Goal: Task Accomplishment & Management: Complete application form

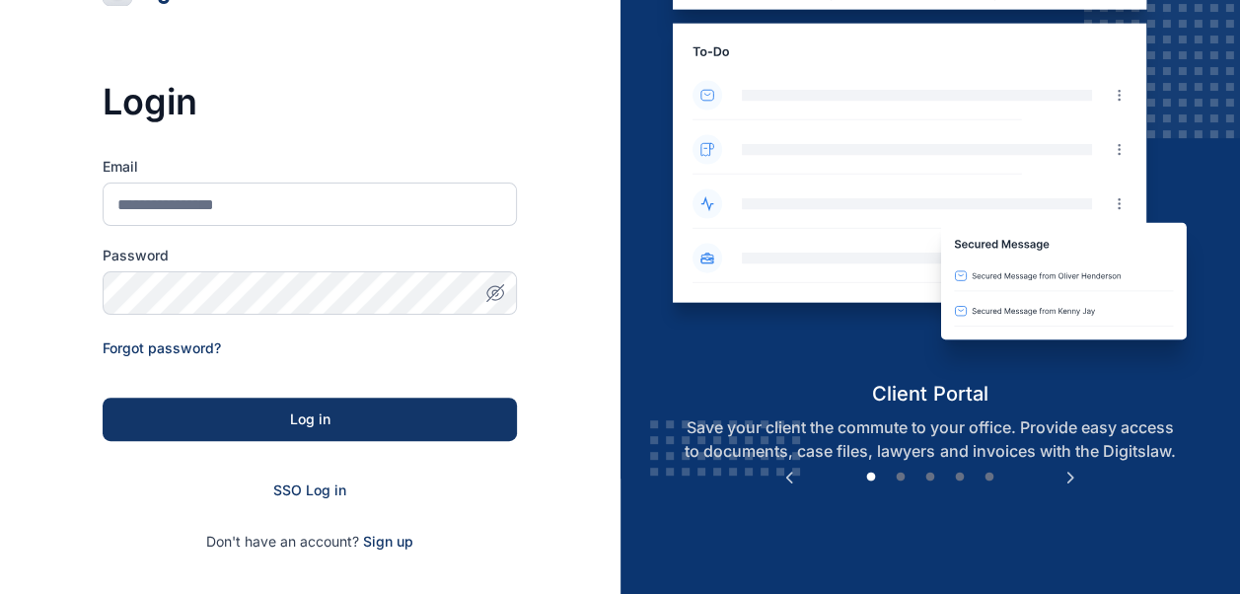
scroll to position [195, 0]
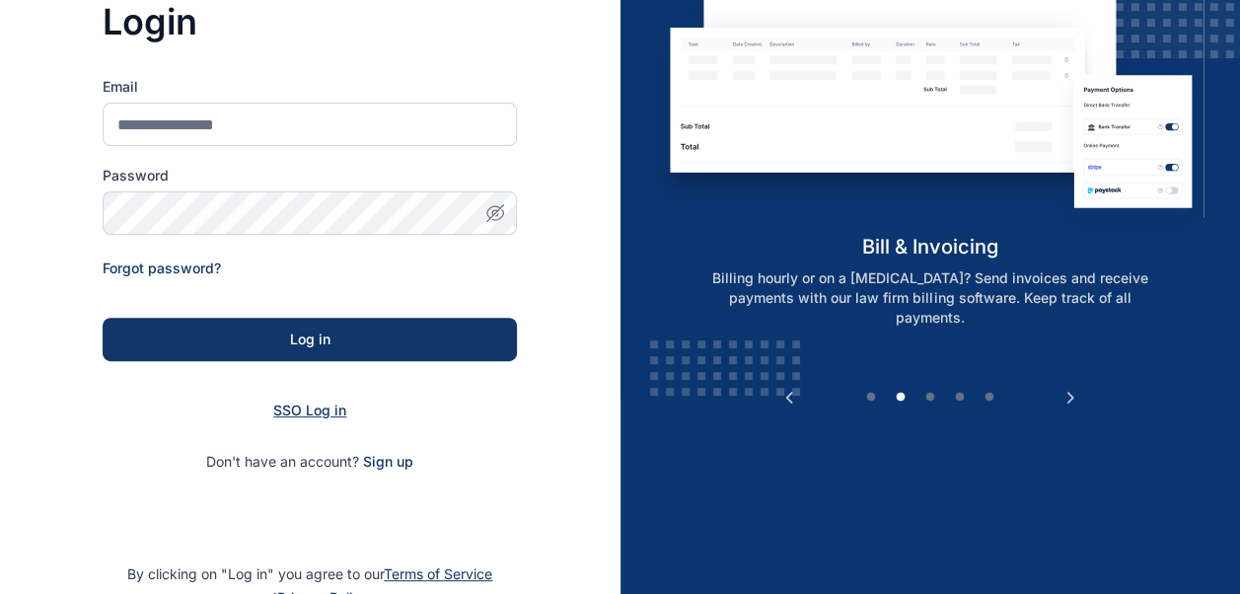
click at [298, 406] on span "SSO Log in" at bounding box center [309, 409] width 73 height 17
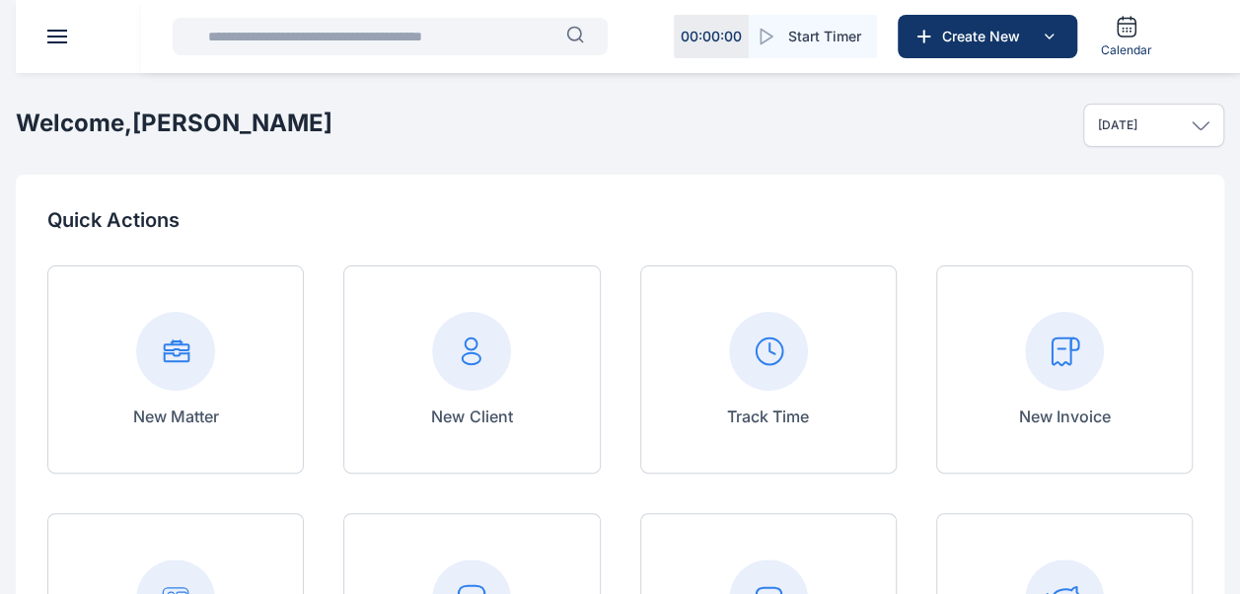
click at [1097, 363] on rect at bounding box center [1064, 351] width 79 height 79
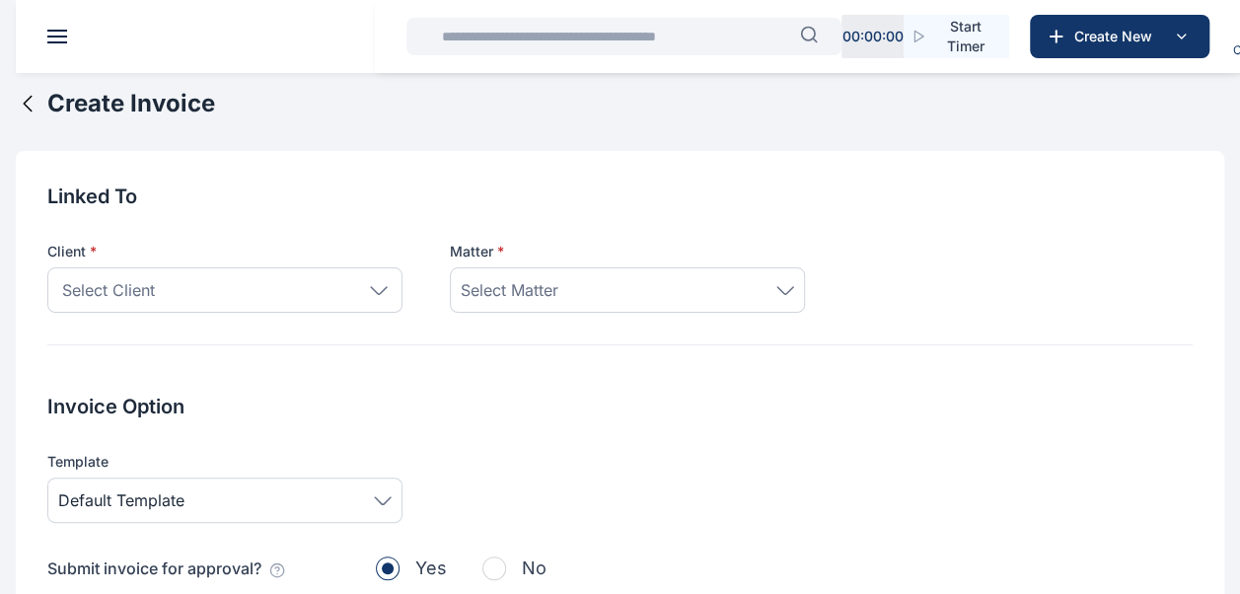
click at [381, 294] on icon at bounding box center [379, 290] width 18 height 9
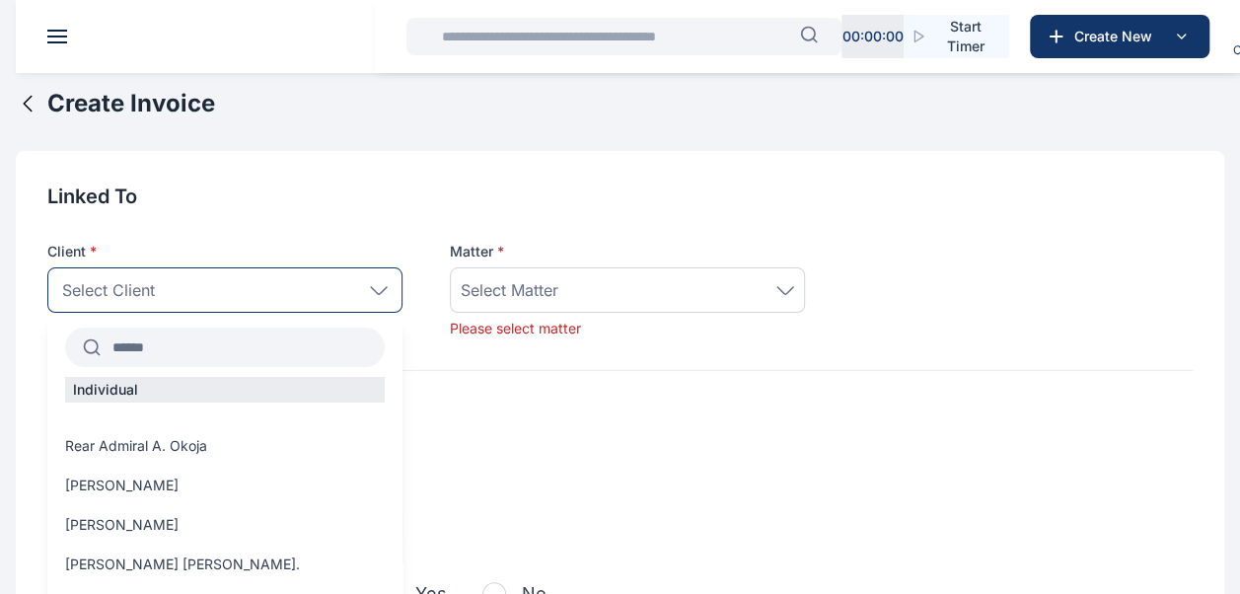
click at [243, 351] on input "text" at bounding box center [243, 347] width 284 height 36
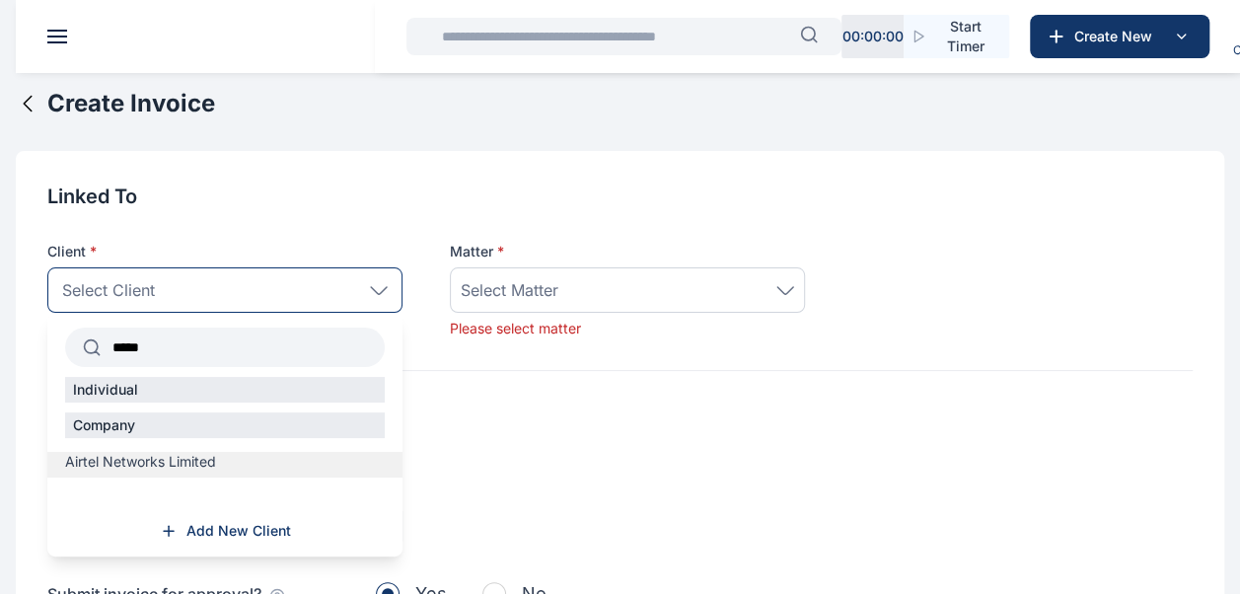
type input "*****"
click at [178, 461] on span "Airtel Networks Limited" at bounding box center [140, 462] width 151 height 20
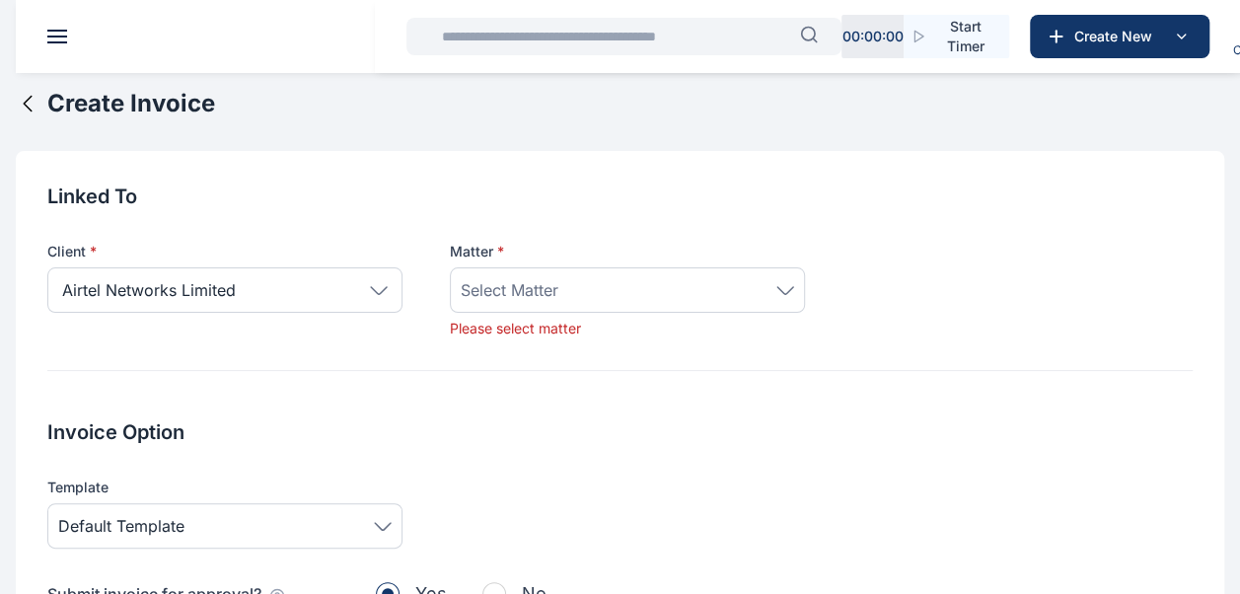
click at [788, 288] on icon at bounding box center [785, 290] width 18 height 9
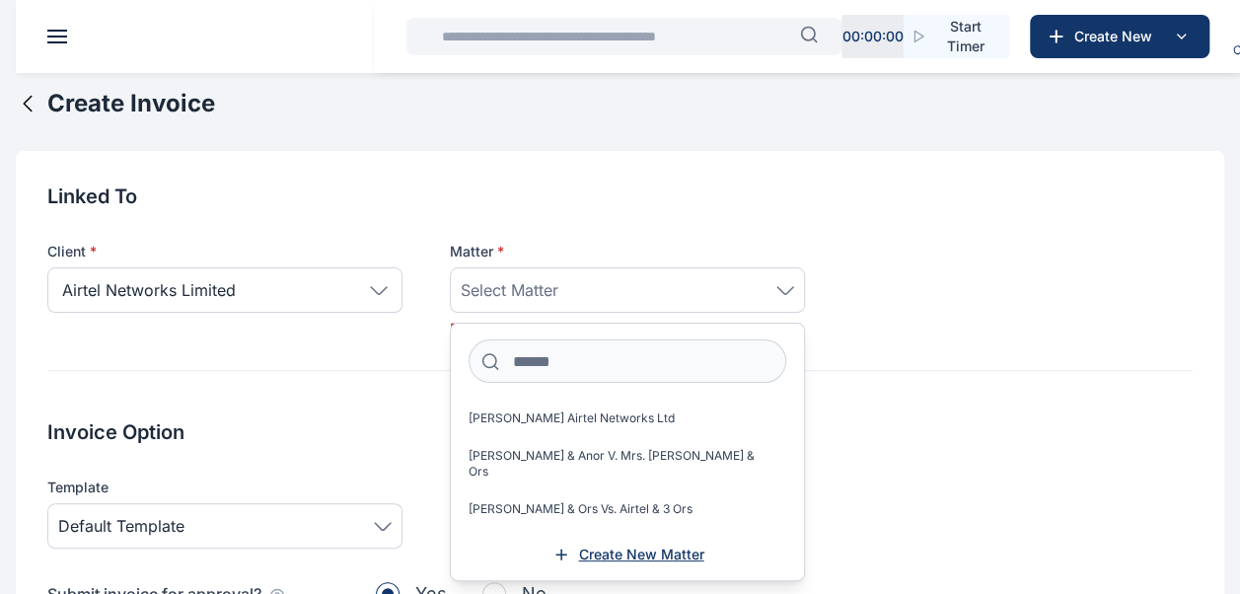
click at [637, 546] on span "Create New Matter" at bounding box center [641, 554] width 125 height 20
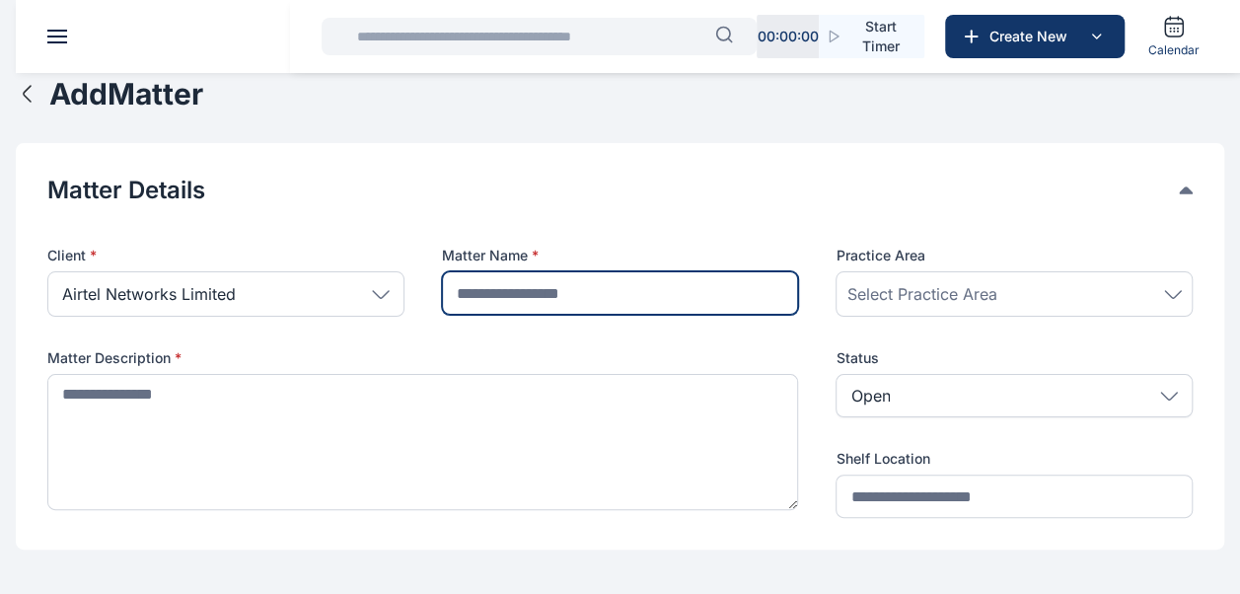
click at [619, 297] on input "text" at bounding box center [620, 292] width 357 height 43
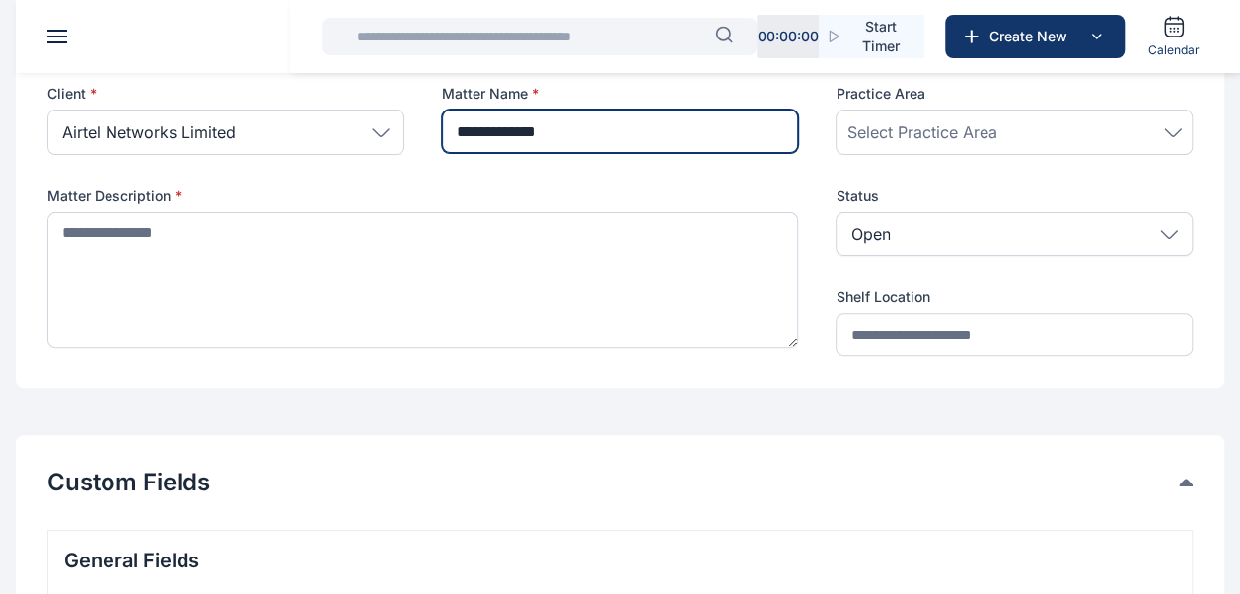
scroll to position [168, 0]
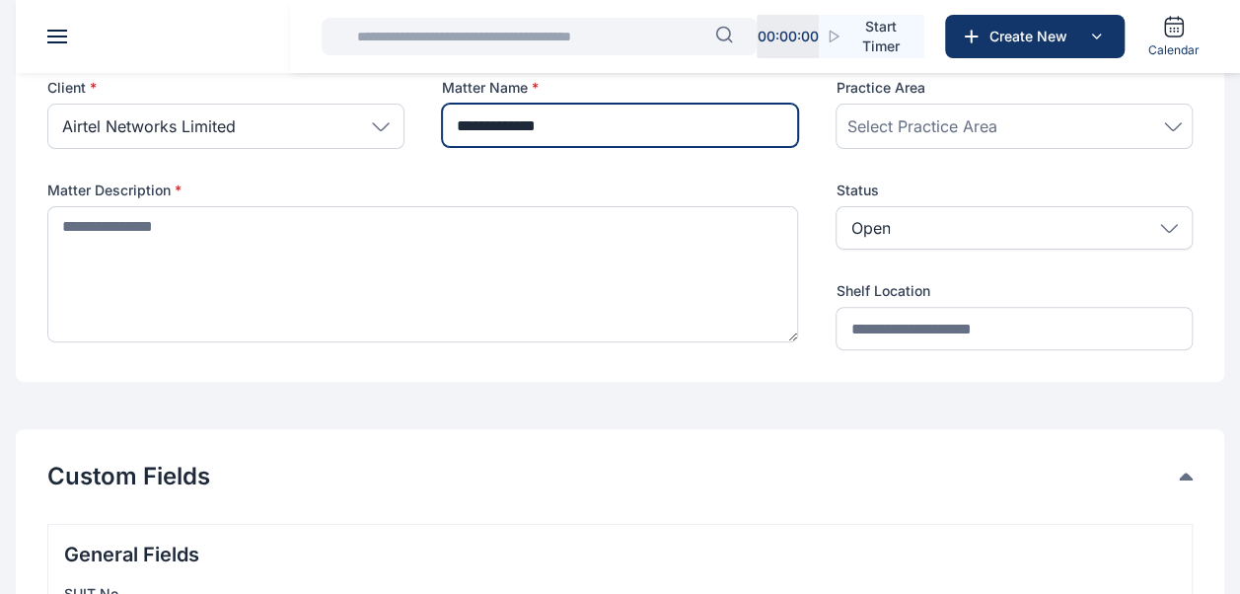
type input "**********"
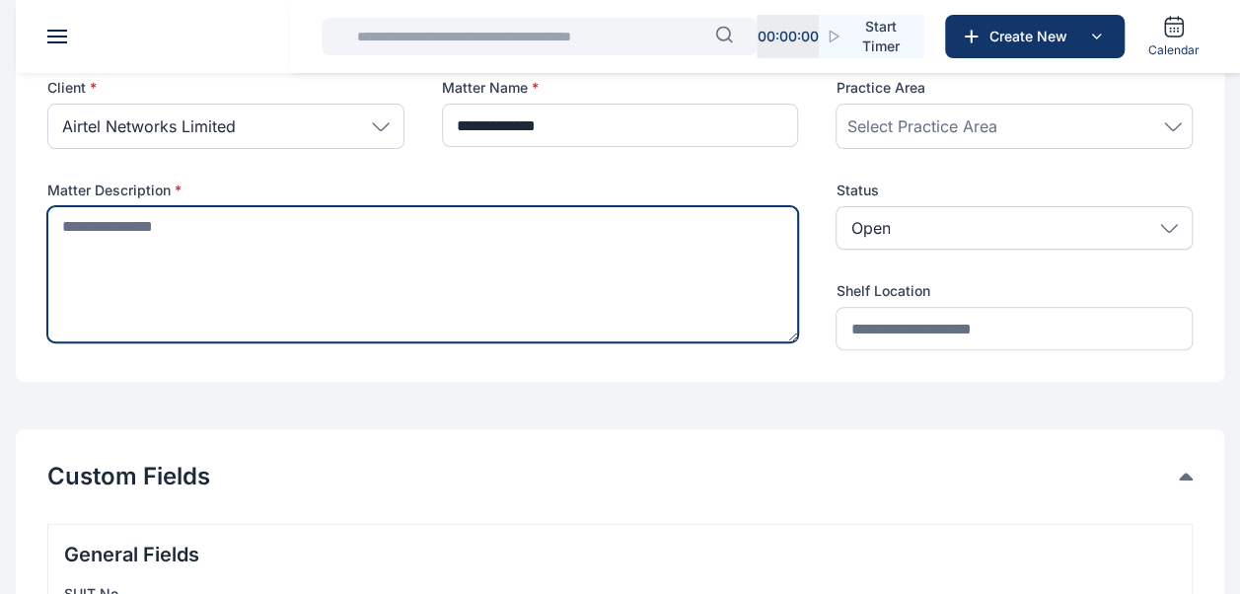
click at [269, 232] on textarea at bounding box center [422, 274] width 751 height 136
click at [288, 228] on textarea "*********" at bounding box center [422, 273] width 751 height 135
type textarea "*"
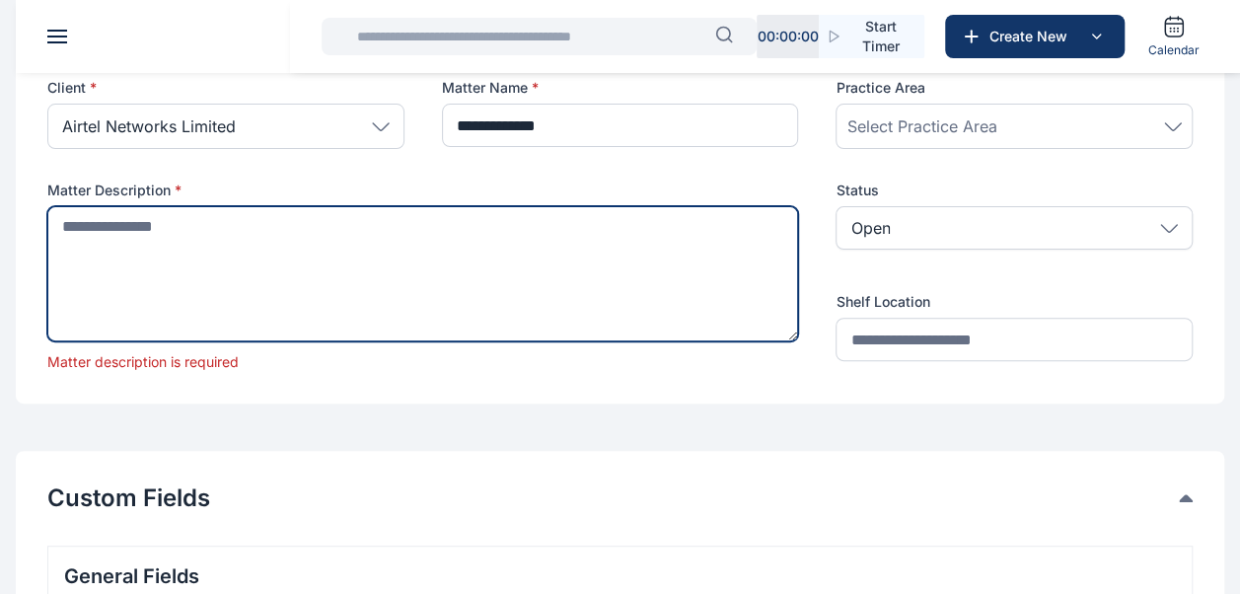
click at [290, 244] on textarea at bounding box center [422, 273] width 751 height 135
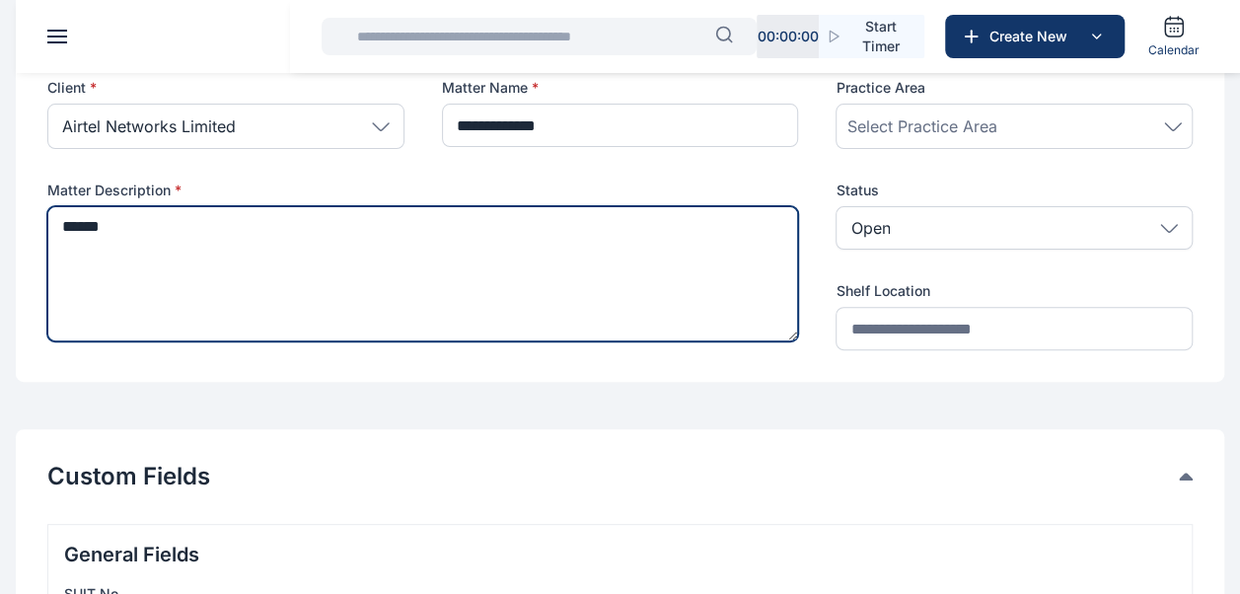
type textarea "****"
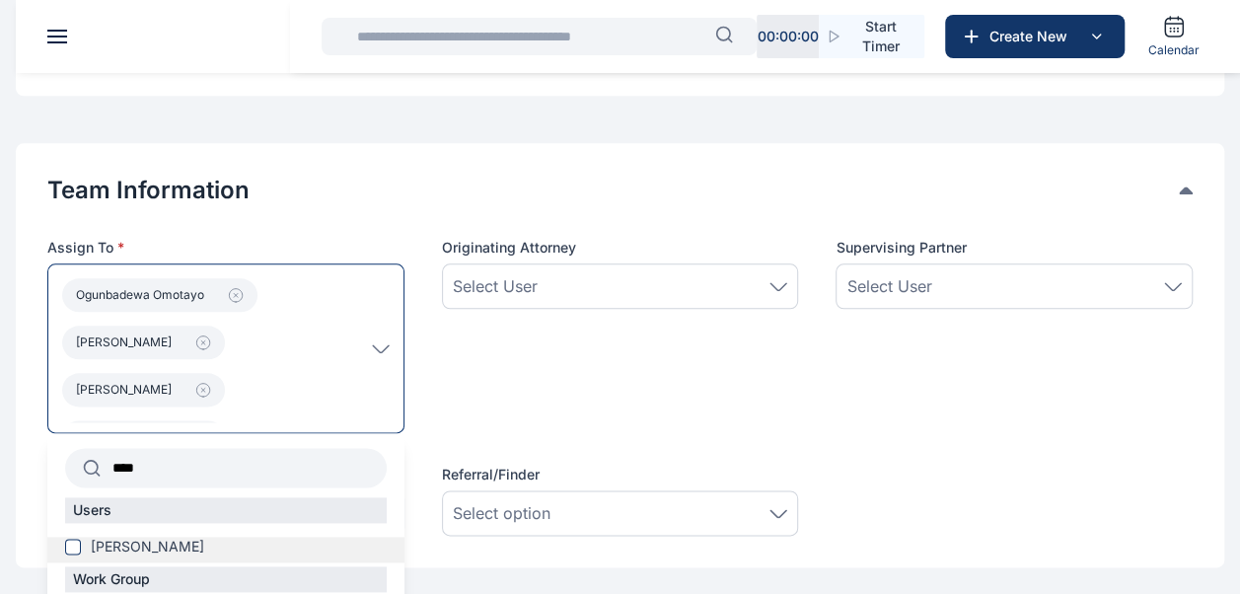
type input "****"
click at [174, 543] on span "[PERSON_NAME]" at bounding box center [147, 547] width 113 height 20
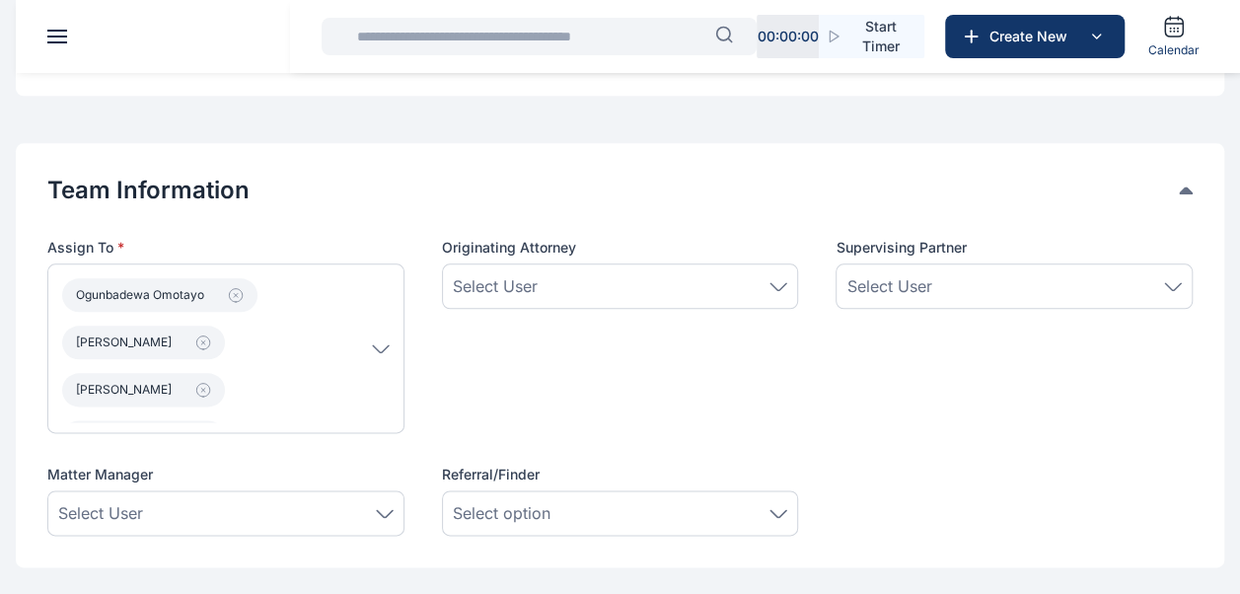
click at [1174, 282] on icon at bounding box center [1173, 286] width 18 height 9
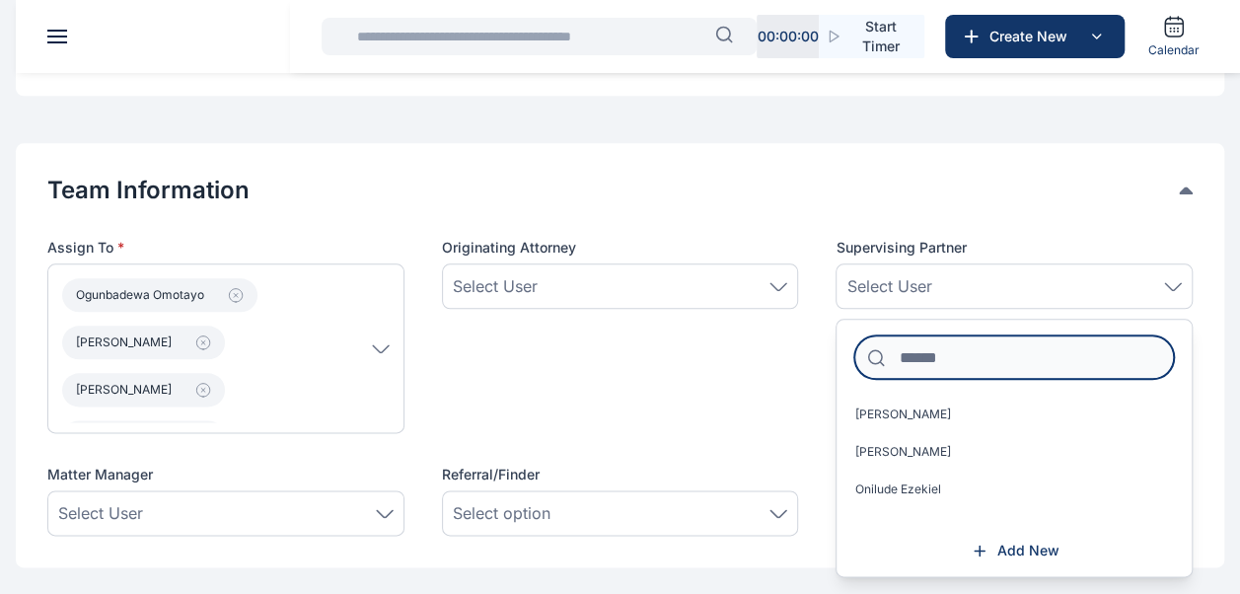
click at [980, 357] on input at bounding box center [1014, 356] width 320 height 43
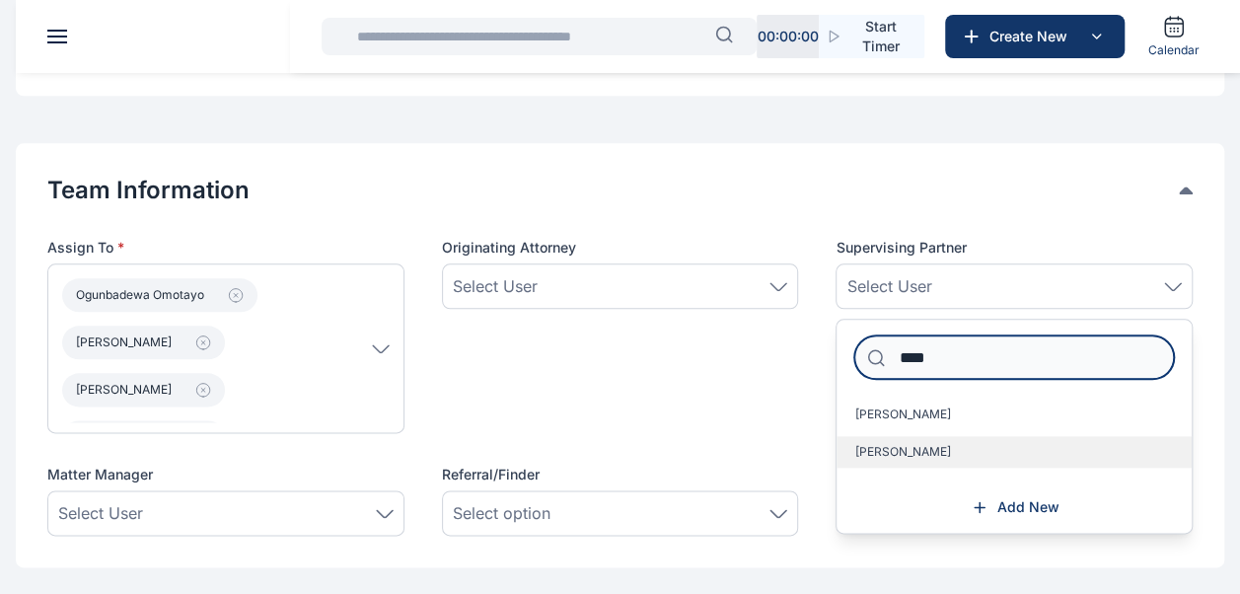
type input "****"
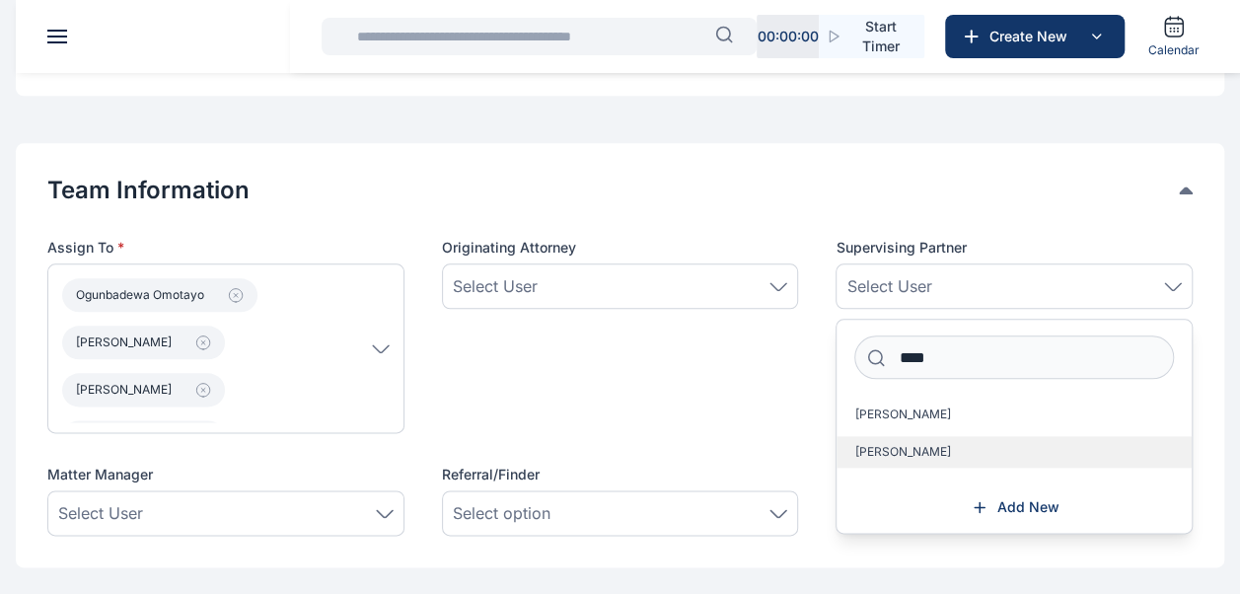
click at [892, 463] on label "[PERSON_NAME]" at bounding box center [1013, 452] width 355 height 32
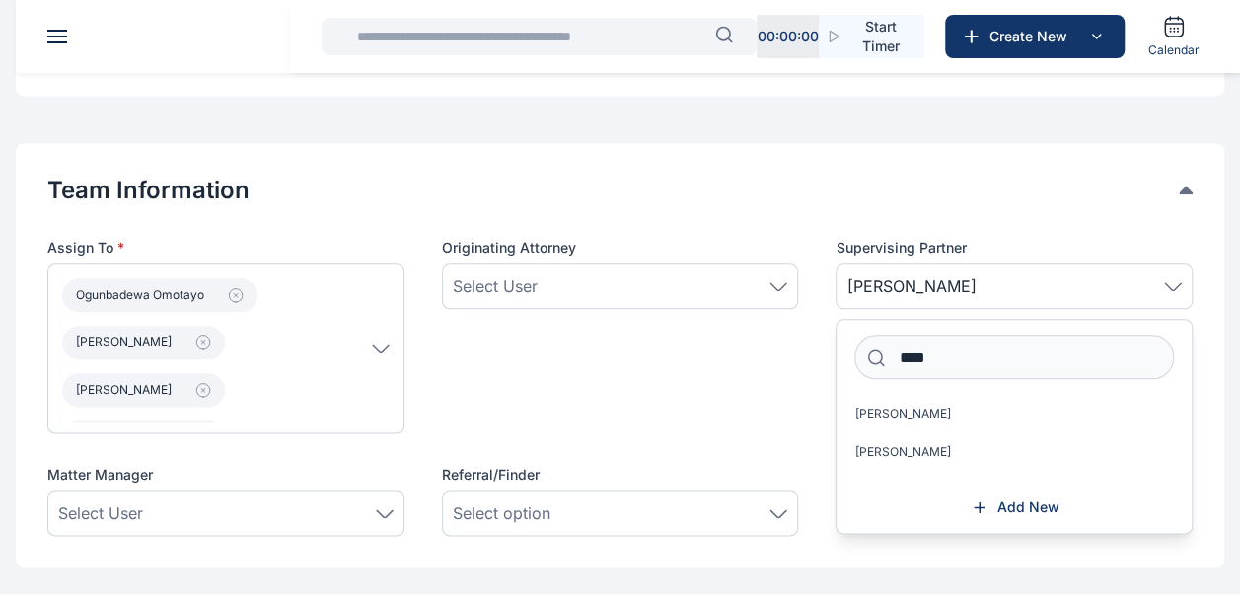
click at [771, 405] on div "Originating Attorney Select User" at bounding box center [620, 335] width 357 height 195
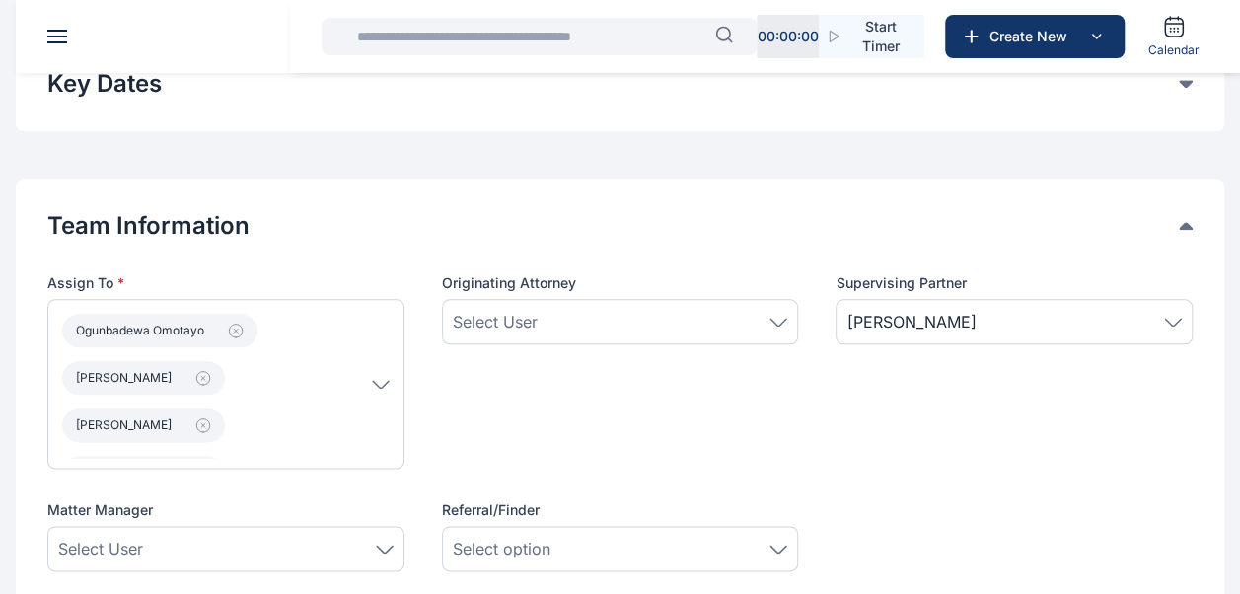
scroll to position [967, 0]
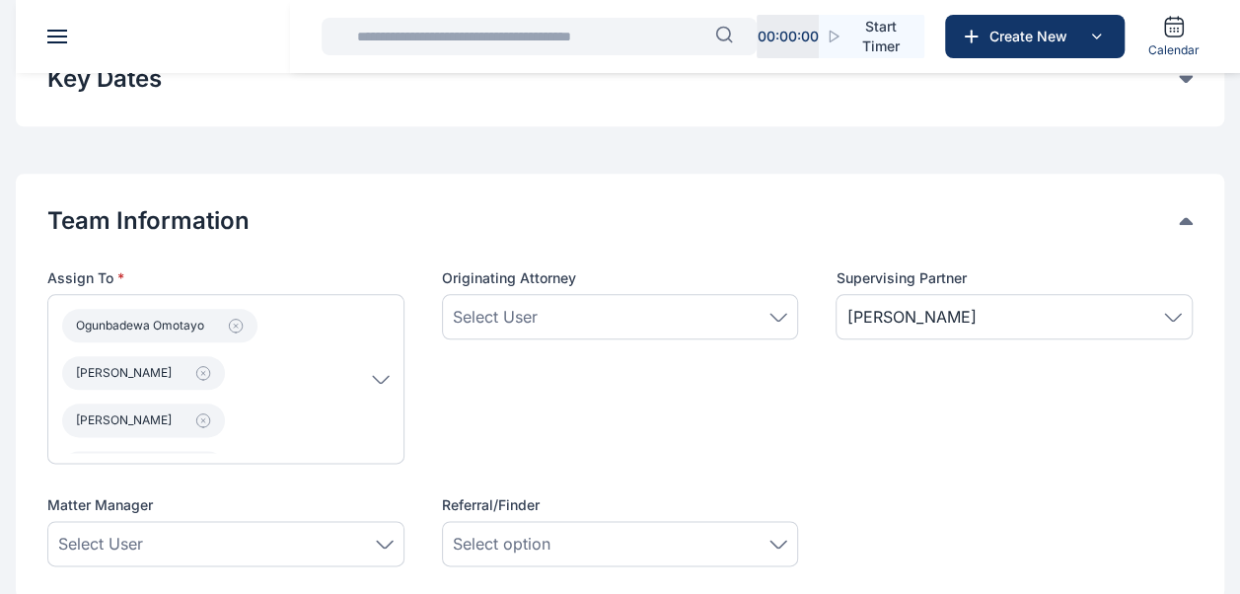
click at [778, 314] on icon at bounding box center [778, 317] width 18 height 9
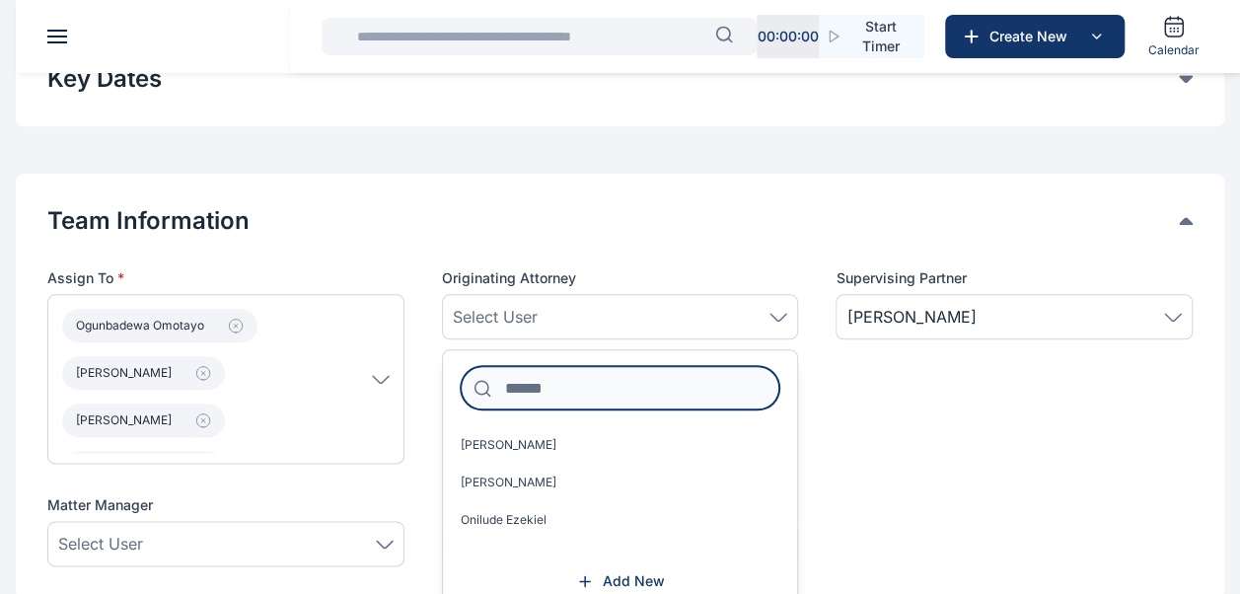
click at [696, 396] on input at bounding box center [621, 387] width 320 height 43
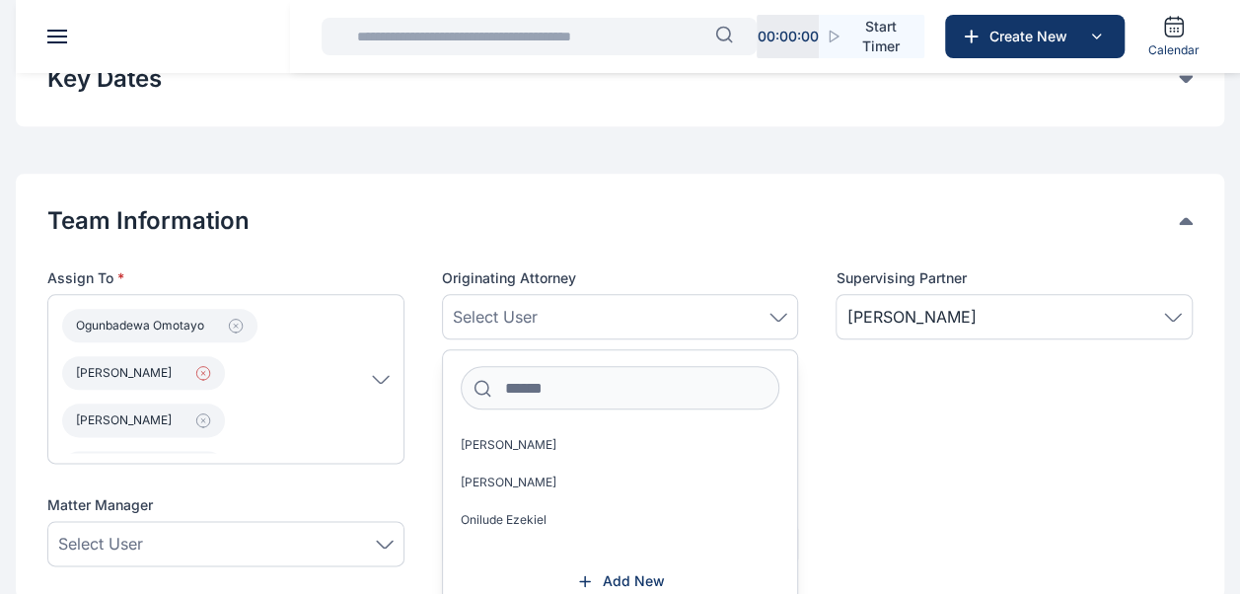
click at [195, 365] on icon "button" at bounding box center [203, 373] width 16 height 16
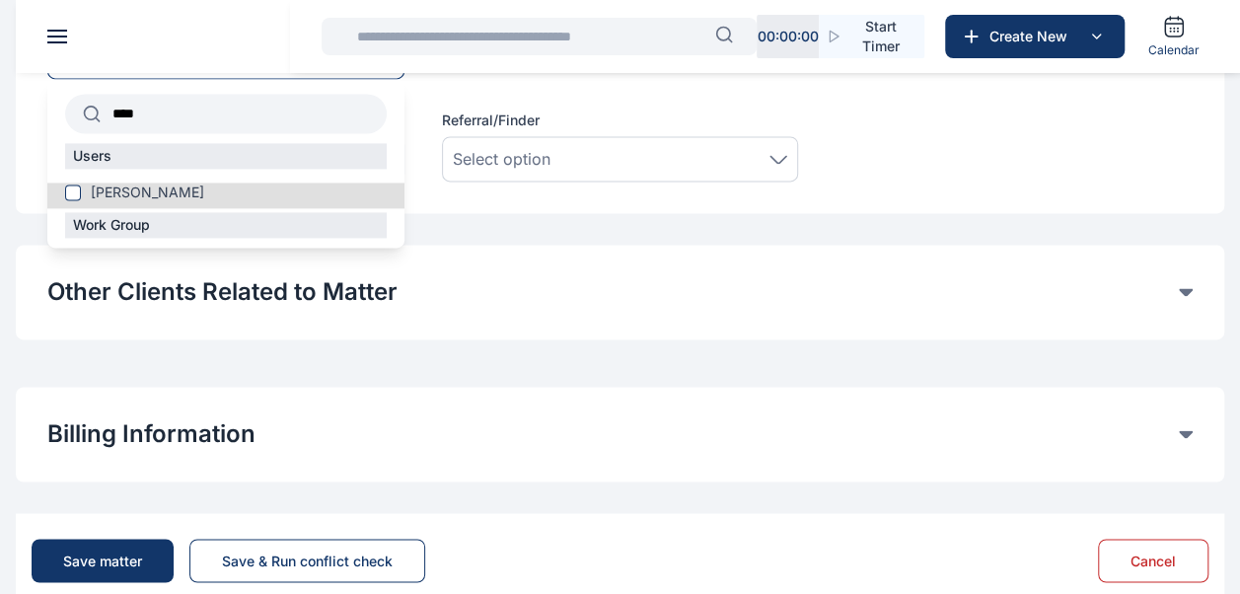
scroll to position [1394, 0]
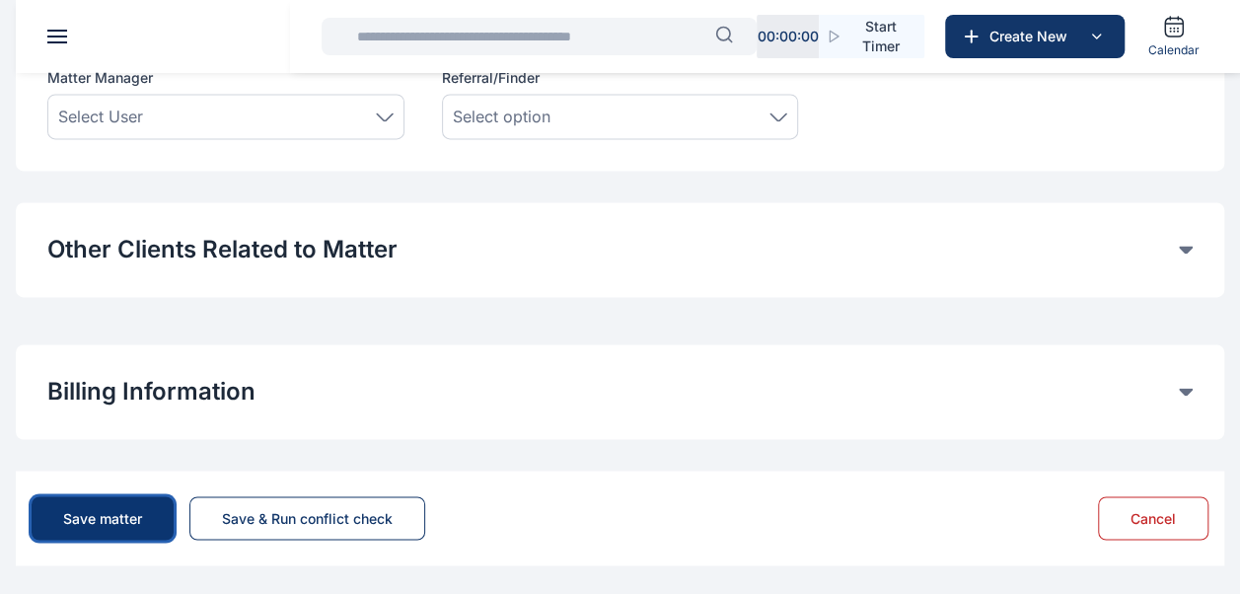
click at [101, 515] on div "Save matter" at bounding box center [102, 518] width 79 height 20
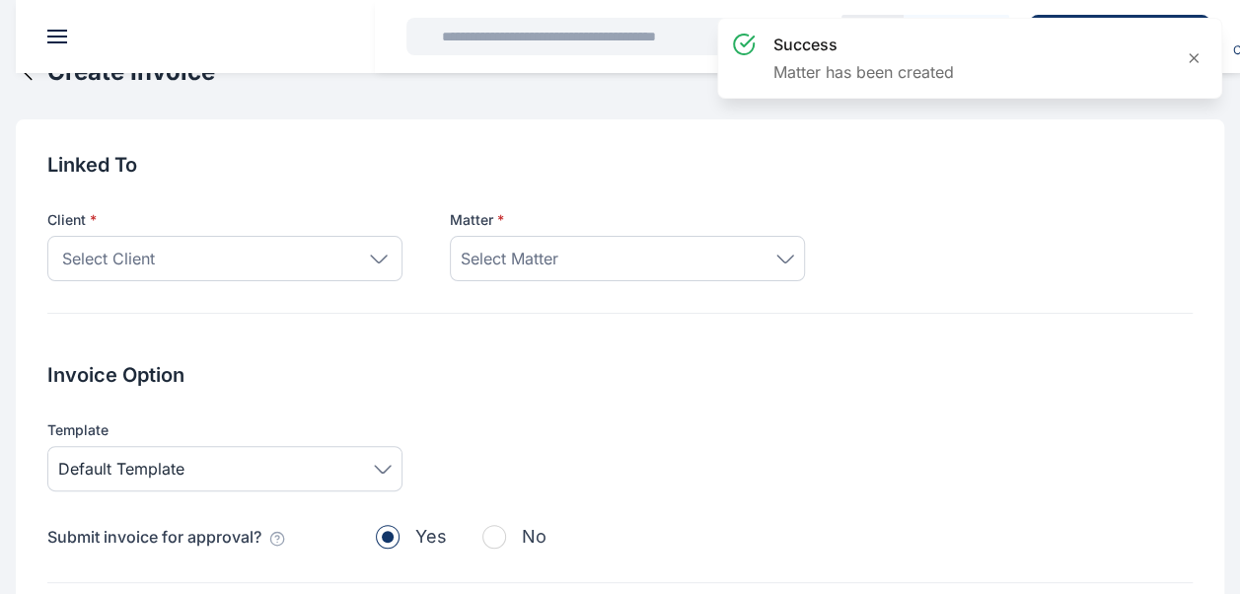
scroll to position [33, 0]
click at [783, 254] on icon at bounding box center [785, 258] width 18 height 9
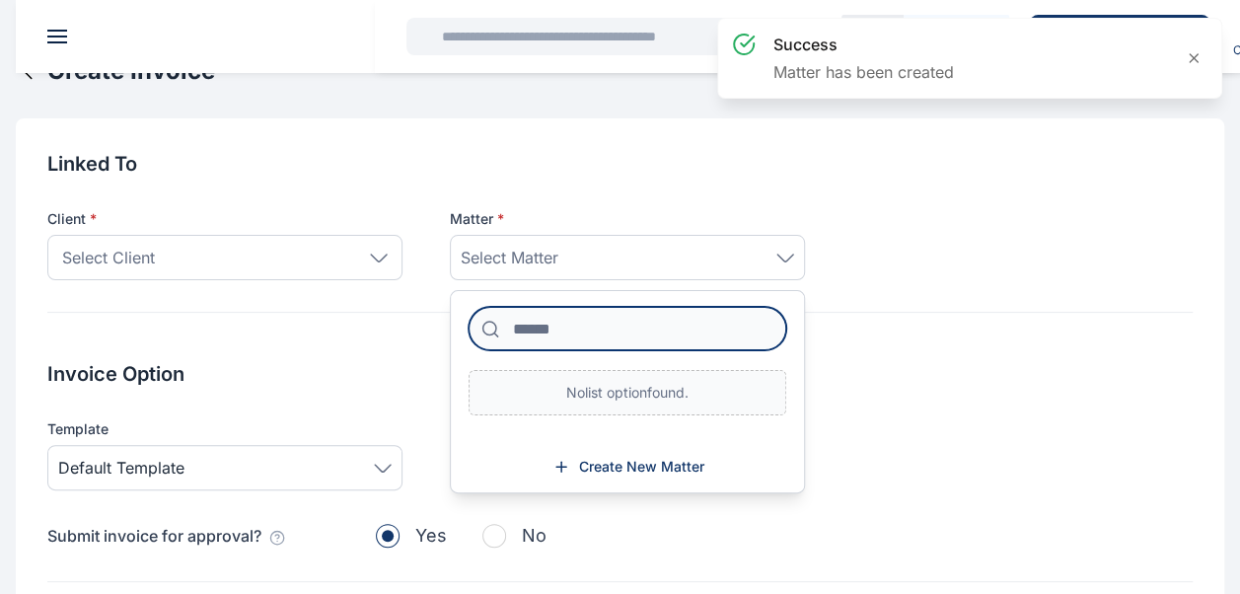
click at [670, 323] on input at bounding box center [628, 328] width 318 height 43
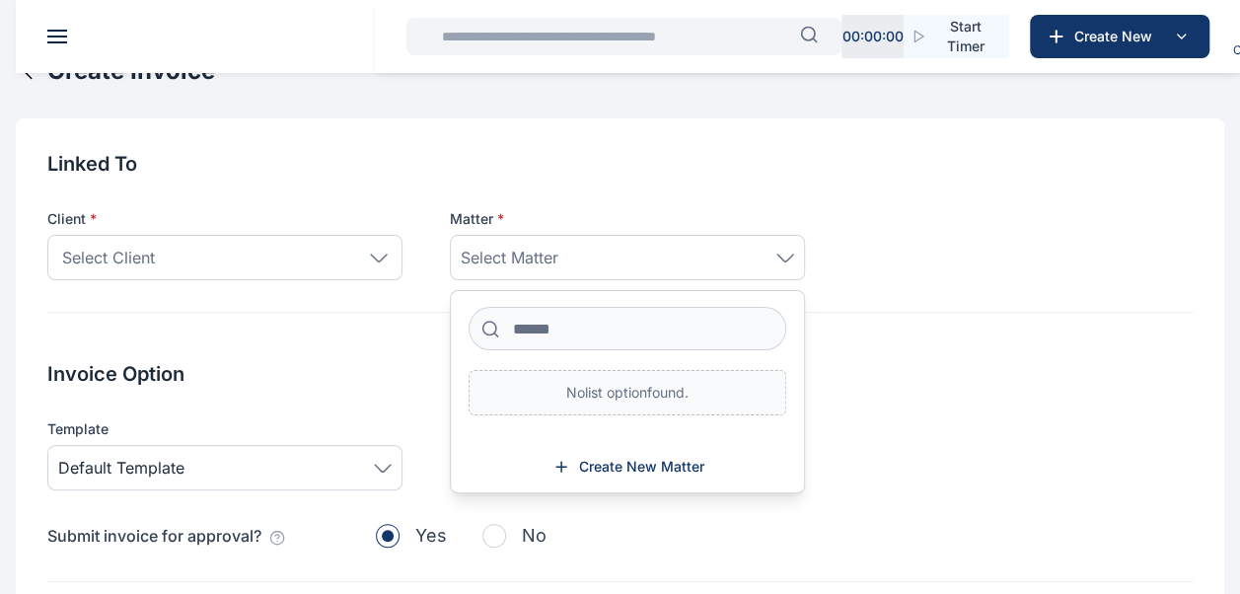
click at [381, 262] on div "Select Client" at bounding box center [224, 257] width 355 height 45
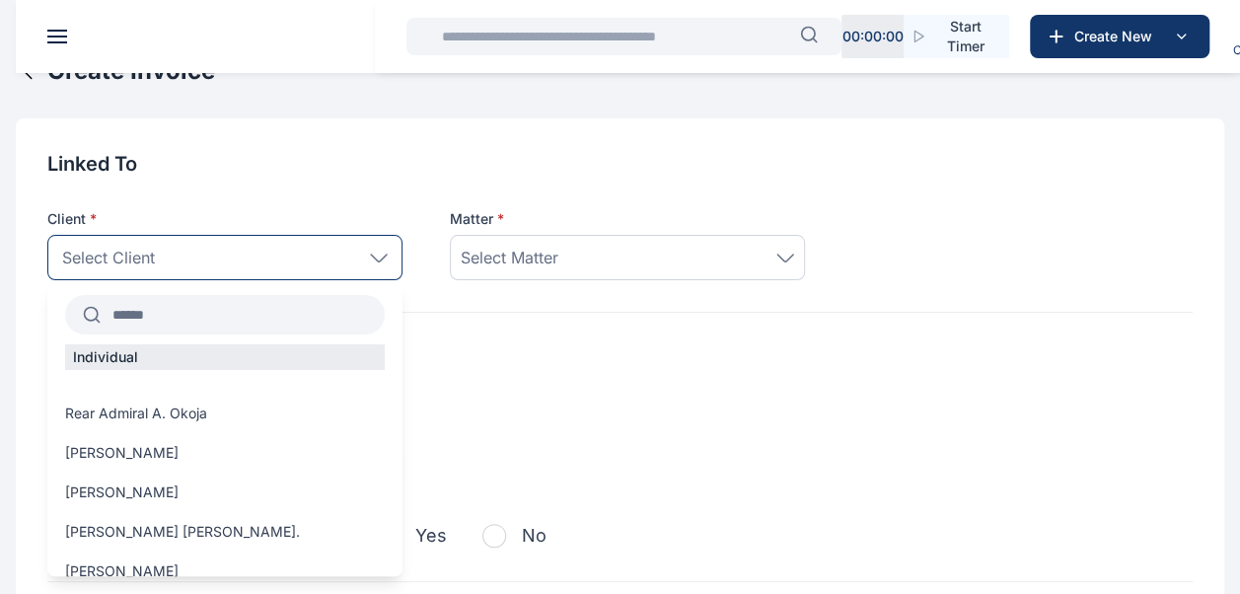
click at [294, 316] on input "text" at bounding box center [243, 315] width 284 height 36
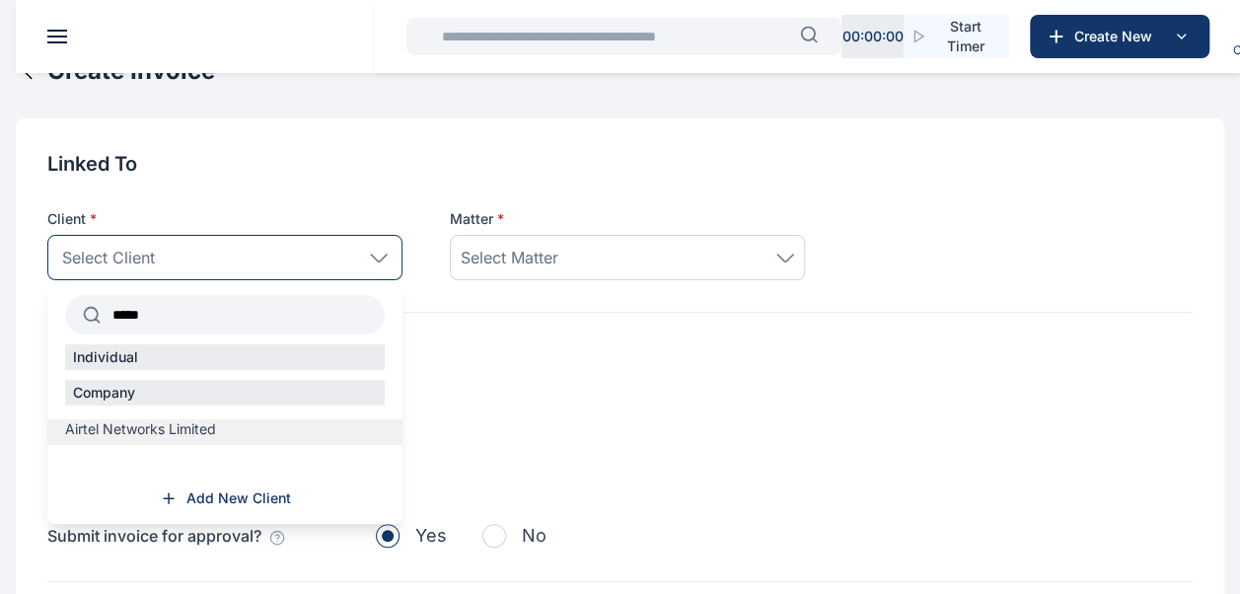
type input "*****"
click at [154, 431] on span "Airtel Networks Limited" at bounding box center [140, 429] width 151 height 20
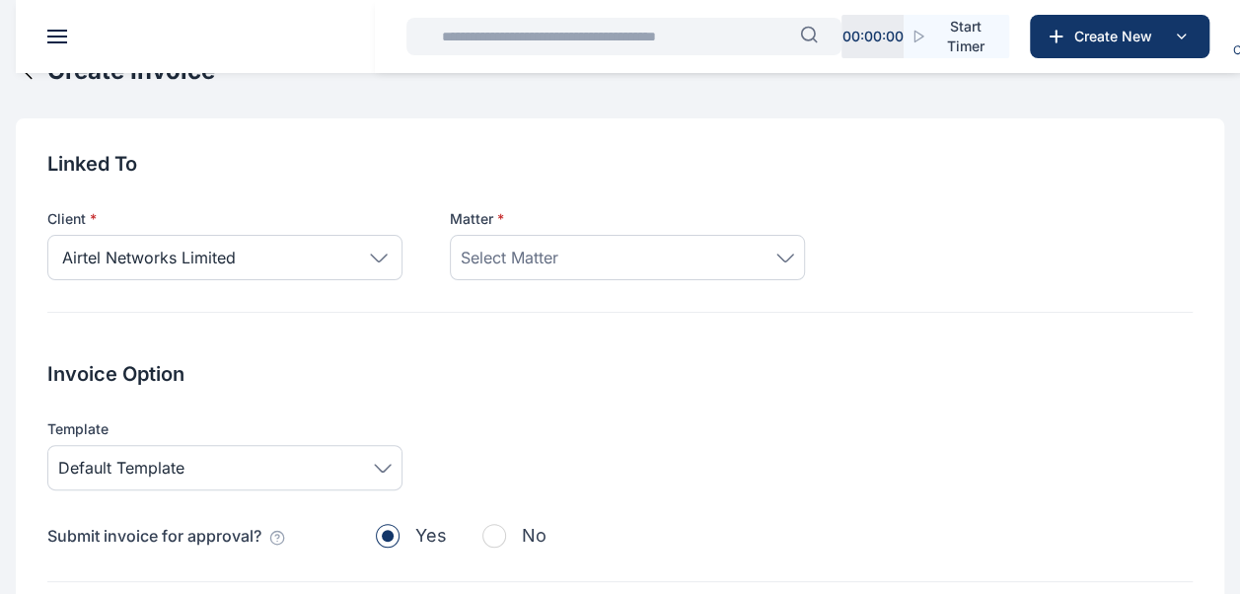
click at [635, 267] on div "Select Matter" at bounding box center [627, 258] width 333 height 24
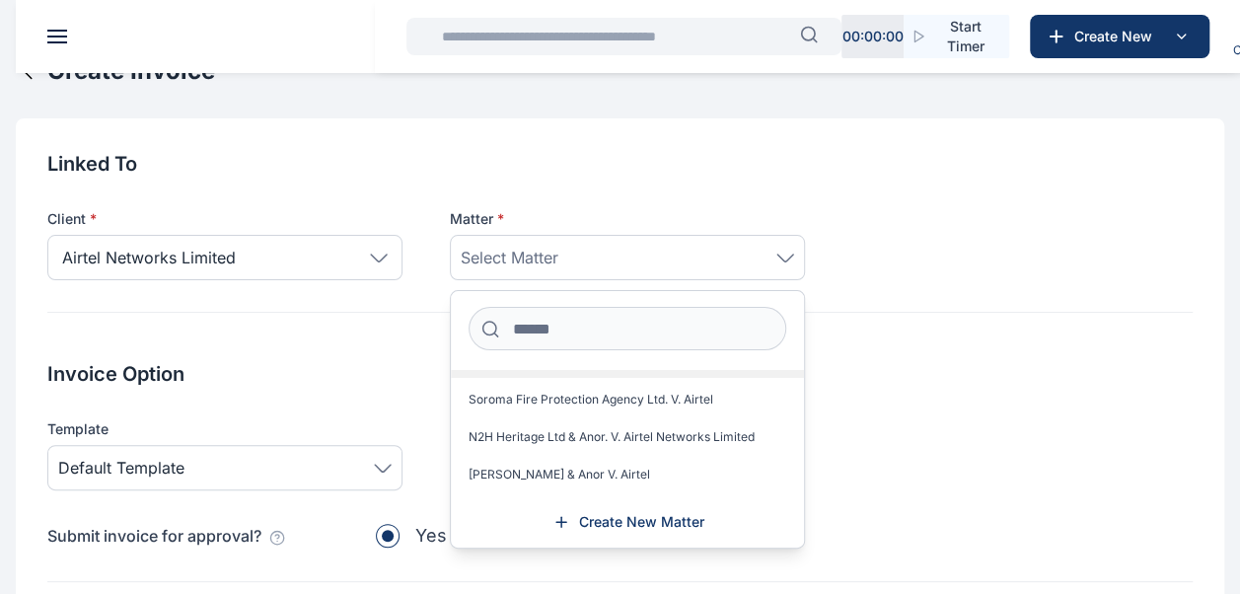
scroll to position [241, 0]
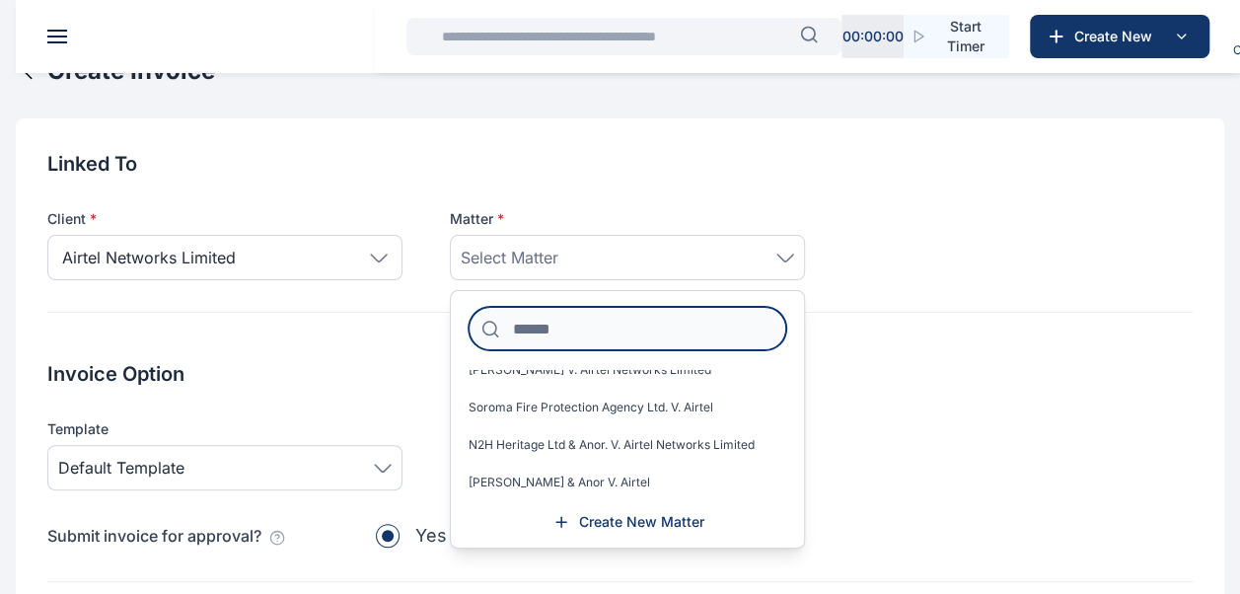
click at [616, 331] on input at bounding box center [628, 328] width 318 height 43
type input "*"
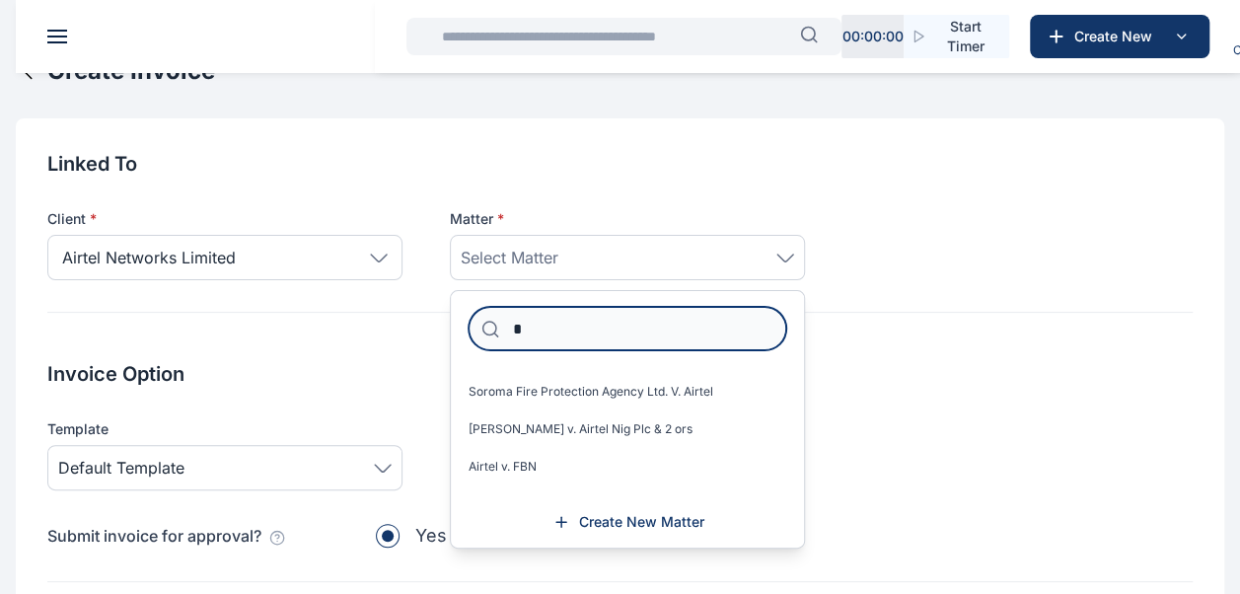
scroll to position [0, 0]
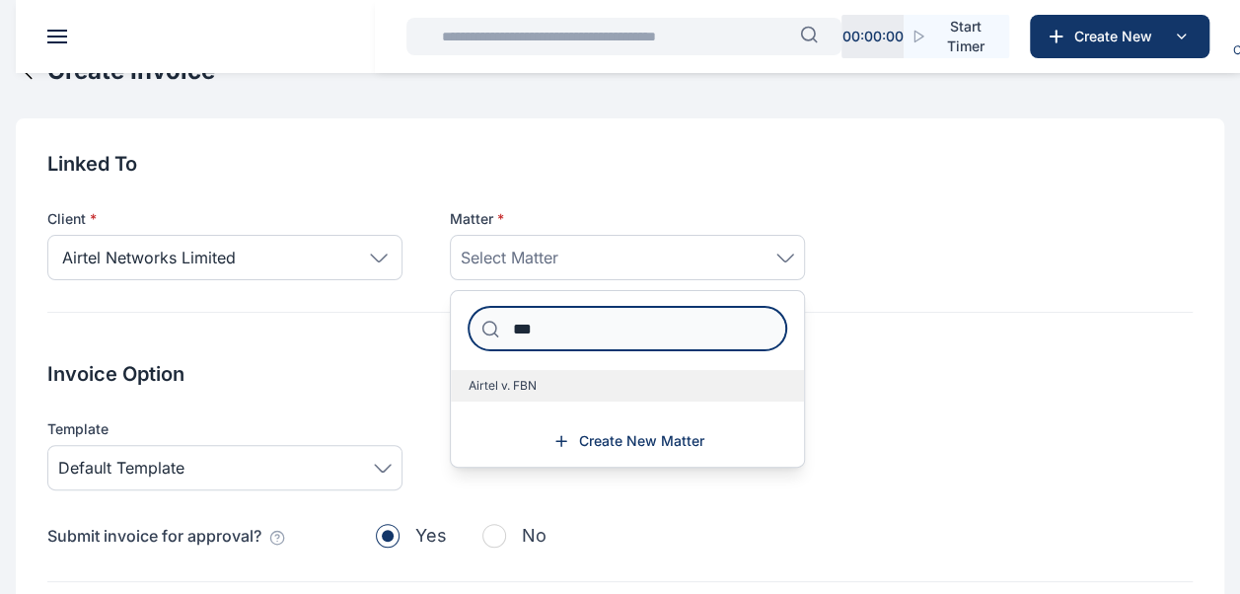
type input "***"
click at [545, 396] on label "Airtel v. FBN" at bounding box center [627, 386] width 353 height 32
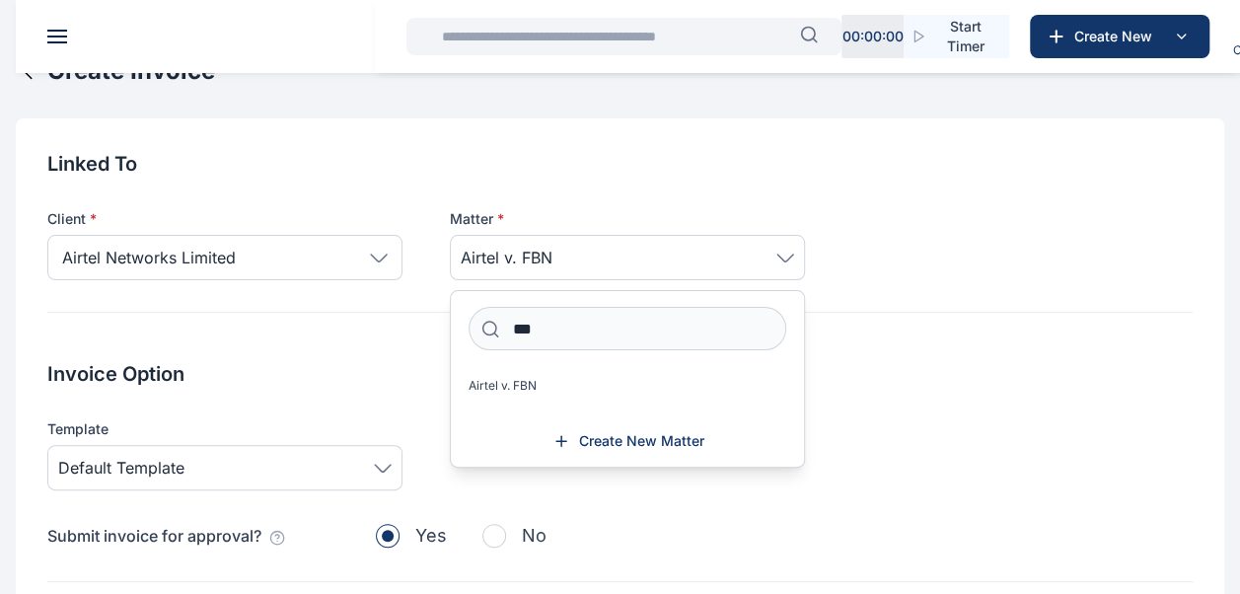
click at [333, 377] on h2 "Invoice Option" at bounding box center [619, 374] width 1145 height 28
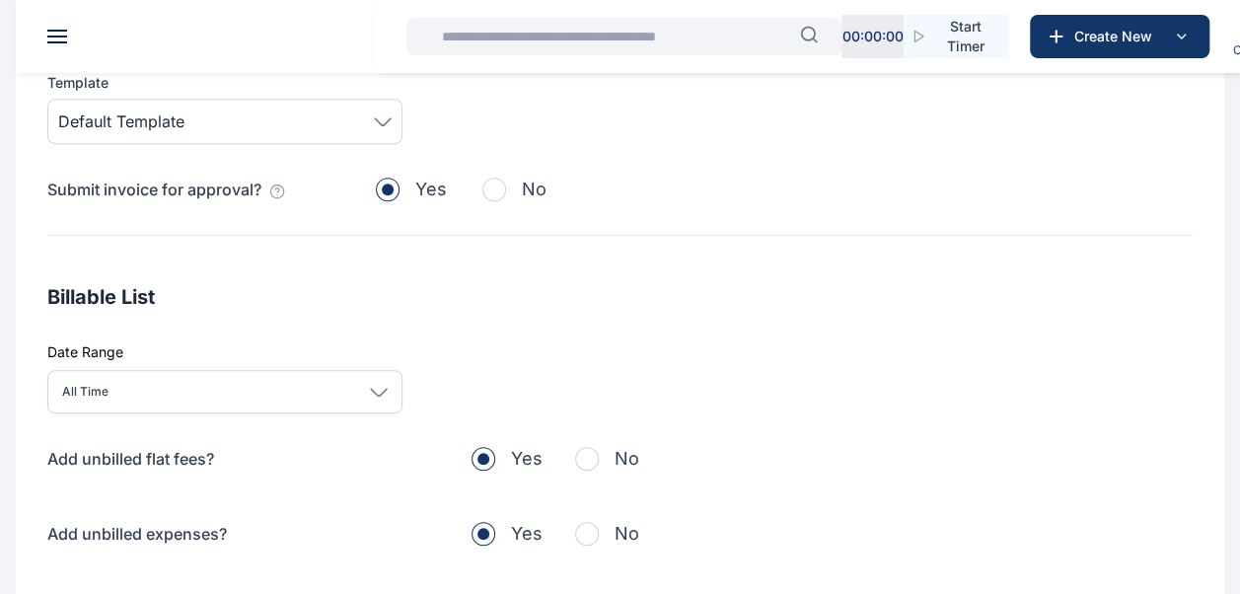
scroll to position [448, 0]
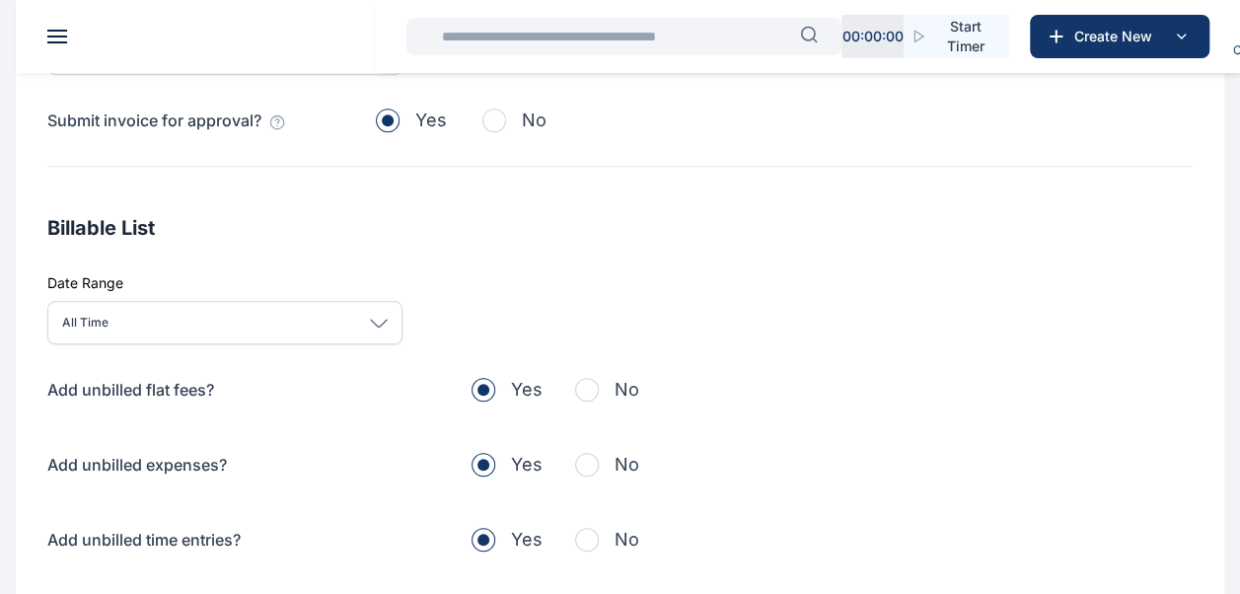
click at [392, 318] on div "All Time" at bounding box center [224, 322] width 355 height 43
click at [537, 310] on div "All Time Today This week This month This year All time Custom dates" at bounding box center [619, 322] width 1145 height 43
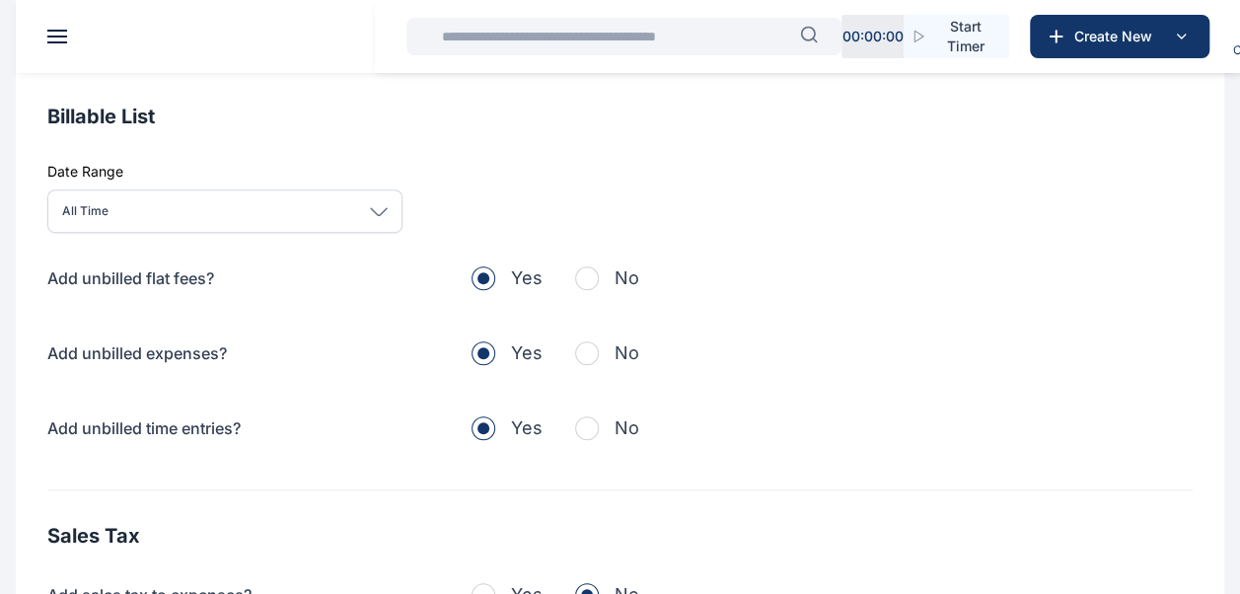
scroll to position [556, 0]
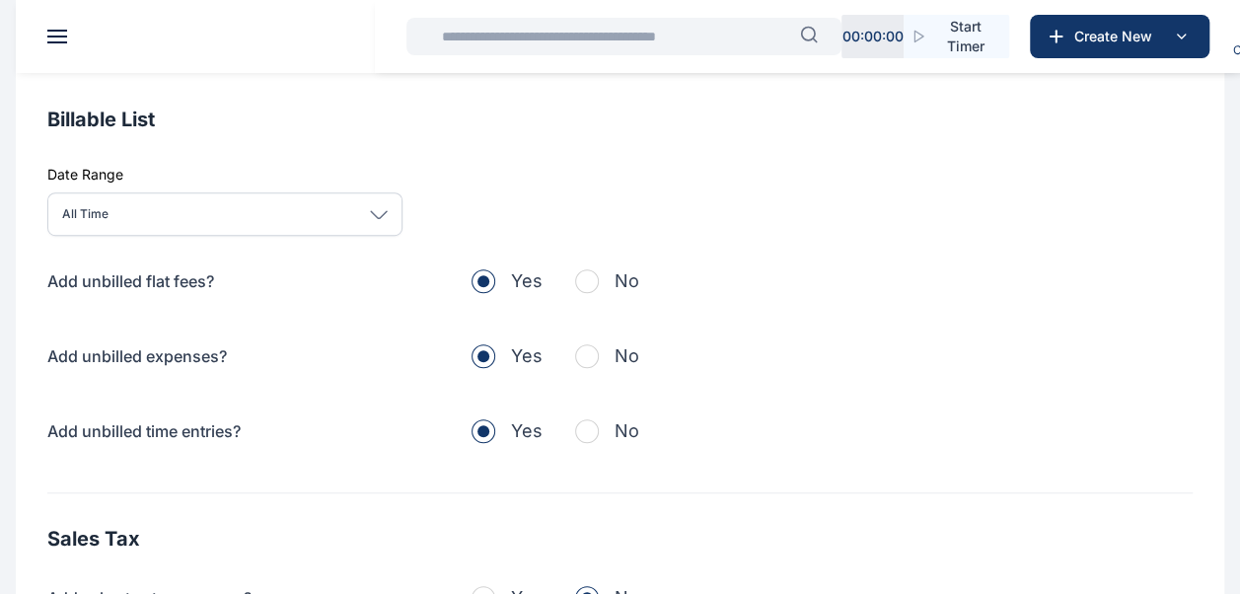
click at [590, 284] on span "button" at bounding box center [587, 281] width 24 height 24
click at [592, 353] on span "button" at bounding box center [587, 356] width 24 height 24
click at [576, 425] on span "button" at bounding box center [587, 431] width 24 height 24
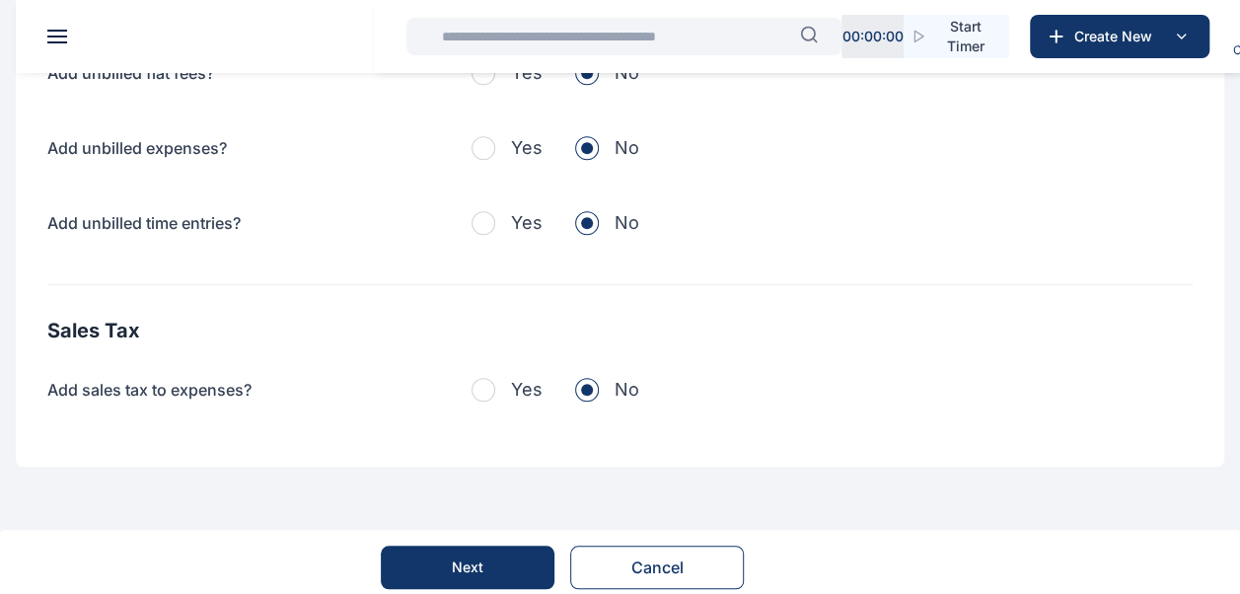
scroll to position [767, 0]
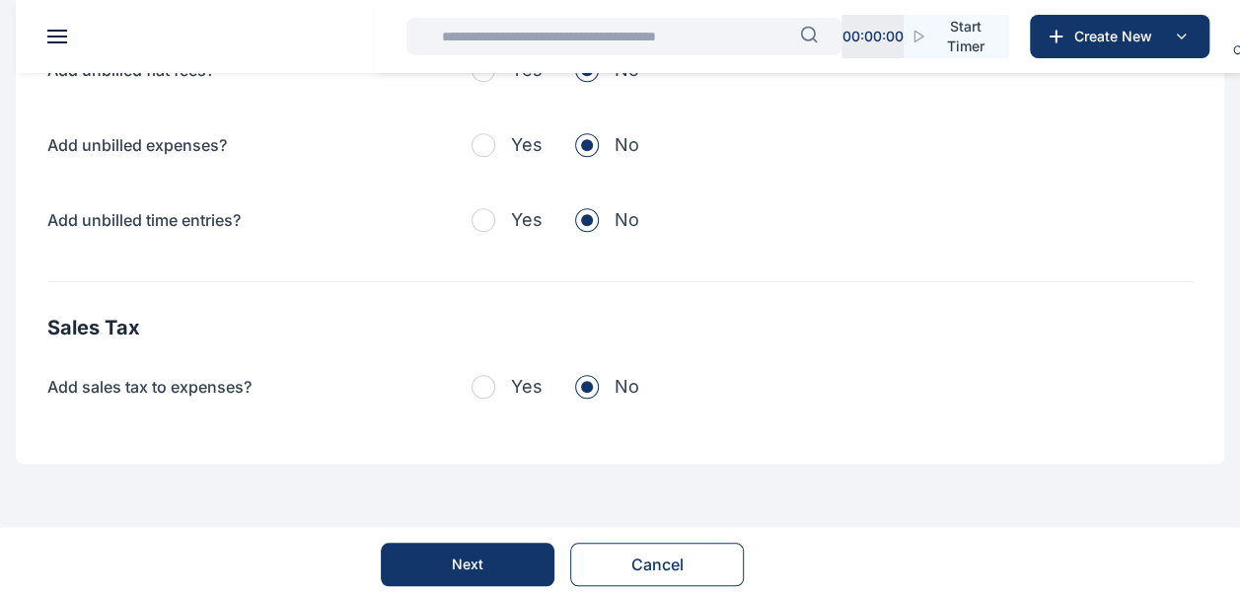
click at [488, 384] on span "button" at bounding box center [484, 387] width 24 height 24
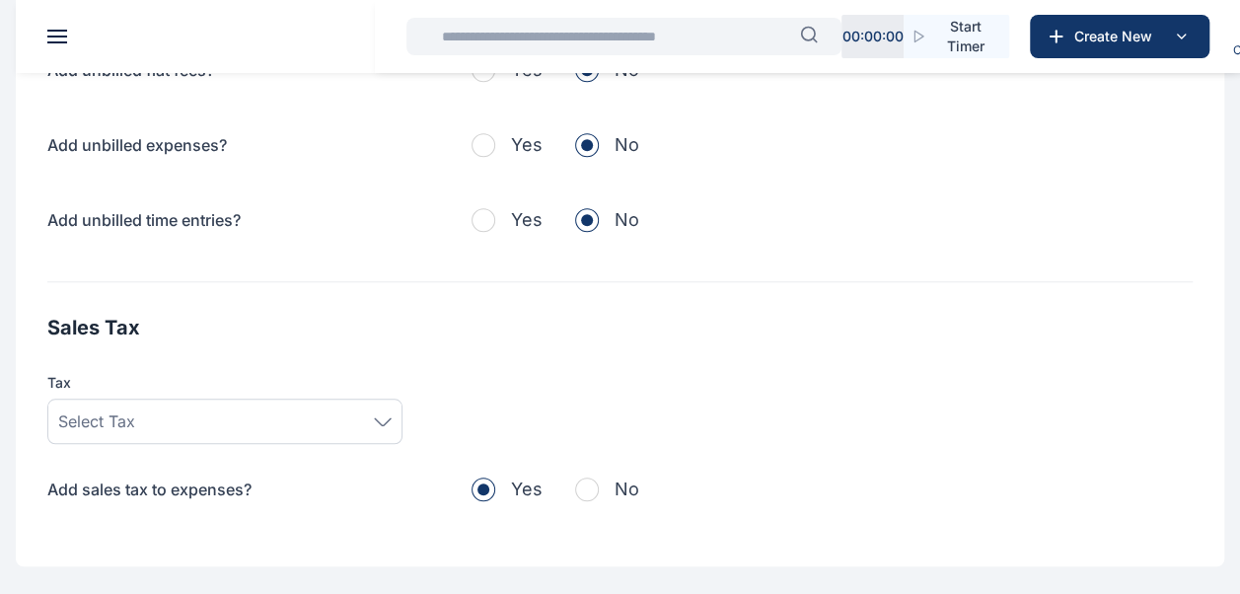
click at [389, 417] on icon at bounding box center [383, 420] width 16 height 7
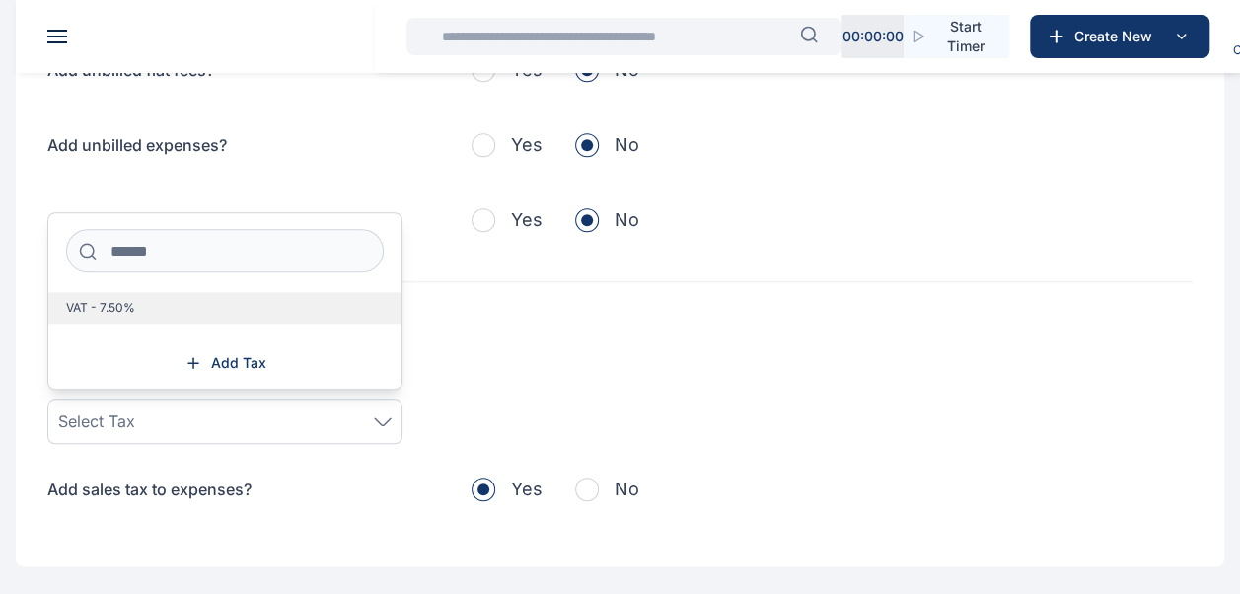
click at [213, 303] on label "VAT - 7.50%" at bounding box center [224, 308] width 353 height 32
click at [497, 345] on div "Sales Tax Tax VAT - 7.50% VAT - 7.50% Add Tax Add sales tax to expenses? Yes No" at bounding box center [619, 408] width 1145 height 189
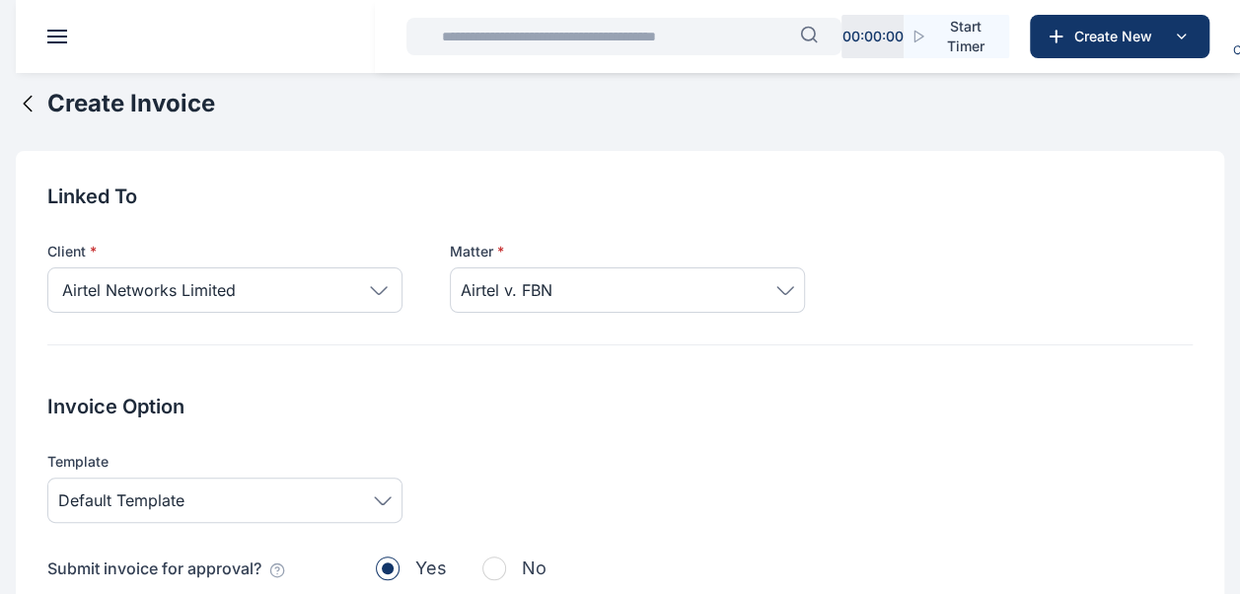
scroll to position [875, 0]
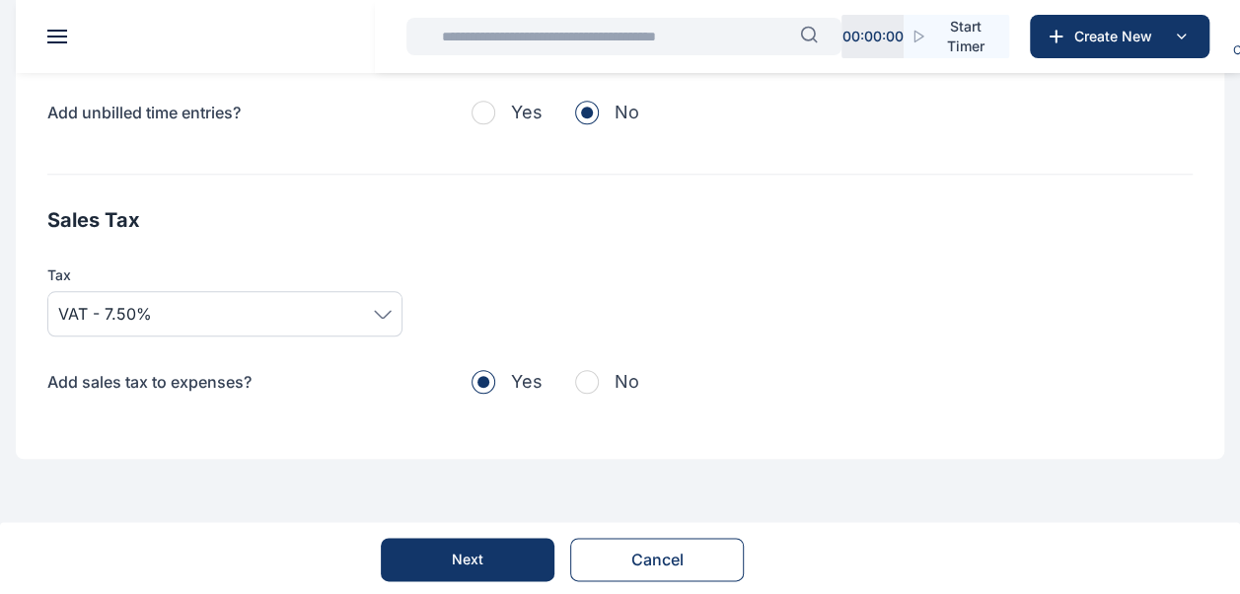
click at [595, 371] on span "button" at bounding box center [587, 382] width 24 height 24
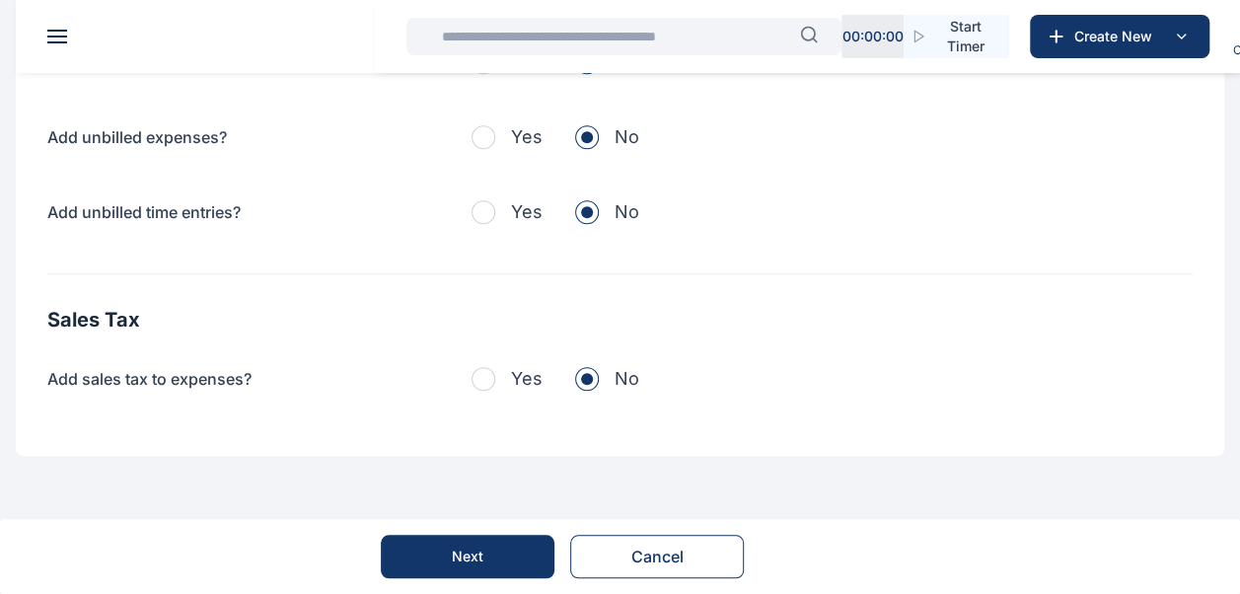
scroll to position [773, 0]
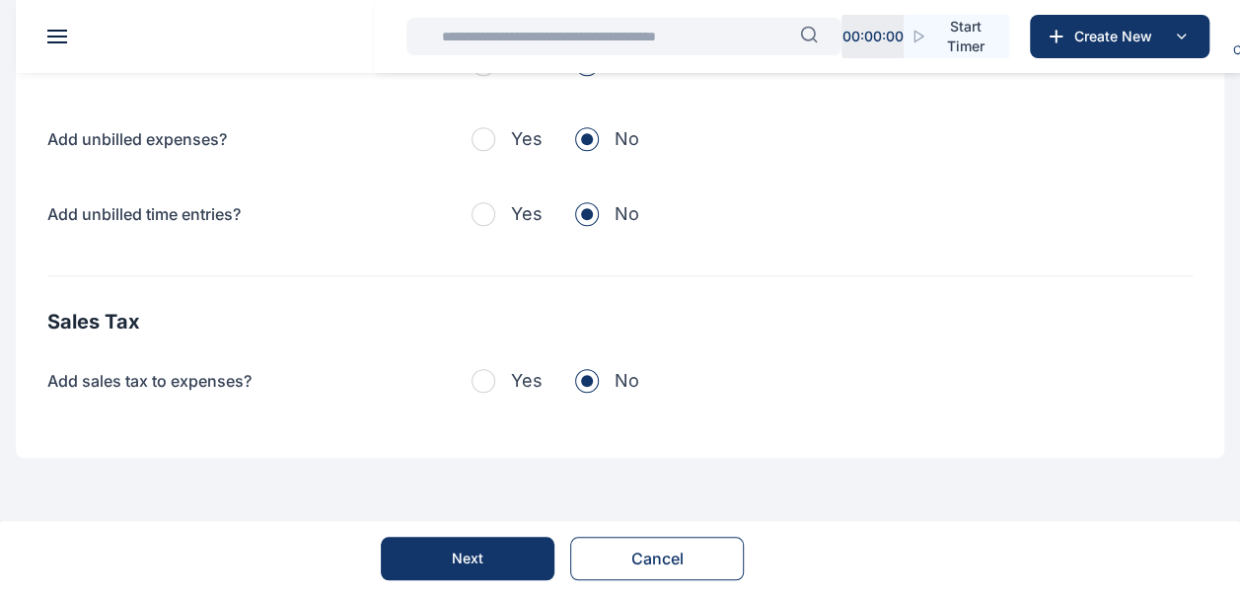
click at [462, 550] on div "Next" at bounding box center [468, 558] width 32 height 20
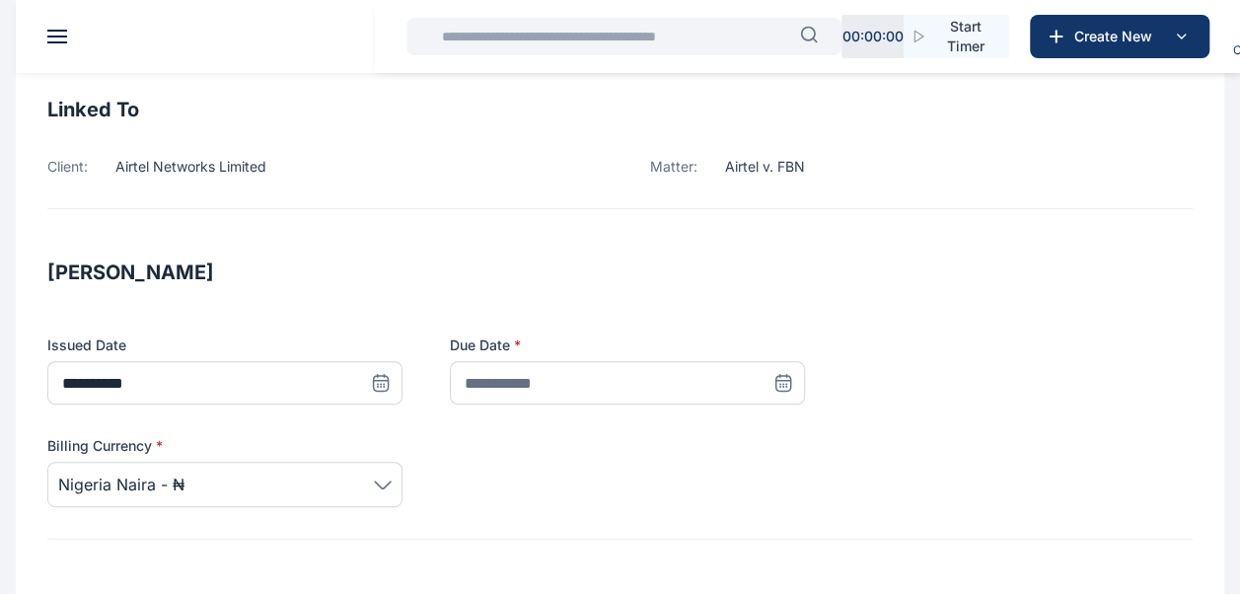
scroll to position [155, 0]
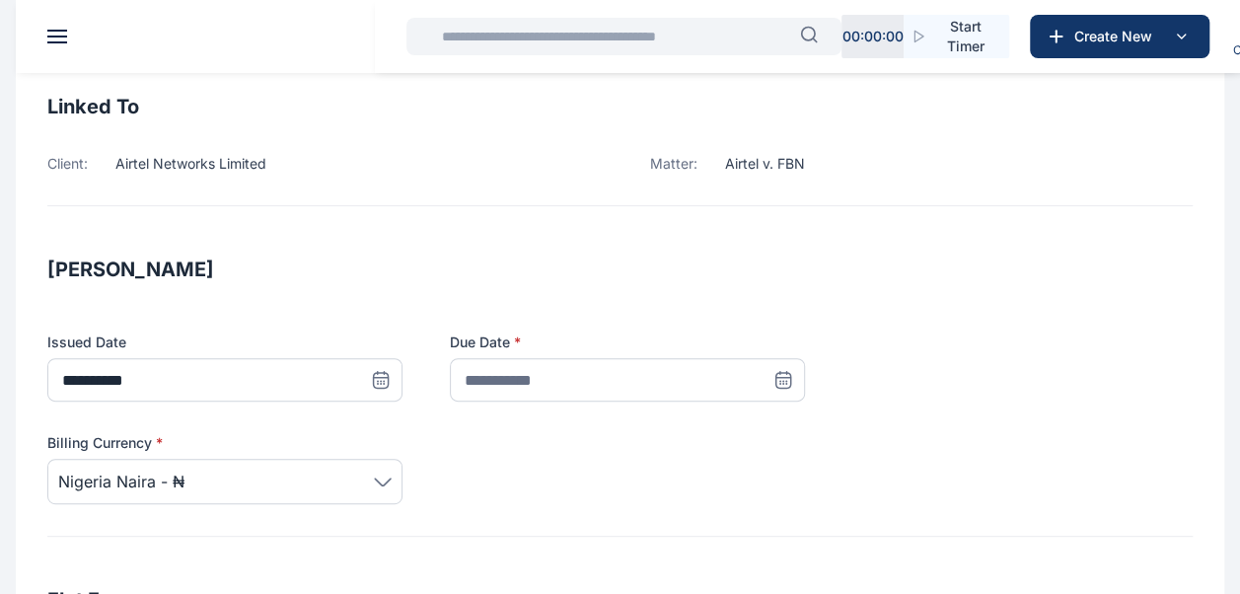
click at [781, 380] on icon at bounding box center [783, 380] width 20 height 20
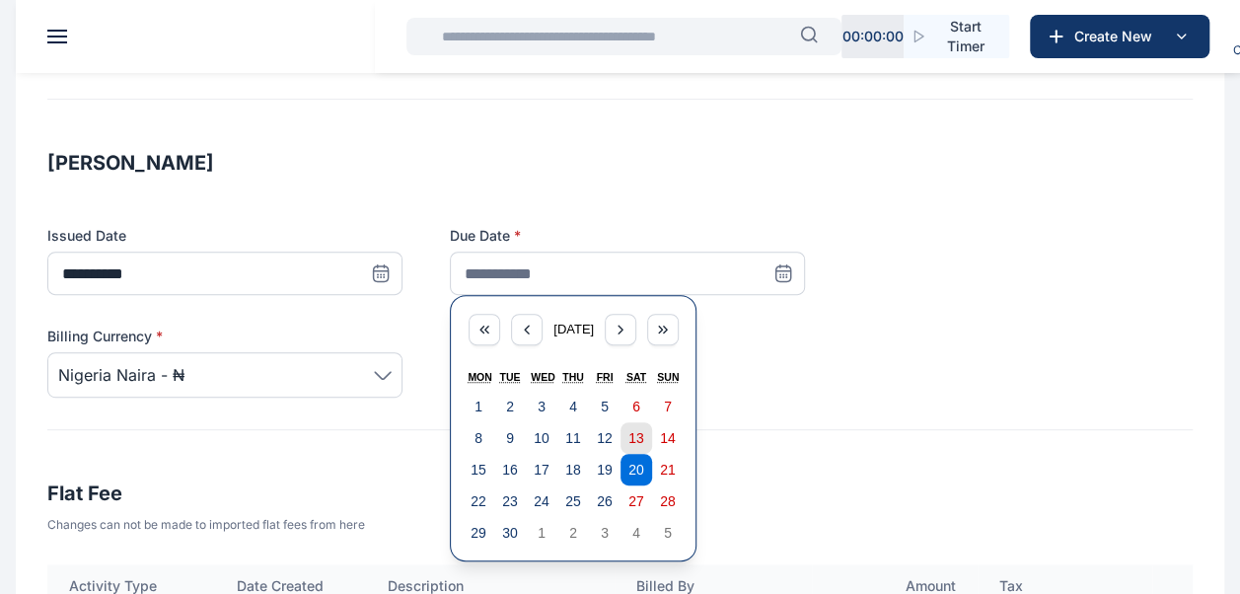
scroll to position [262, 0]
click at [478, 506] on abbr "22" at bounding box center [479, 500] width 16 height 16
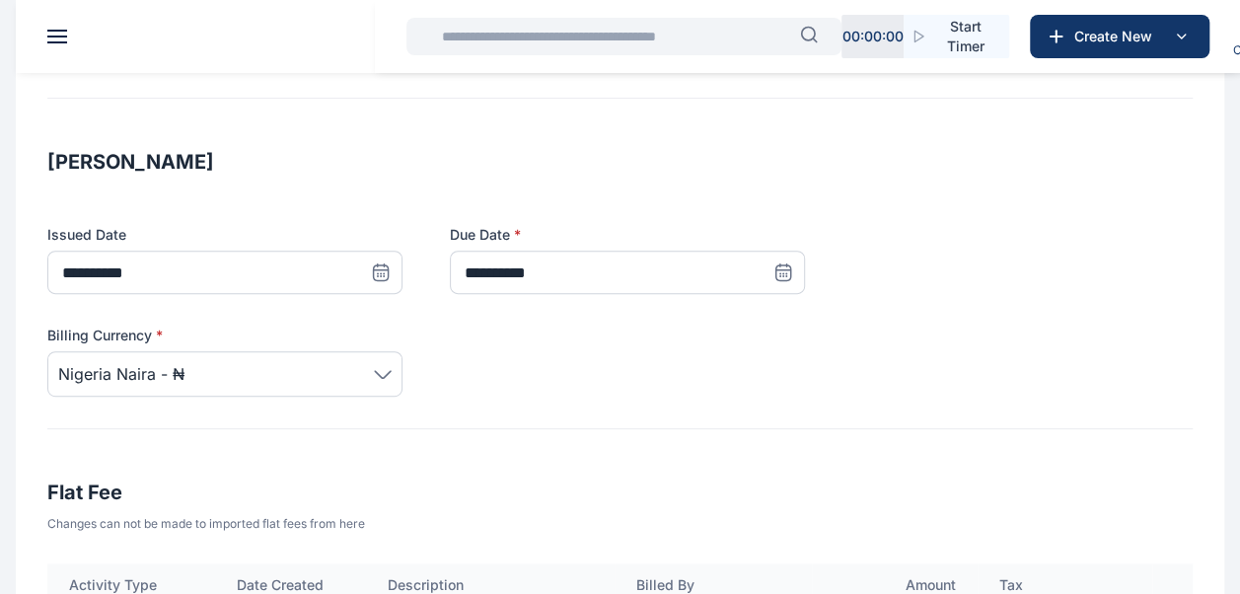
click at [388, 381] on span "Nigeria Naira - ₦" at bounding box center [224, 374] width 333 height 24
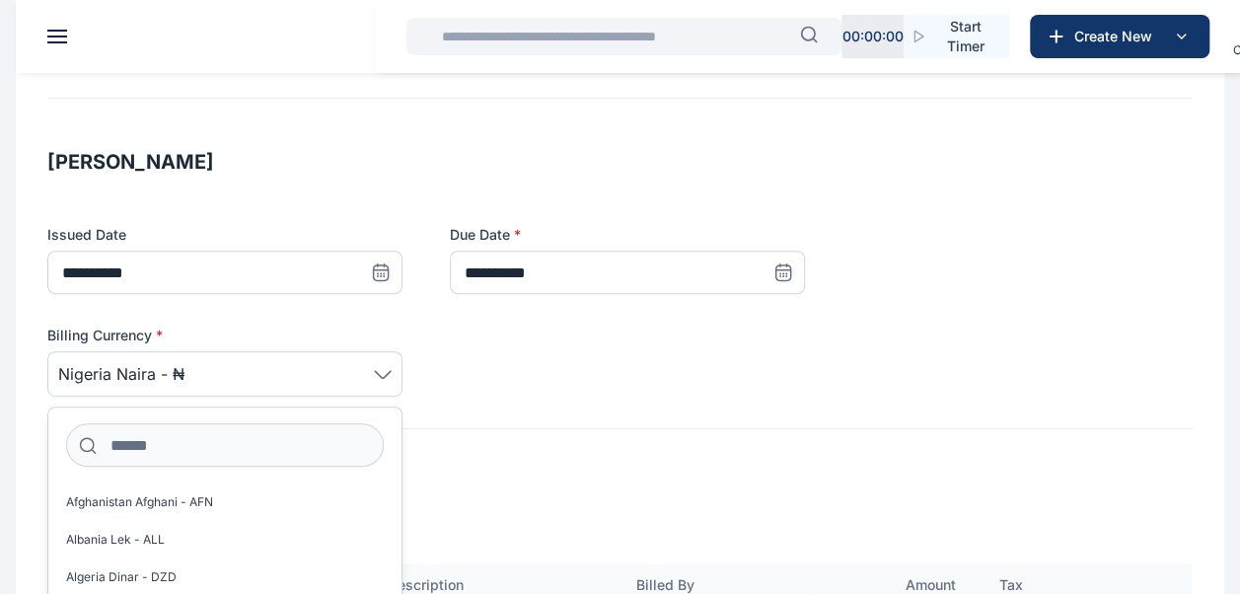
click at [785, 274] on icon at bounding box center [783, 272] width 20 height 20
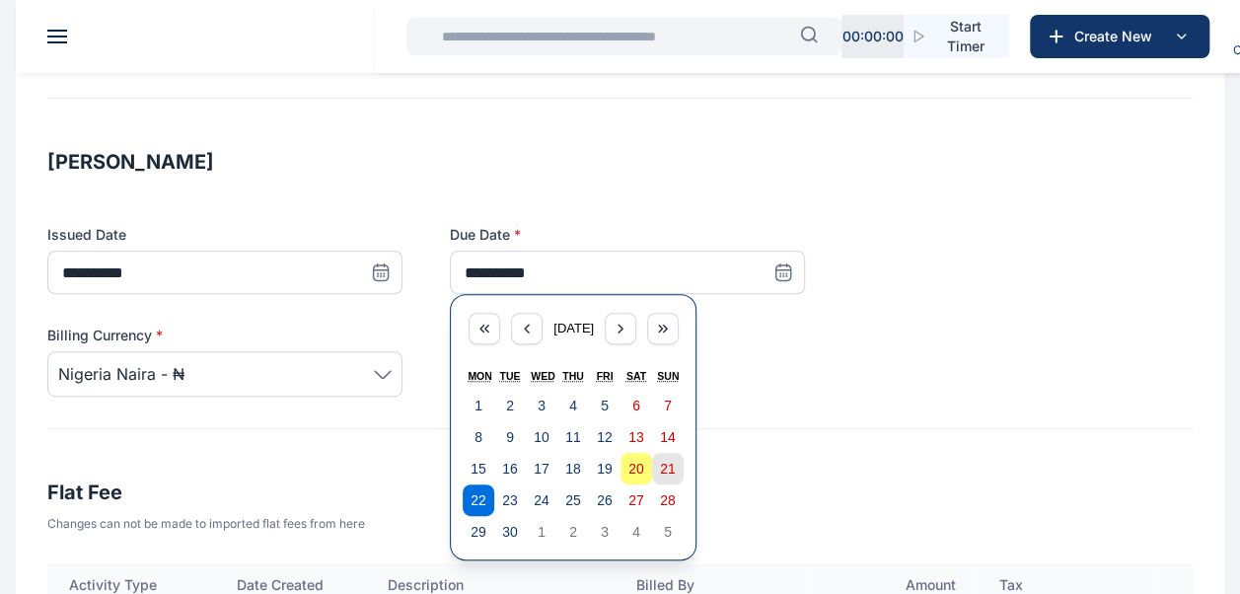
click at [661, 466] on abbr "21" at bounding box center [668, 469] width 16 height 16
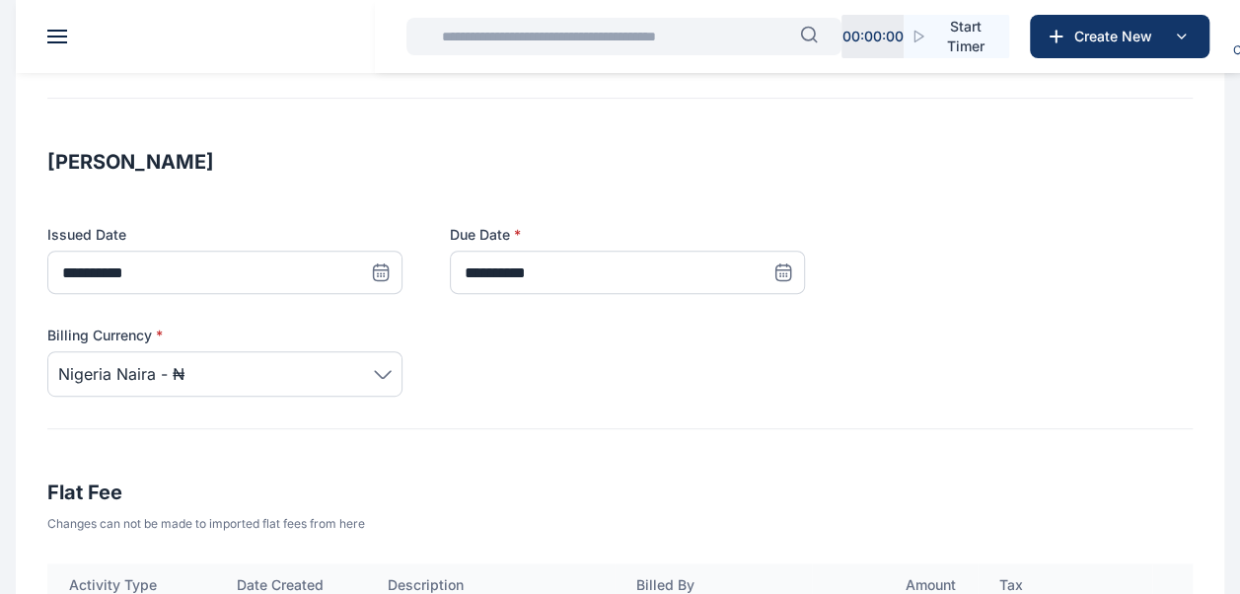
click at [781, 265] on icon at bounding box center [783, 272] width 15 height 15
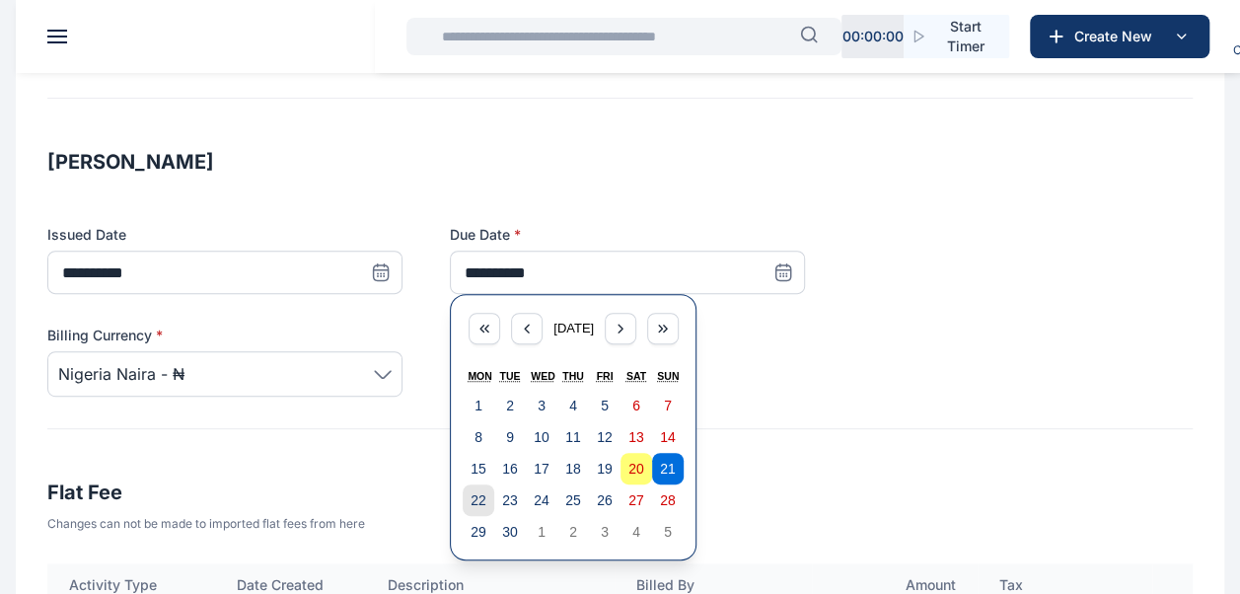
click at [474, 489] on button "22" at bounding box center [479, 500] width 32 height 32
type input "**********"
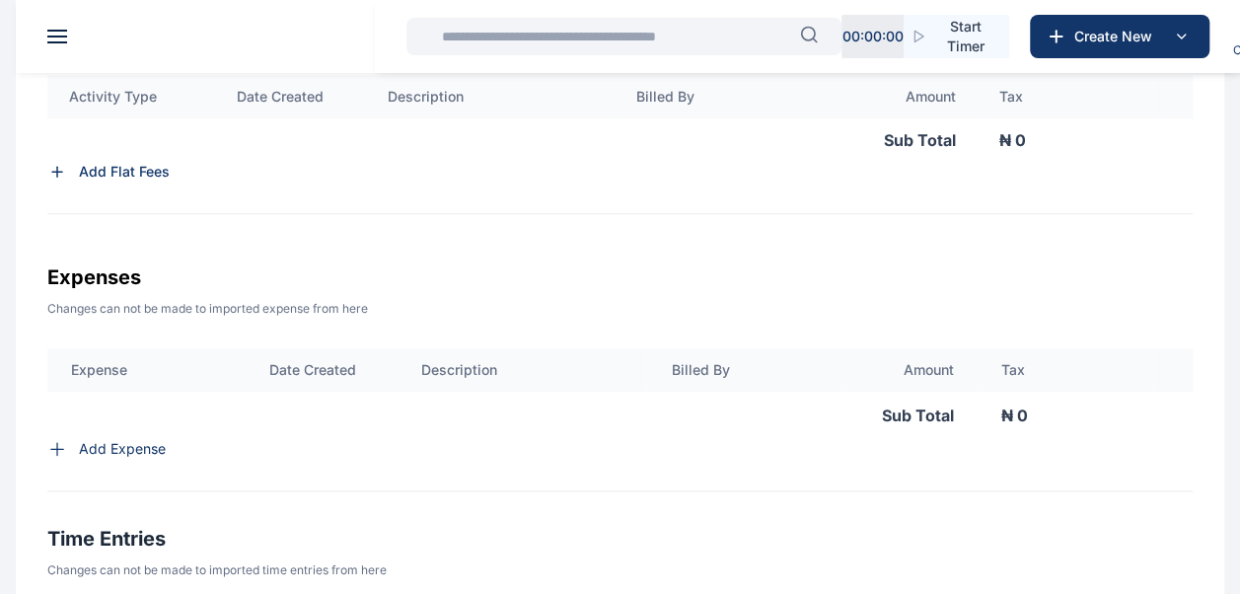
scroll to position [715, 0]
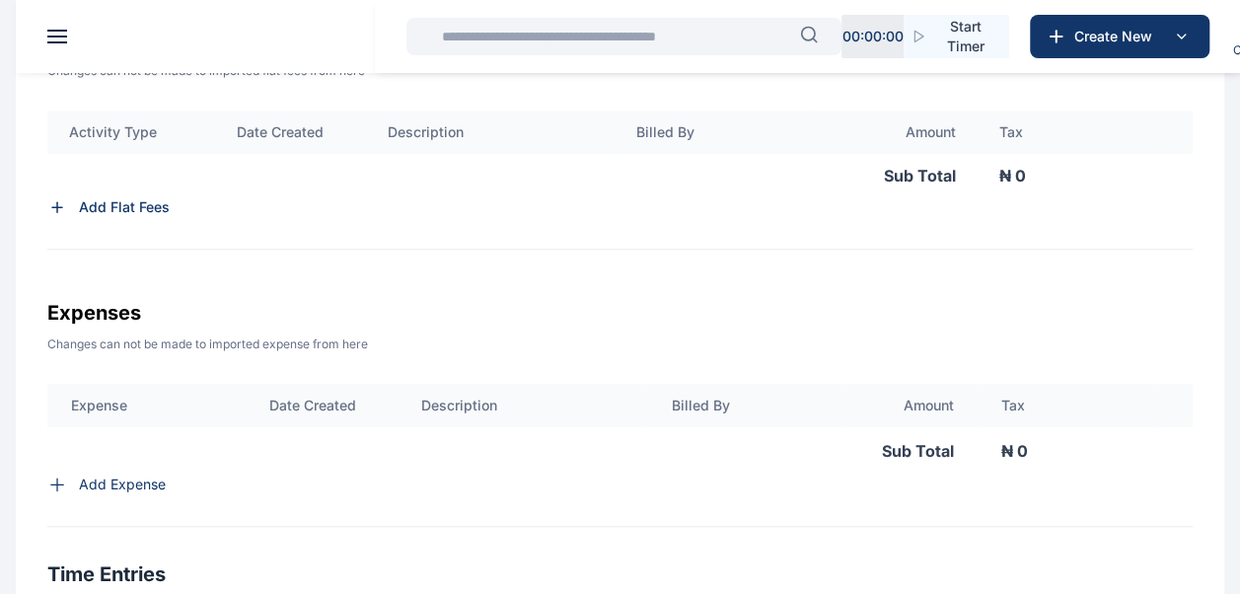
click at [142, 208] on p "Add Flat Fees" at bounding box center [124, 207] width 91 height 20
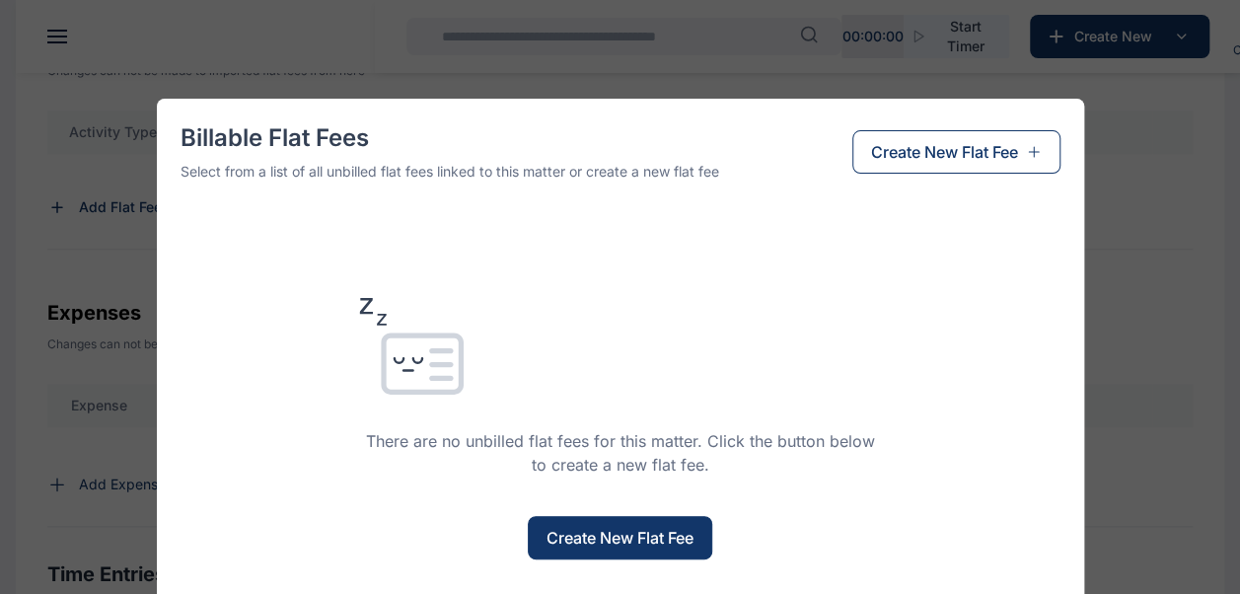
click at [73, 314] on div "Billable Flat Fees Select from a list of all unbilled flat fees linked to this …" at bounding box center [620, 297] width 1240 height 594
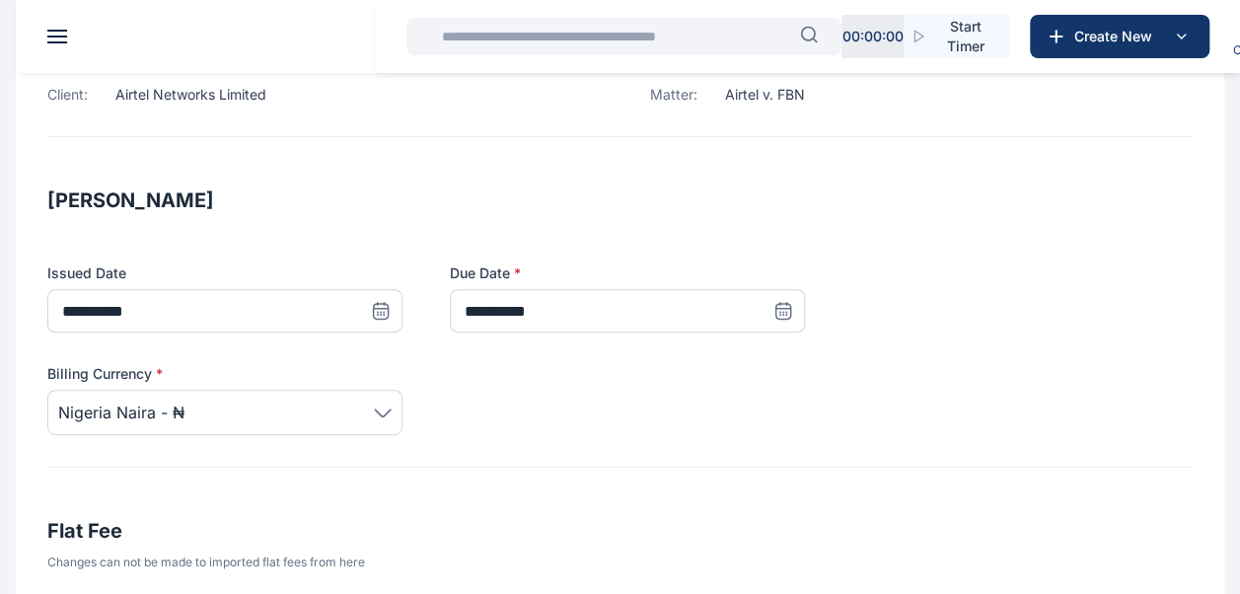
scroll to position [218, 0]
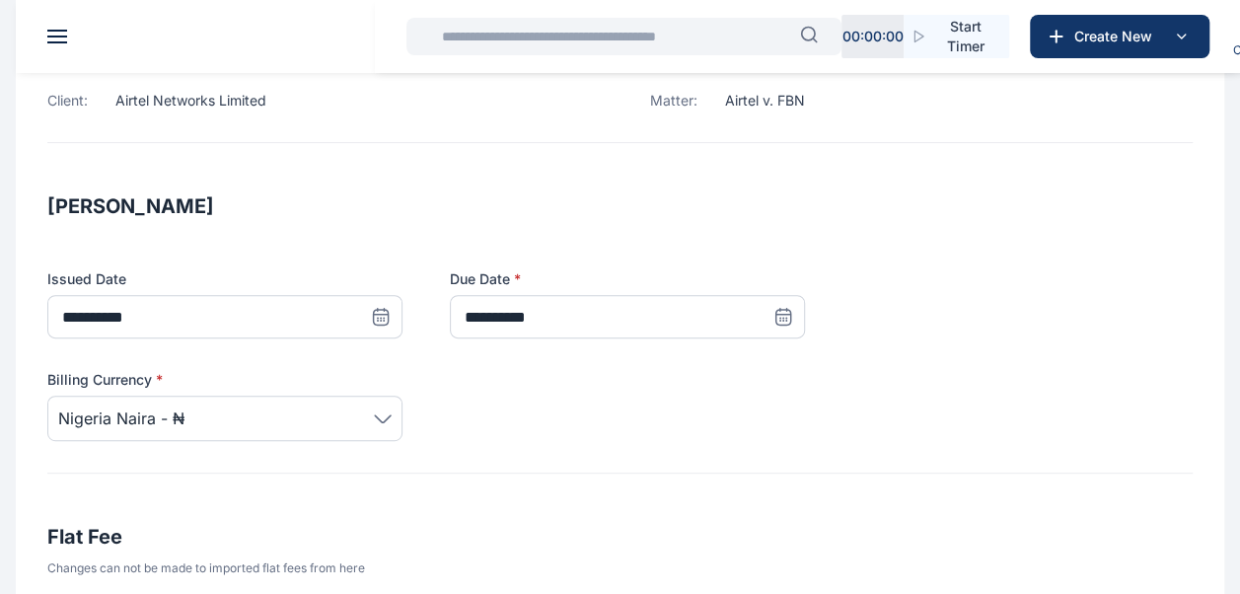
click at [402, 406] on div "Billing Currency * Nigeria Naira - ₦" at bounding box center [619, 405] width 1145 height 71
click at [372, 418] on span "Nigeria Naira - ₦" at bounding box center [224, 418] width 333 height 24
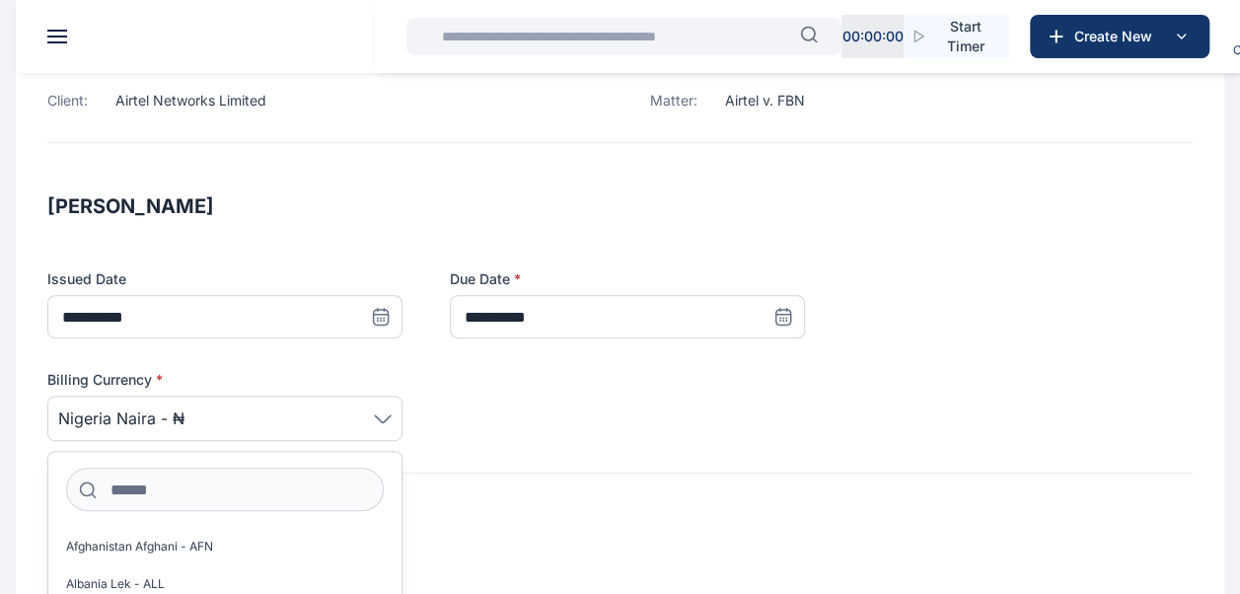
click at [533, 456] on div "**********" at bounding box center [619, 331] width 1145 height 283
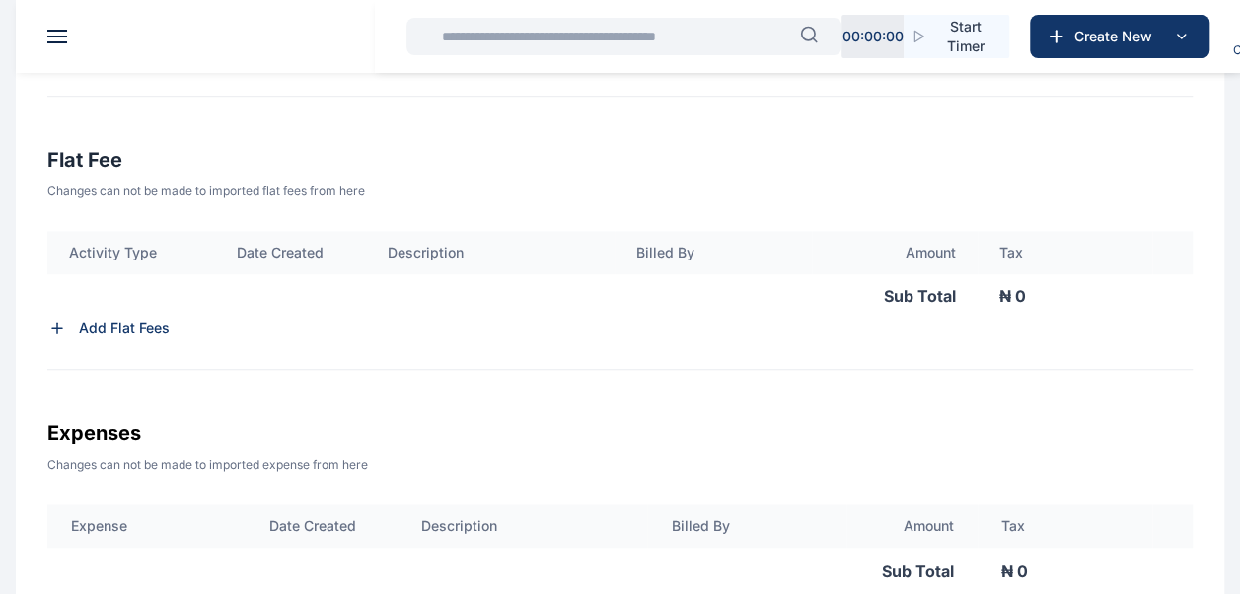
scroll to position [593, 0]
click at [1032, 297] on p "₦ 0" at bounding box center [1105, 297] width 254 height 43
click at [100, 328] on p "Add Flat Fees" at bounding box center [124, 330] width 91 height 20
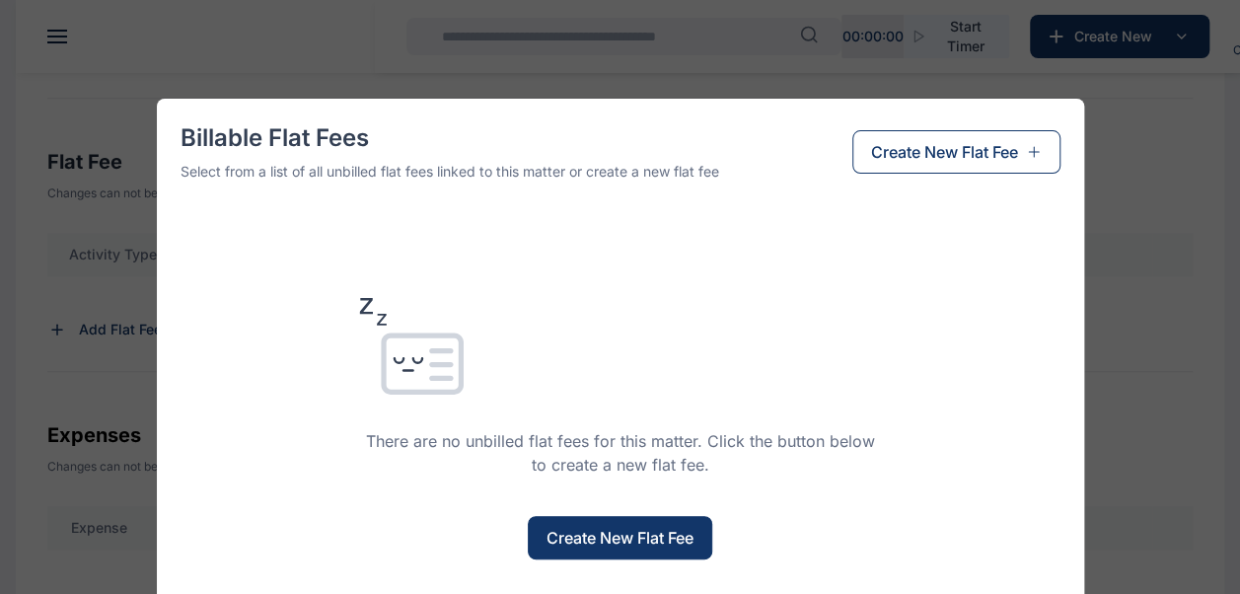
click at [647, 541] on span "Create New Flat Fee" at bounding box center [619, 538] width 147 height 24
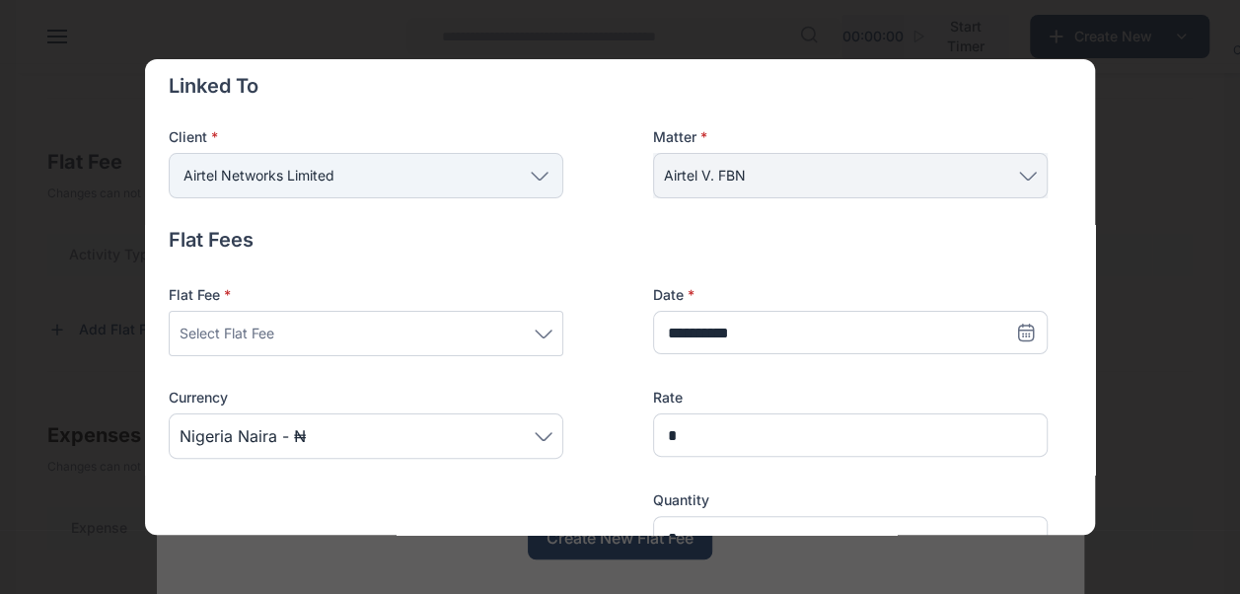
scroll to position [93, 0]
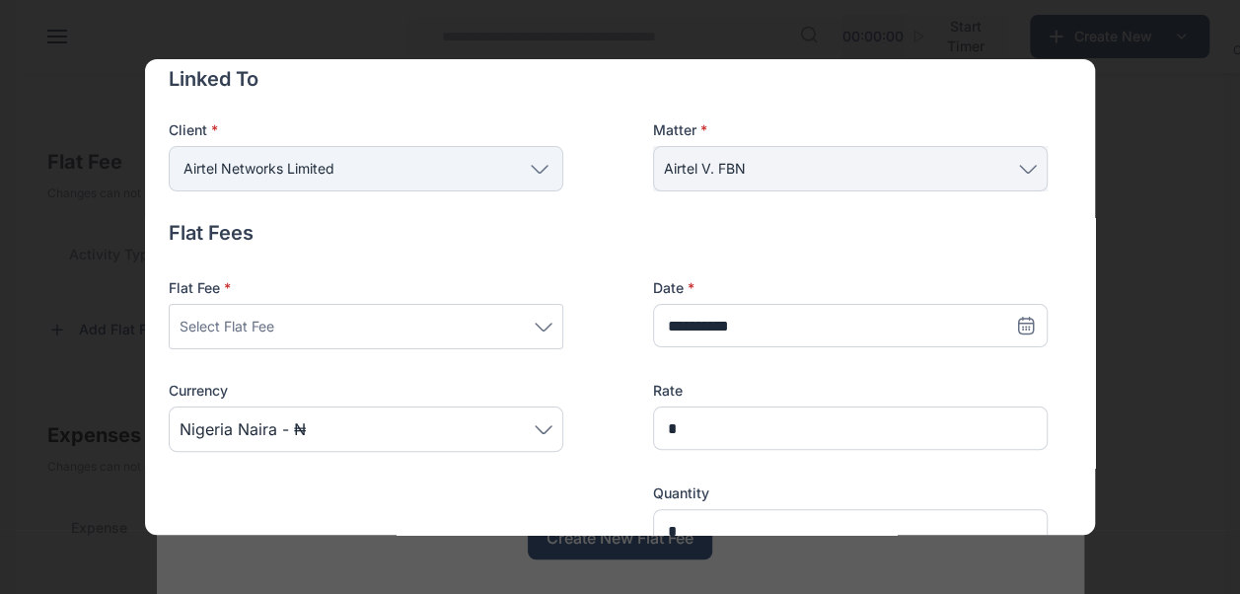
click at [564, 335] on div "**********" at bounding box center [608, 415] width 879 height 274
click at [535, 324] on icon at bounding box center [544, 327] width 18 height 9
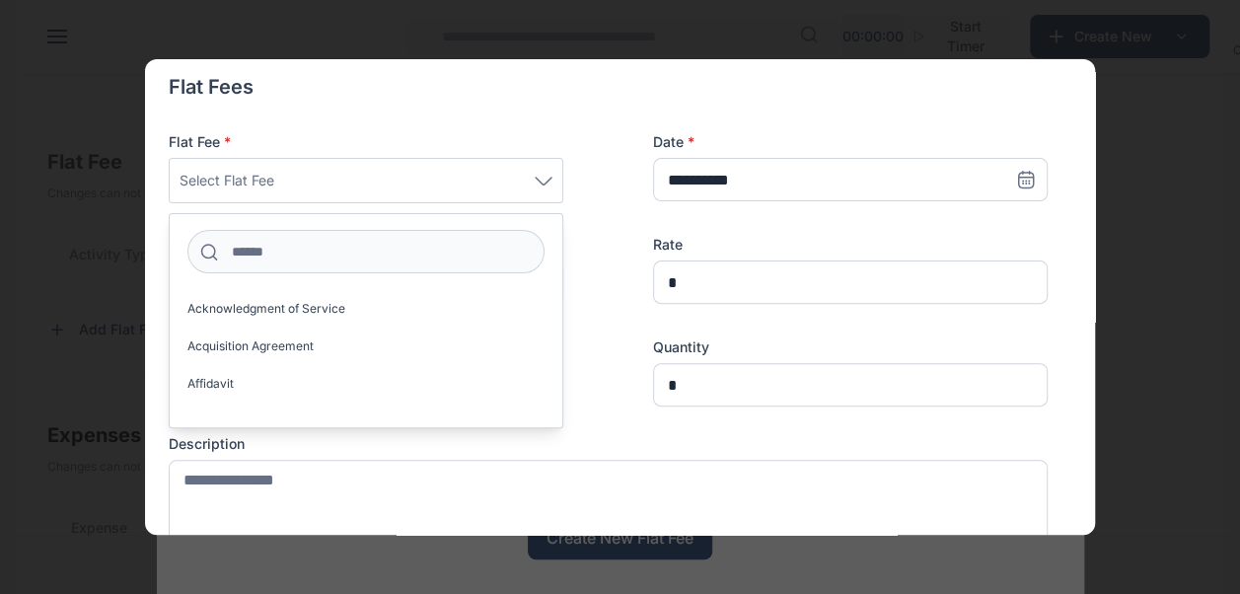
scroll to position [241, 0]
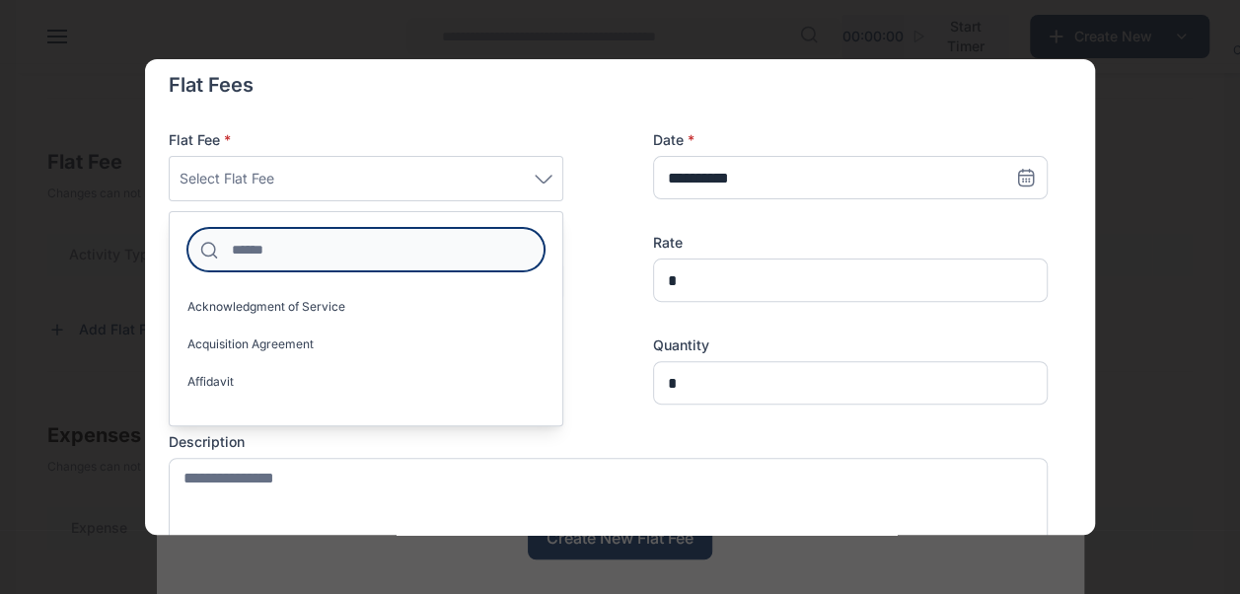
click at [365, 264] on input at bounding box center [365, 249] width 357 height 43
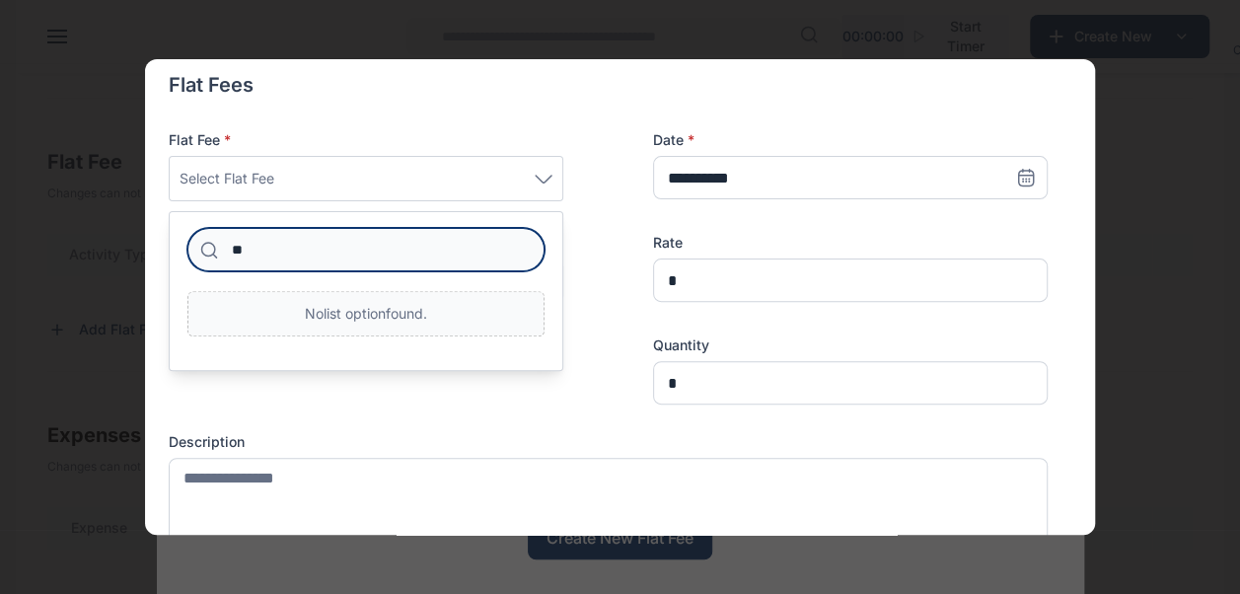
type input "*"
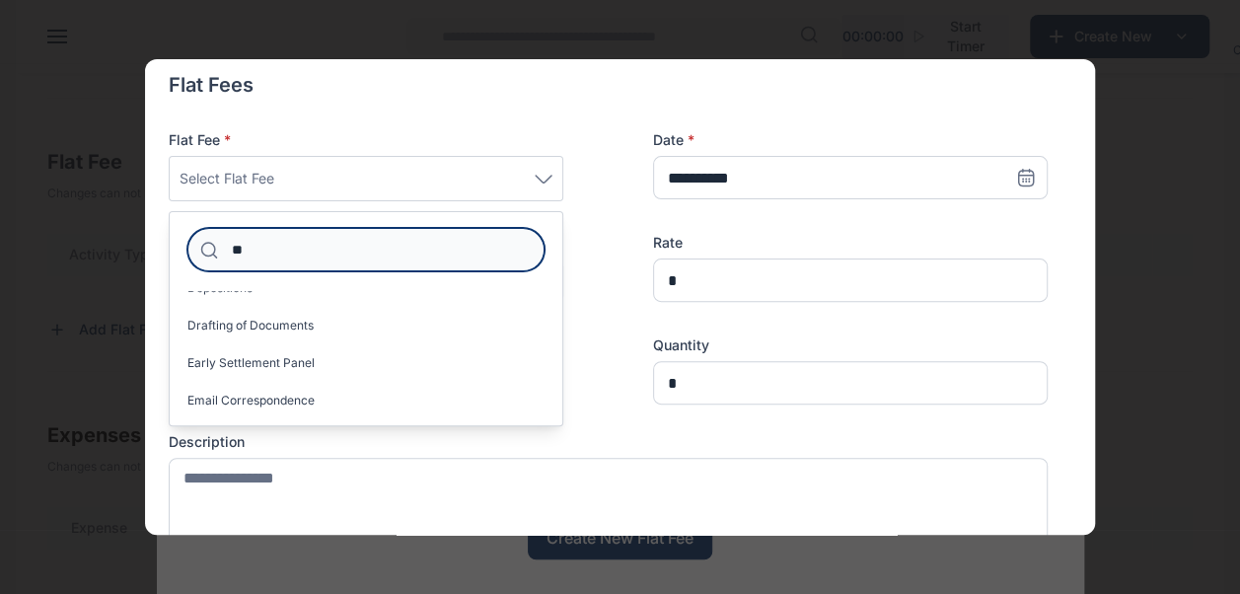
scroll to position [0, 0]
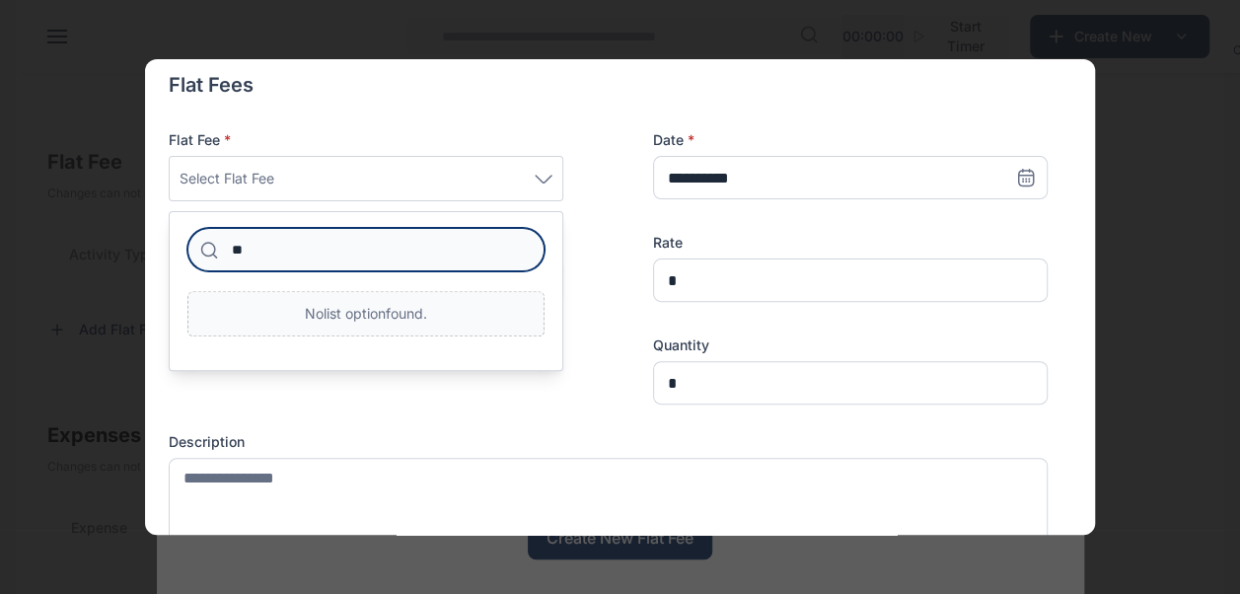
type input "*"
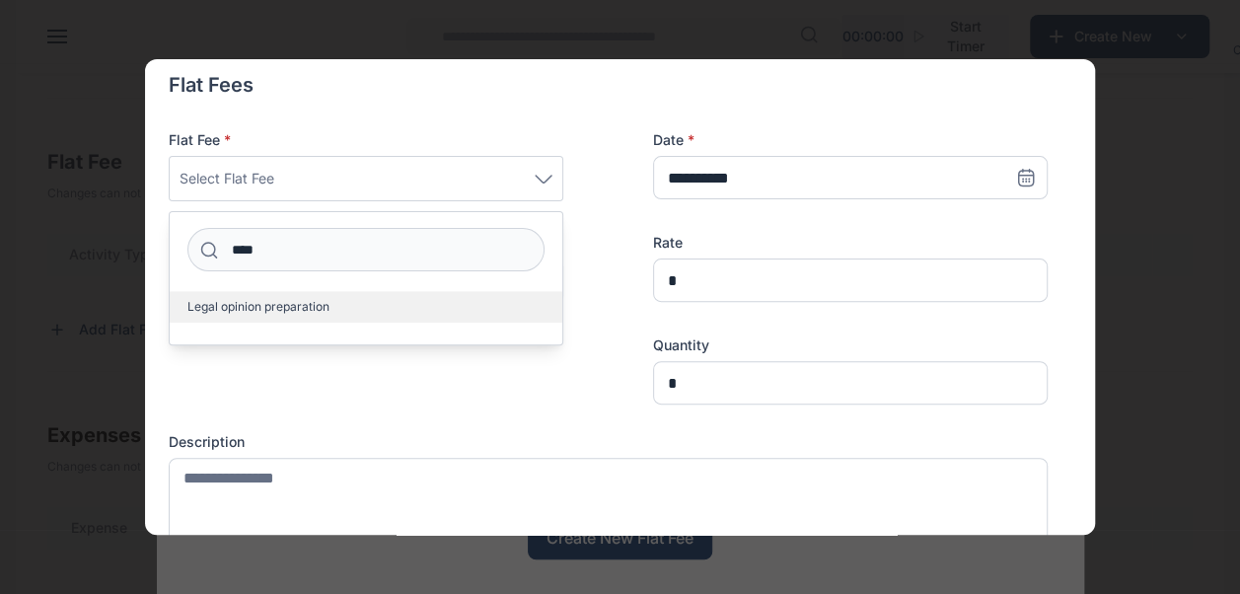
click at [268, 316] on label "Legal opinion preparation" at bounding box center [366, 307] width 393 height 32
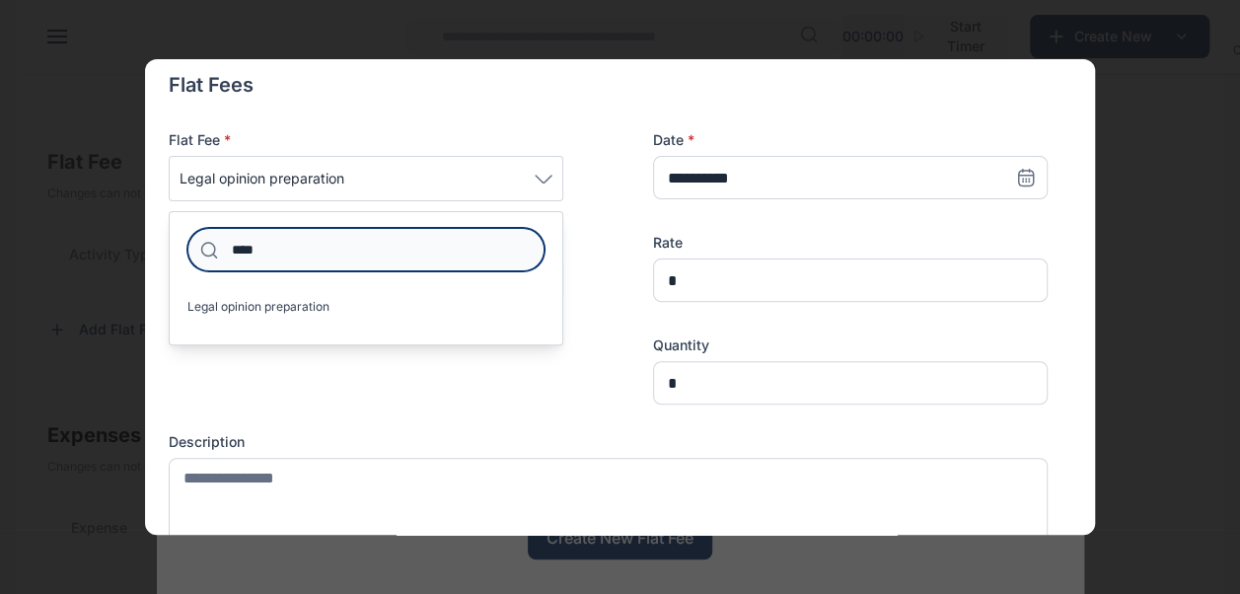
click at [316, 255] on input "****" at bounding box center [365, 249] width 357 height 43
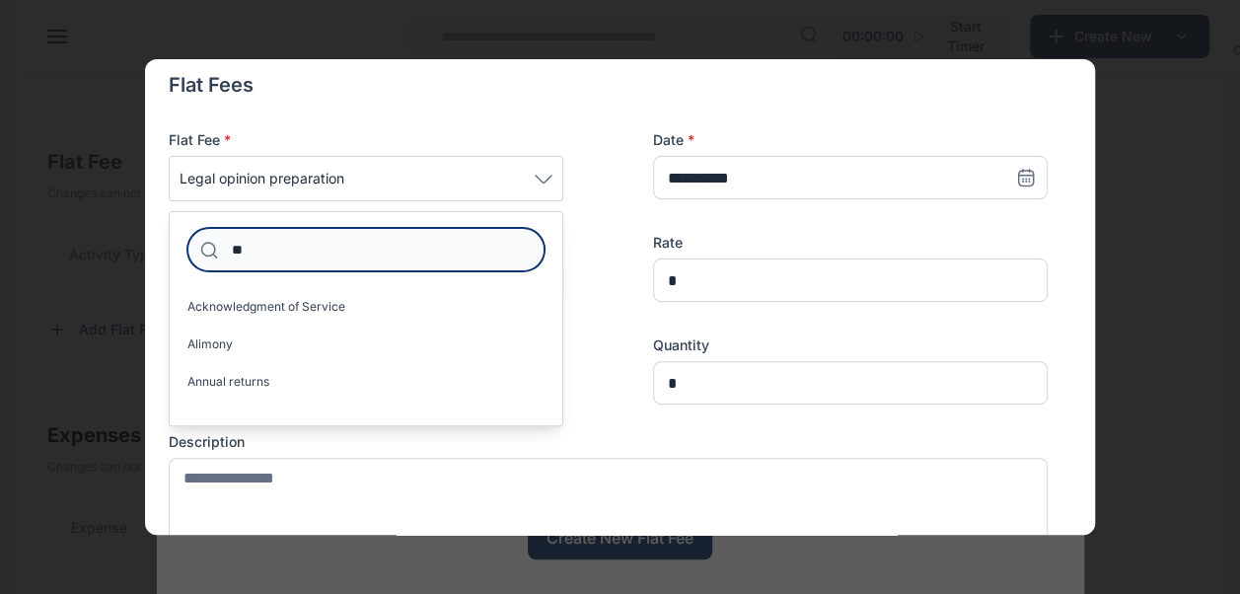
type input "*"
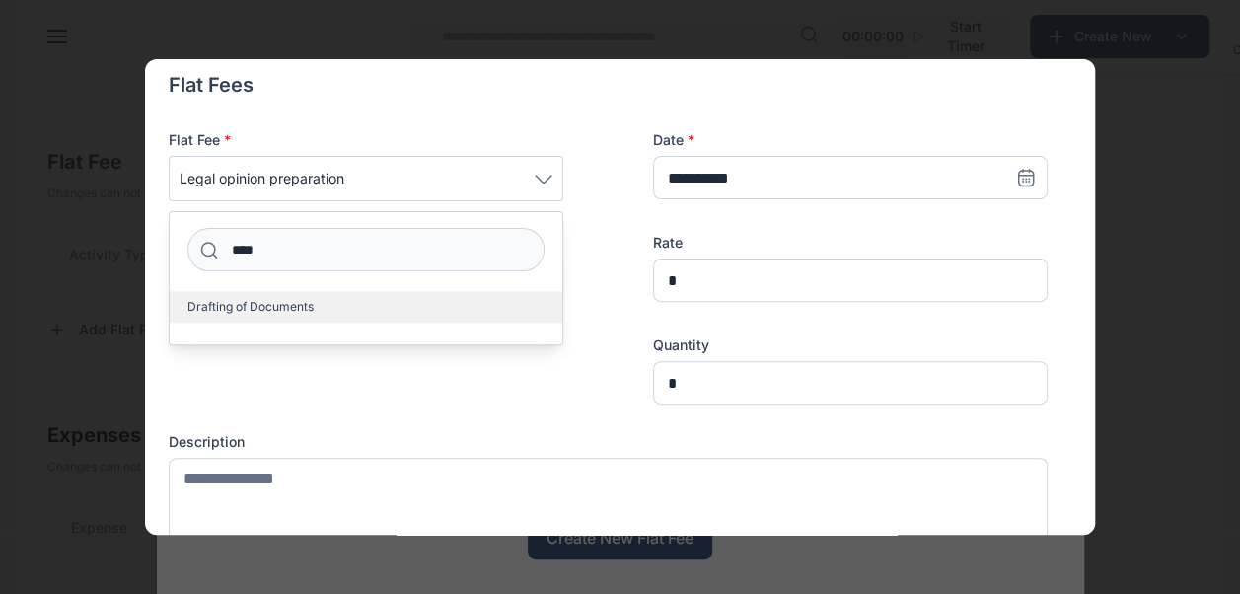
click at [279, 306] on span "Drafting of Documents" at bounding box center [250, 307] width 126 height 16
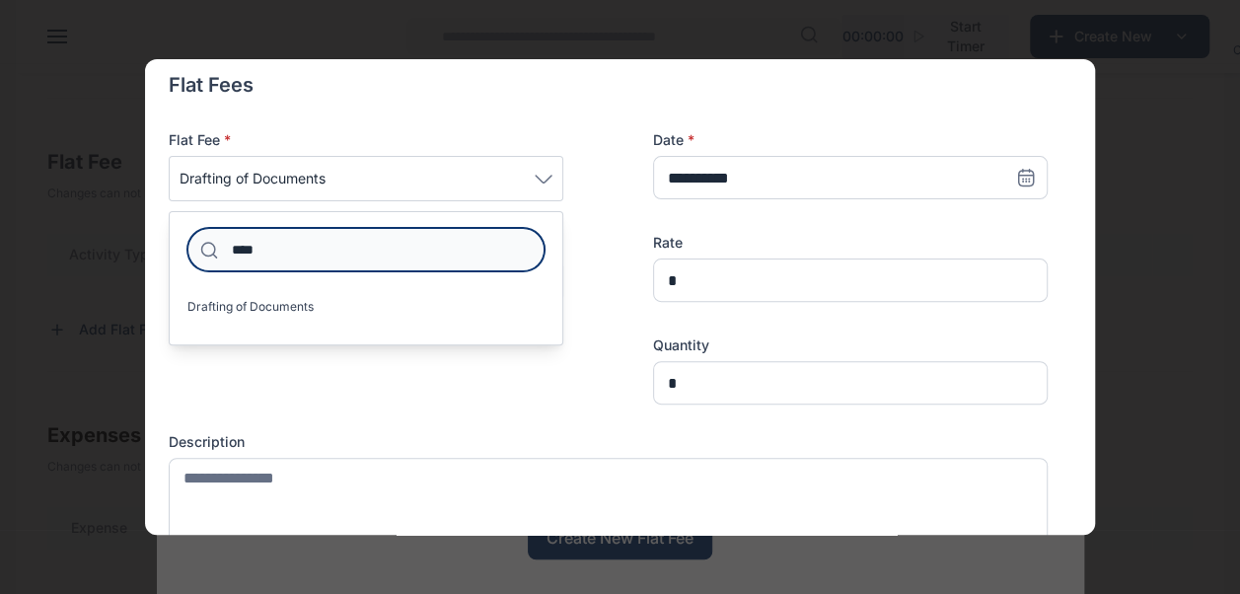
click at [399, 254] on input "****" at bounding box center [365, 249] width 357 height 43
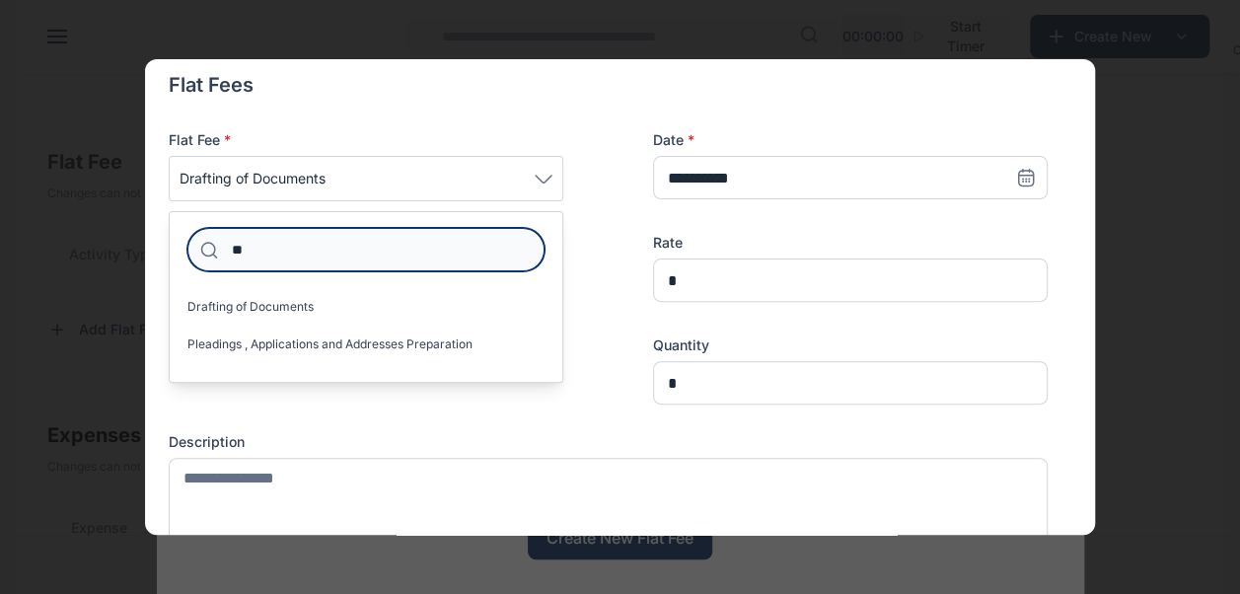
type input "*"
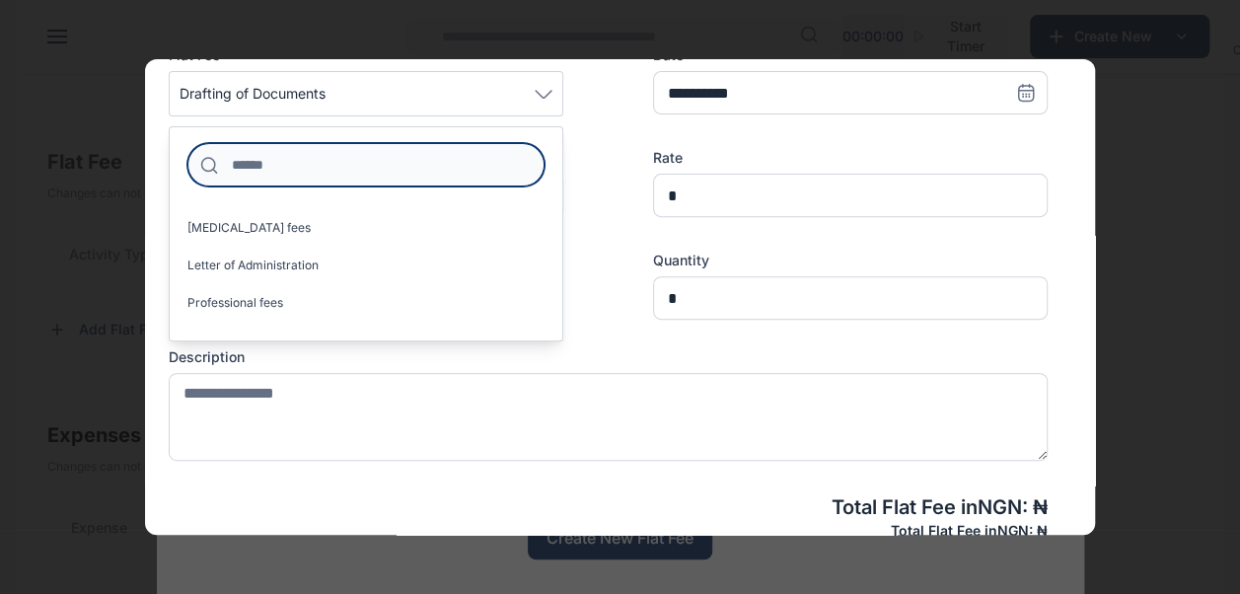
scroll to position [334, 0]
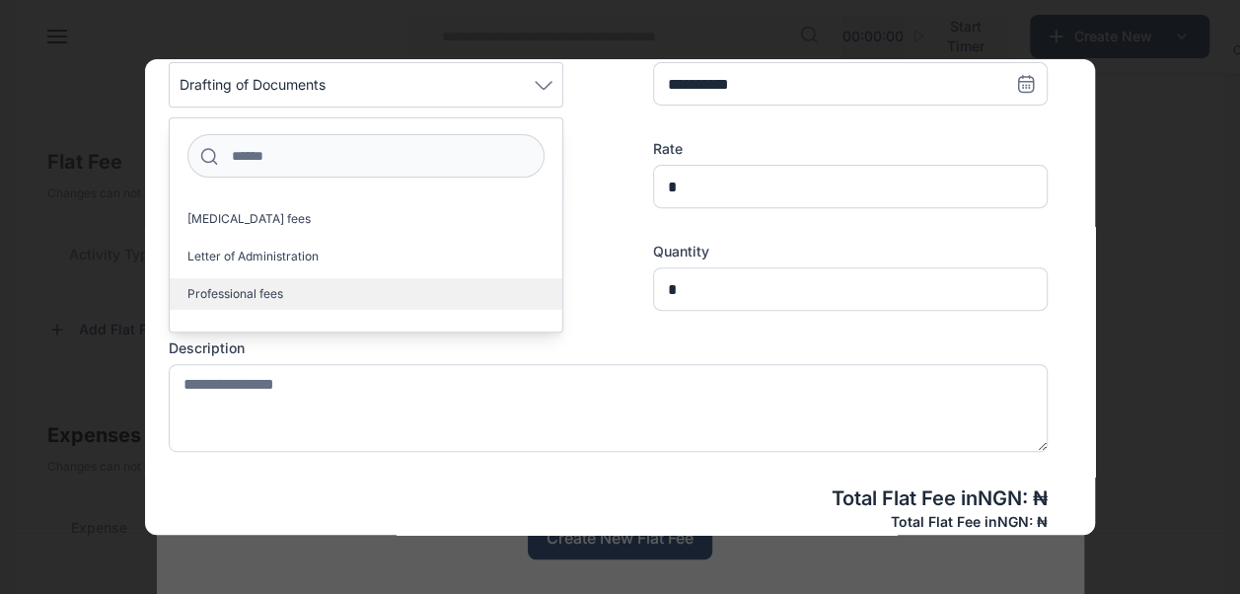
click at [278, 294] on span "Professional fees" at bounding box center [235, 294] width 96 height 16
click at [282, 284] on label "Professional fees" at bounding box center [366, 294] width 393 height 32
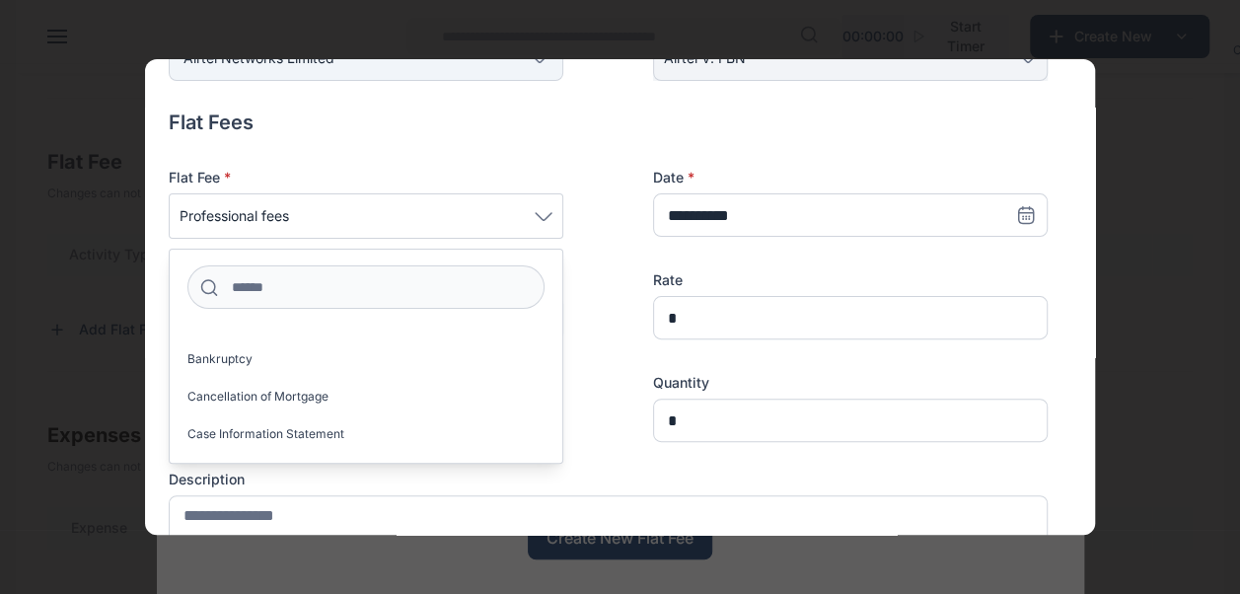
scroll to position [201, 0]
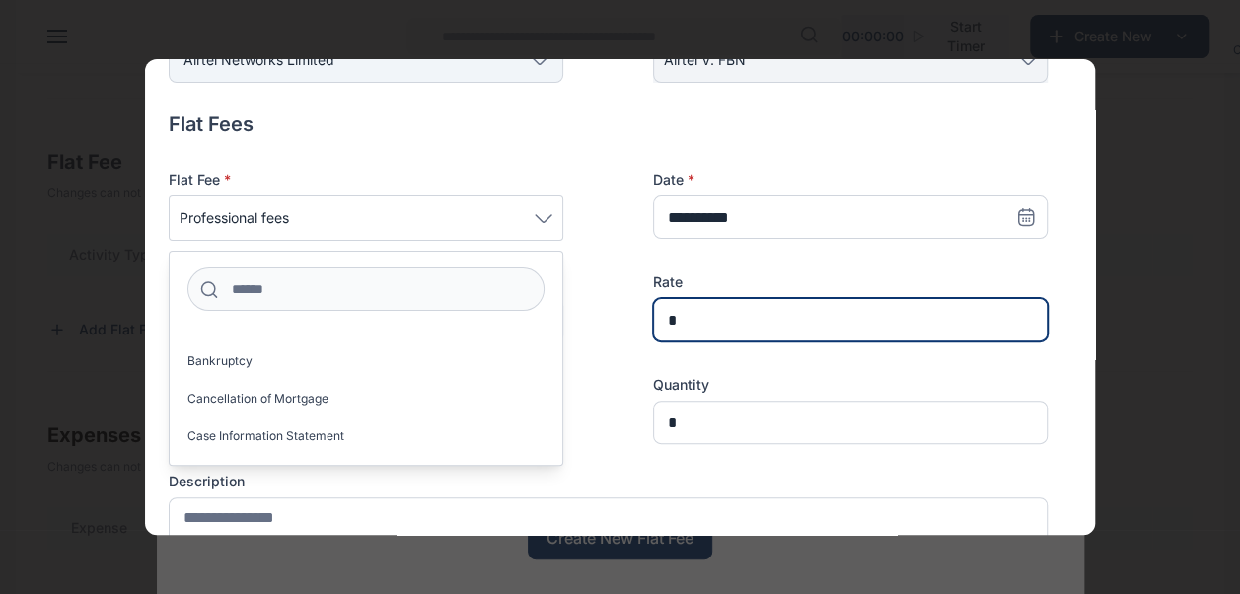
click at [699, 332] on input "*" at bounding box center [850, 319] width 395 height 43
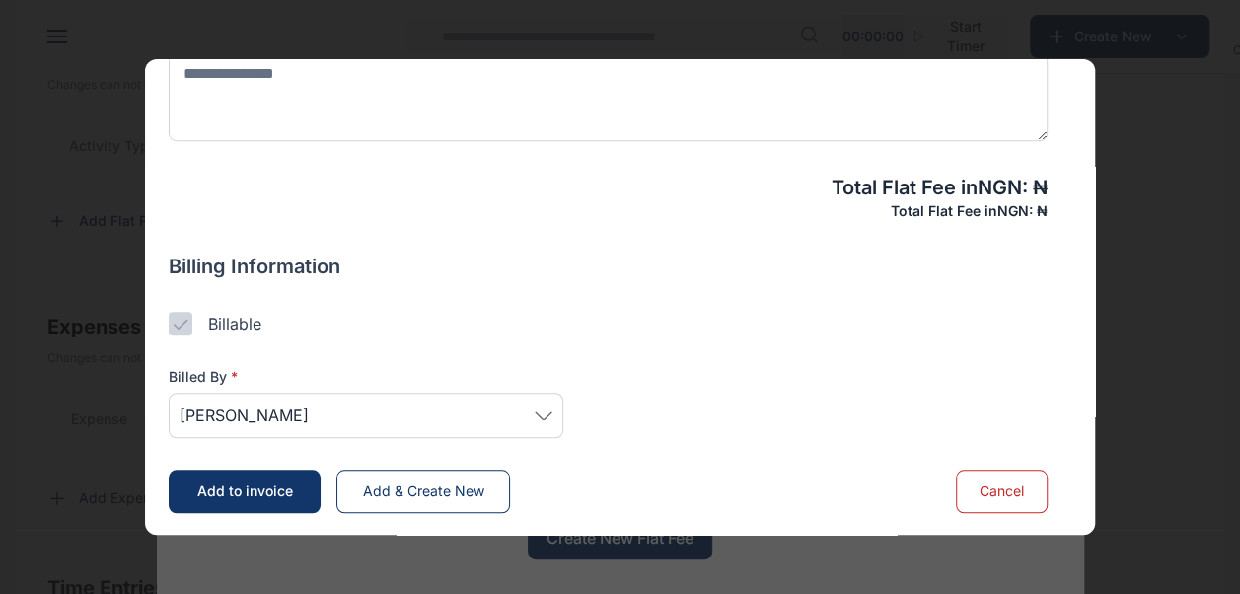
scroll to position [703, 0]
click at [550, 416] on icon at bounding box center [544, 415] width 18 height 9
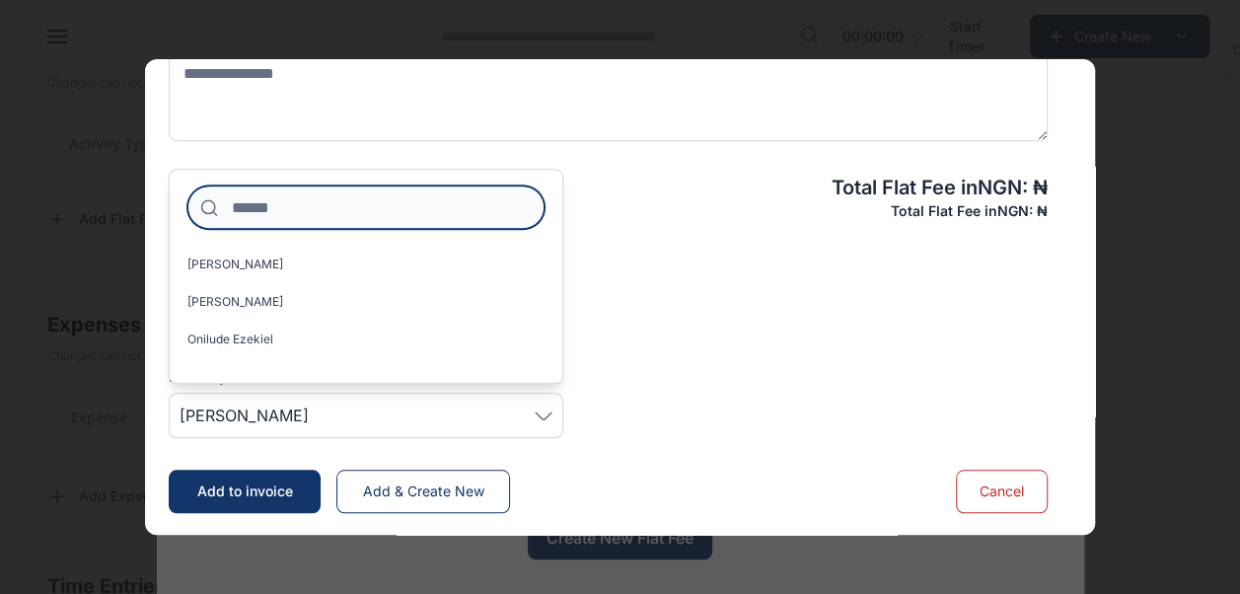
click at [403, 221] on input at bounding box center [365, 206] width 357 height 43
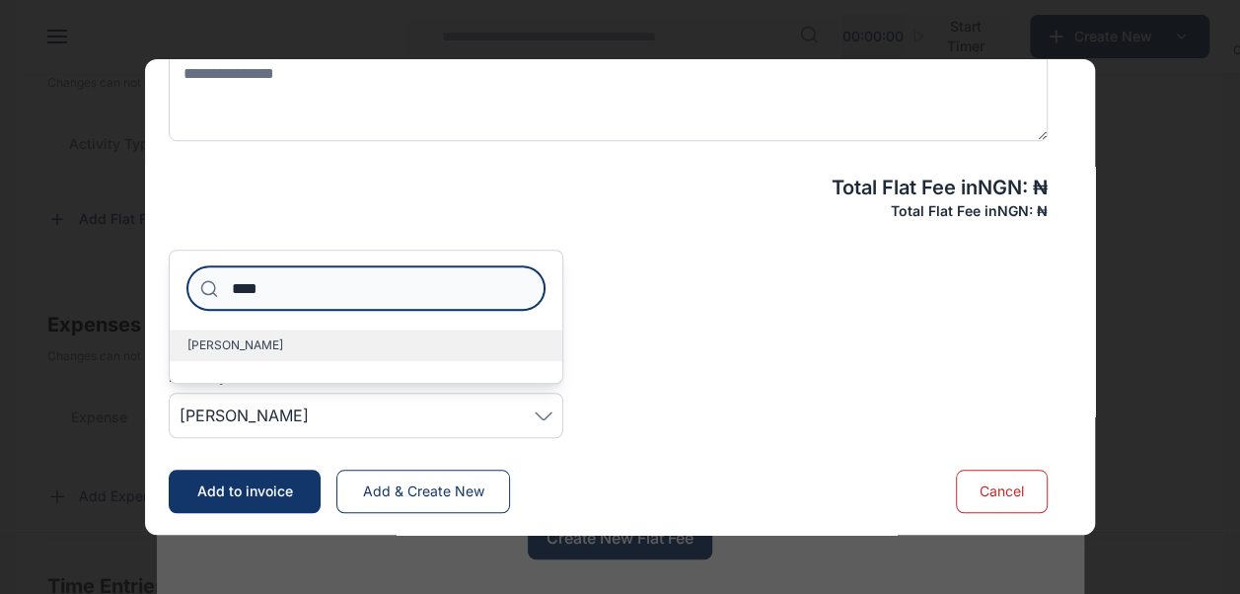
type input "****"
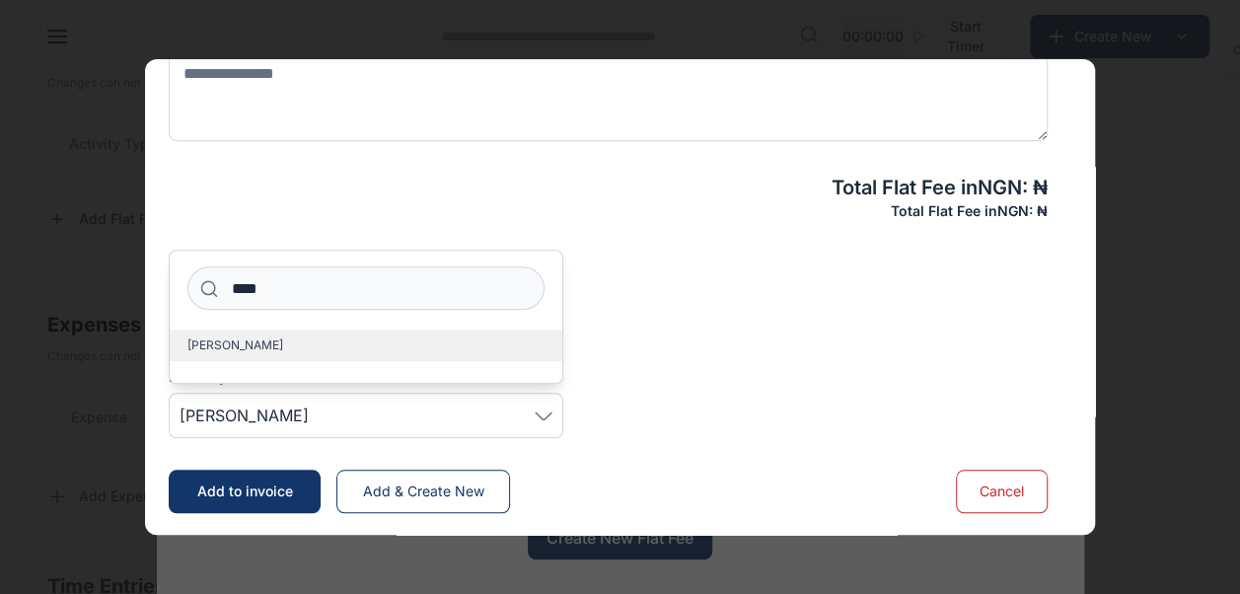
click at [311, 348] on label "[PERSON_NAME]" at bounding box center [366, 345] width 393 height 32
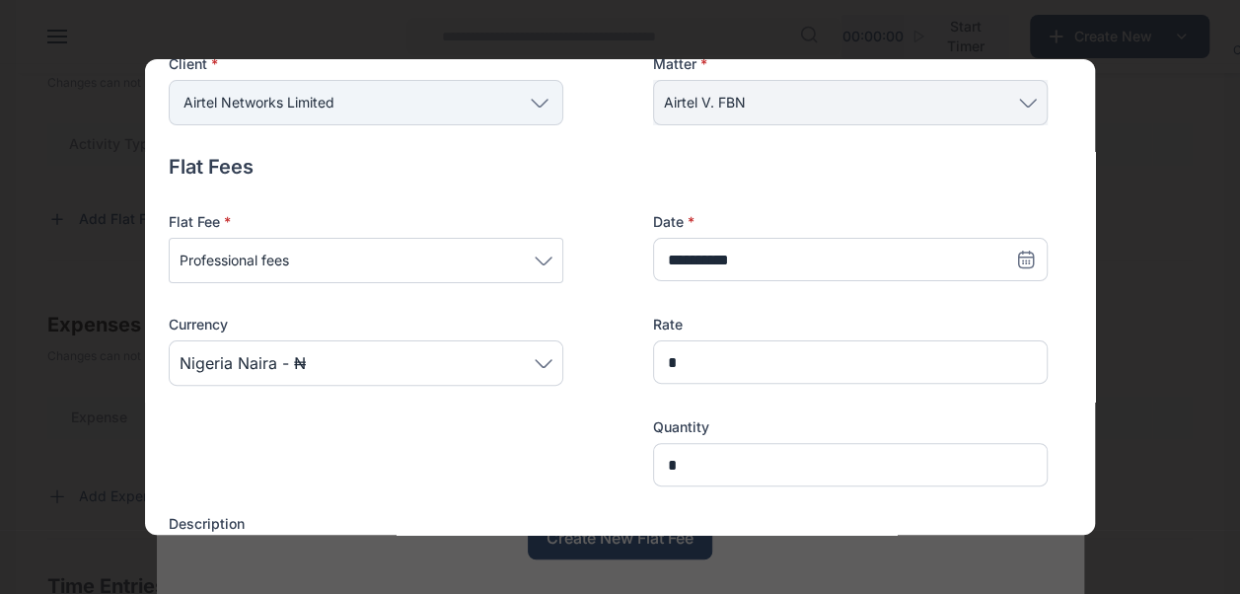
scroll to position [158, 0]
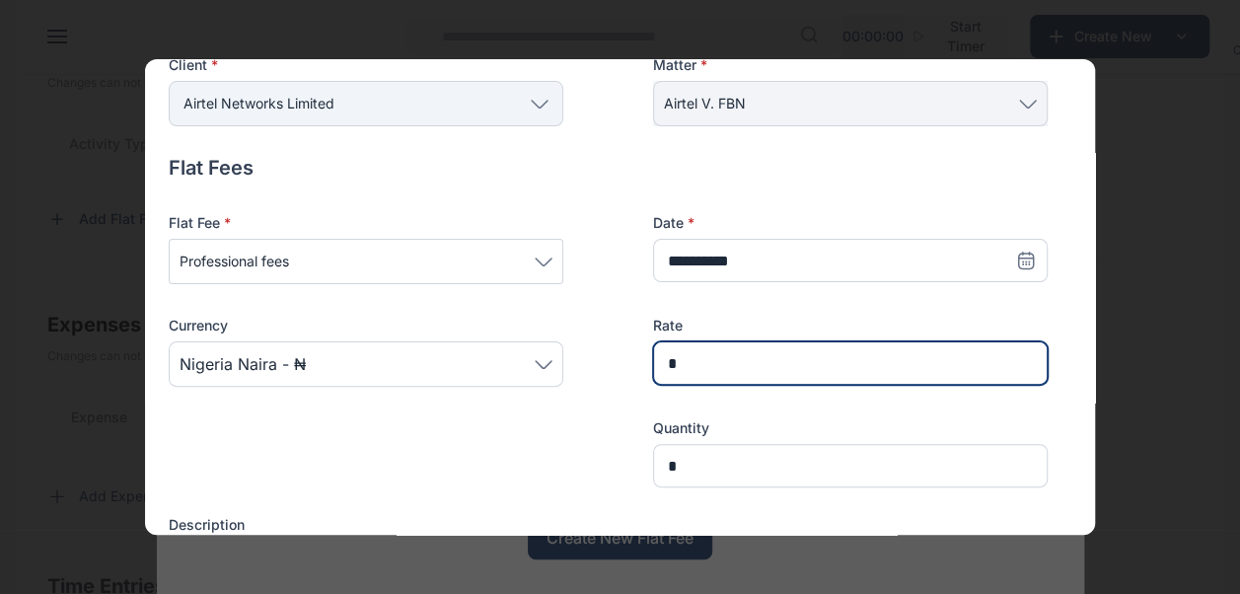
click at [679, 359] on input "*" at bounding box center [850, 362] width 395 height 43
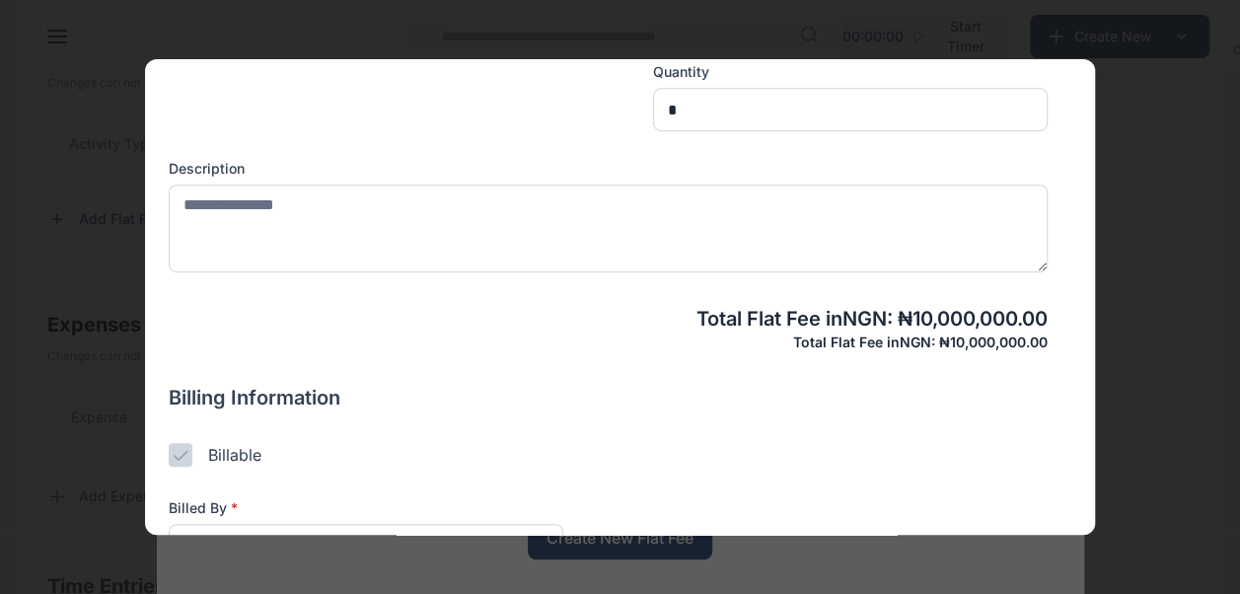
scroll to position [645, 0]
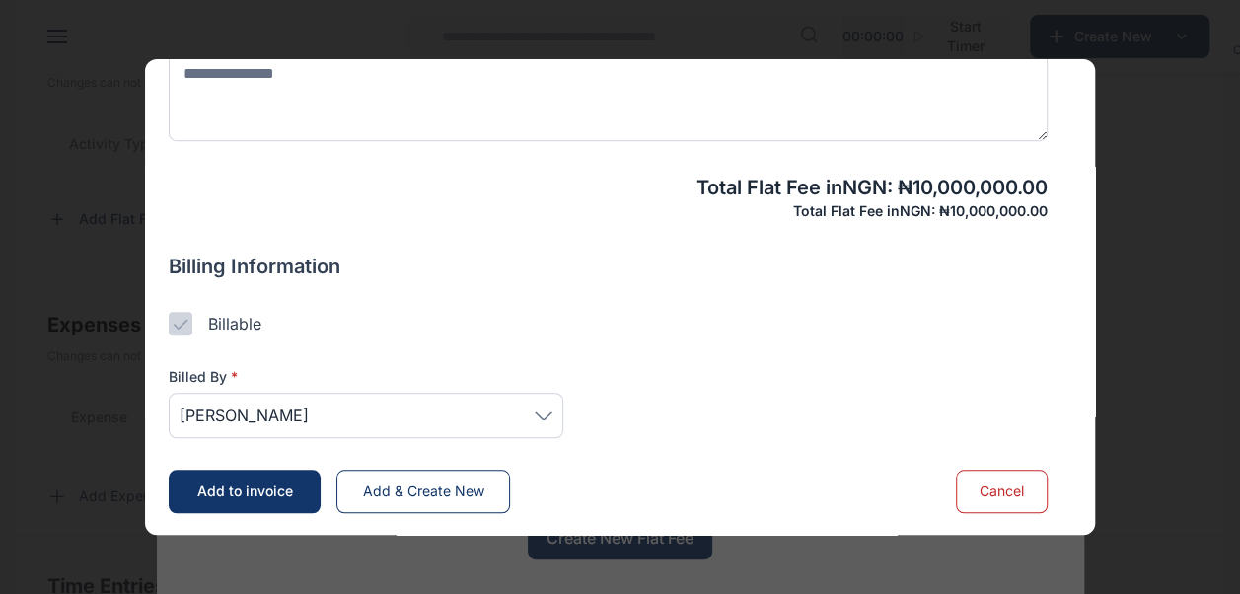
type input "**********"
click at [246, 489] on span "Add to invoice" at bounding box center [245, 490] width 96 height 17
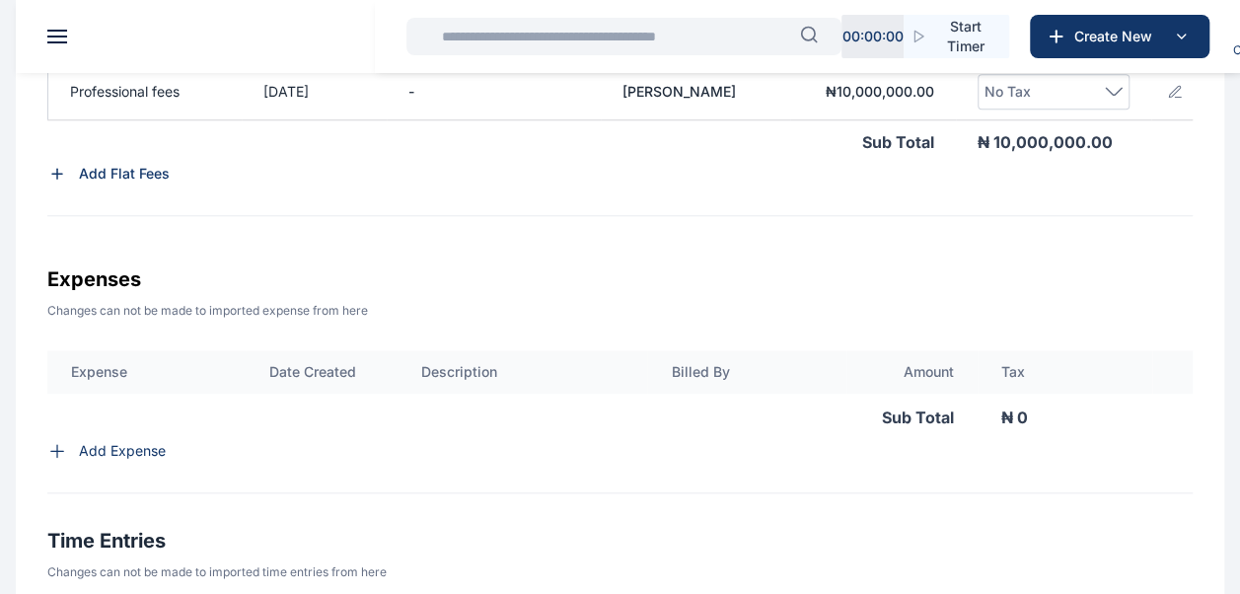
scroll to position [798, 0]
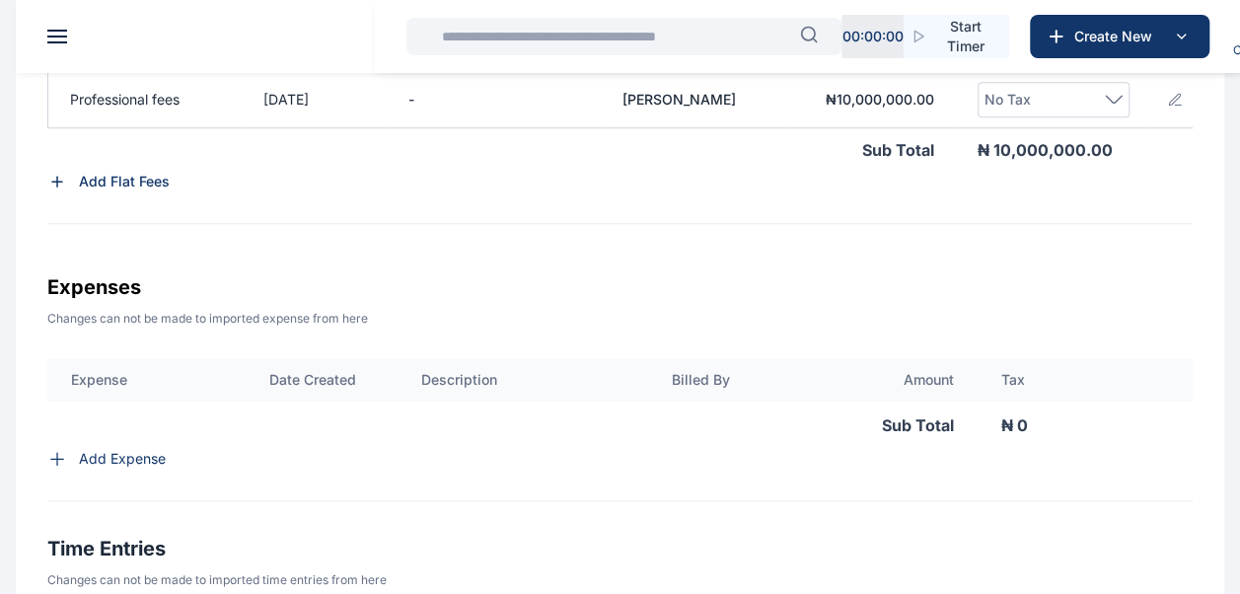
click at [1111, 97] on icon at bounding box center [1115, 99] width 16 height 7
click at [1066, 181] on input at bounding box center [1053, 175] width 114 height 43
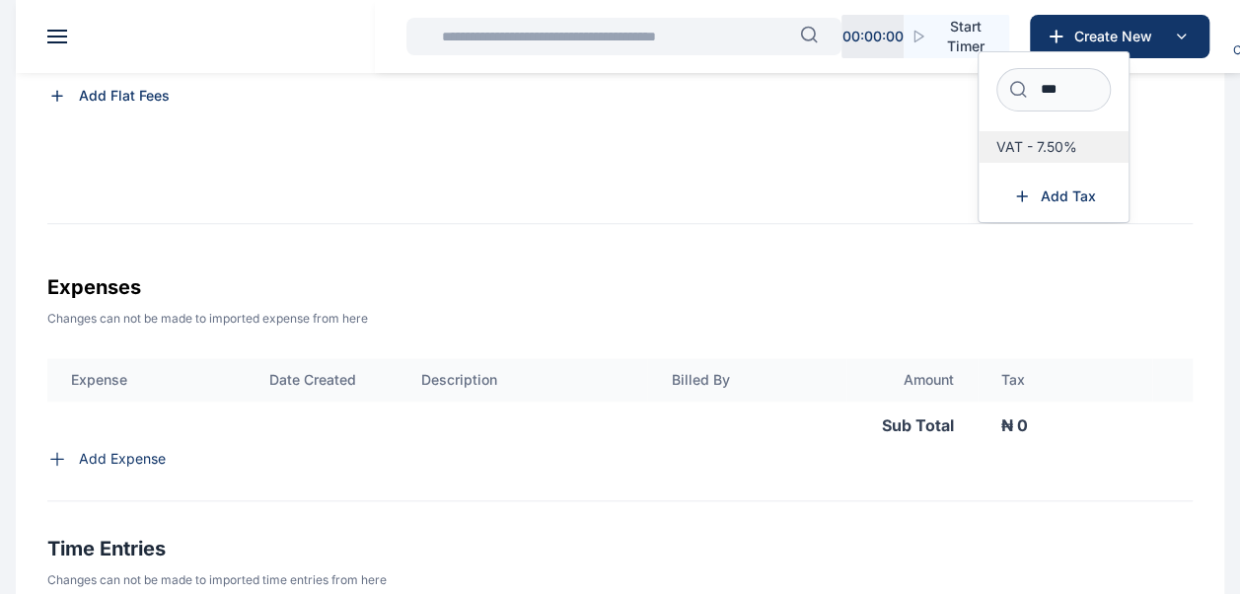
type input "***"
click at [1066, 145] on span "VAT - 7.50%" at bounding box center [1036, 147] width 81 height 16
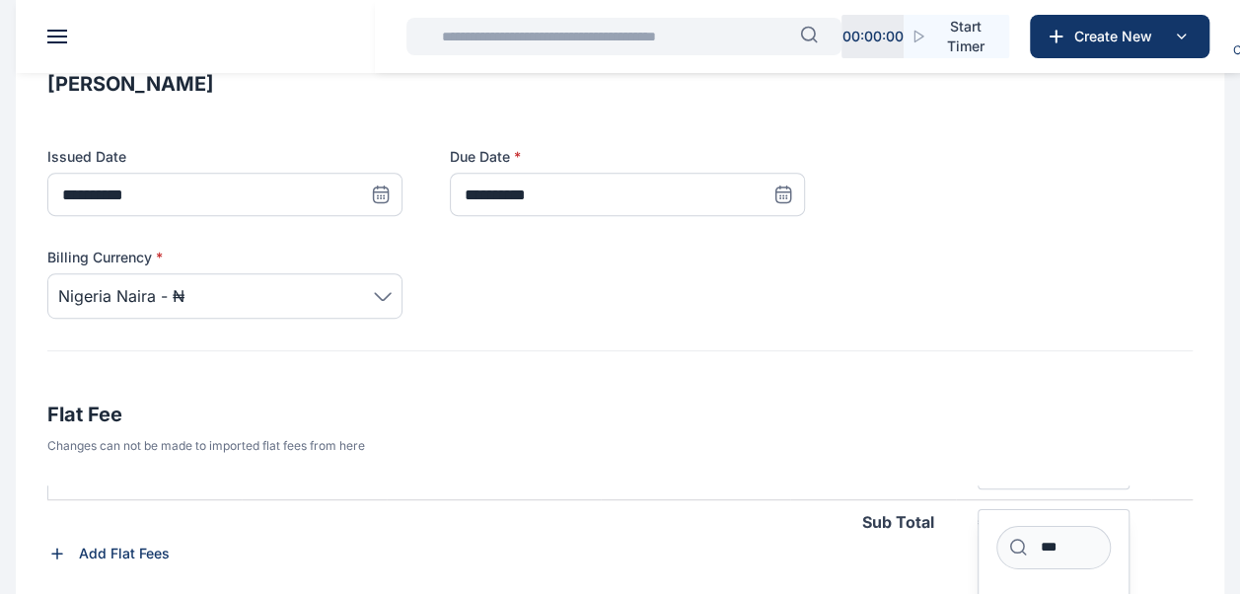
scroll to position [347, 0]
